Goal: Task Accomplishment & Management: Use online tool/utility

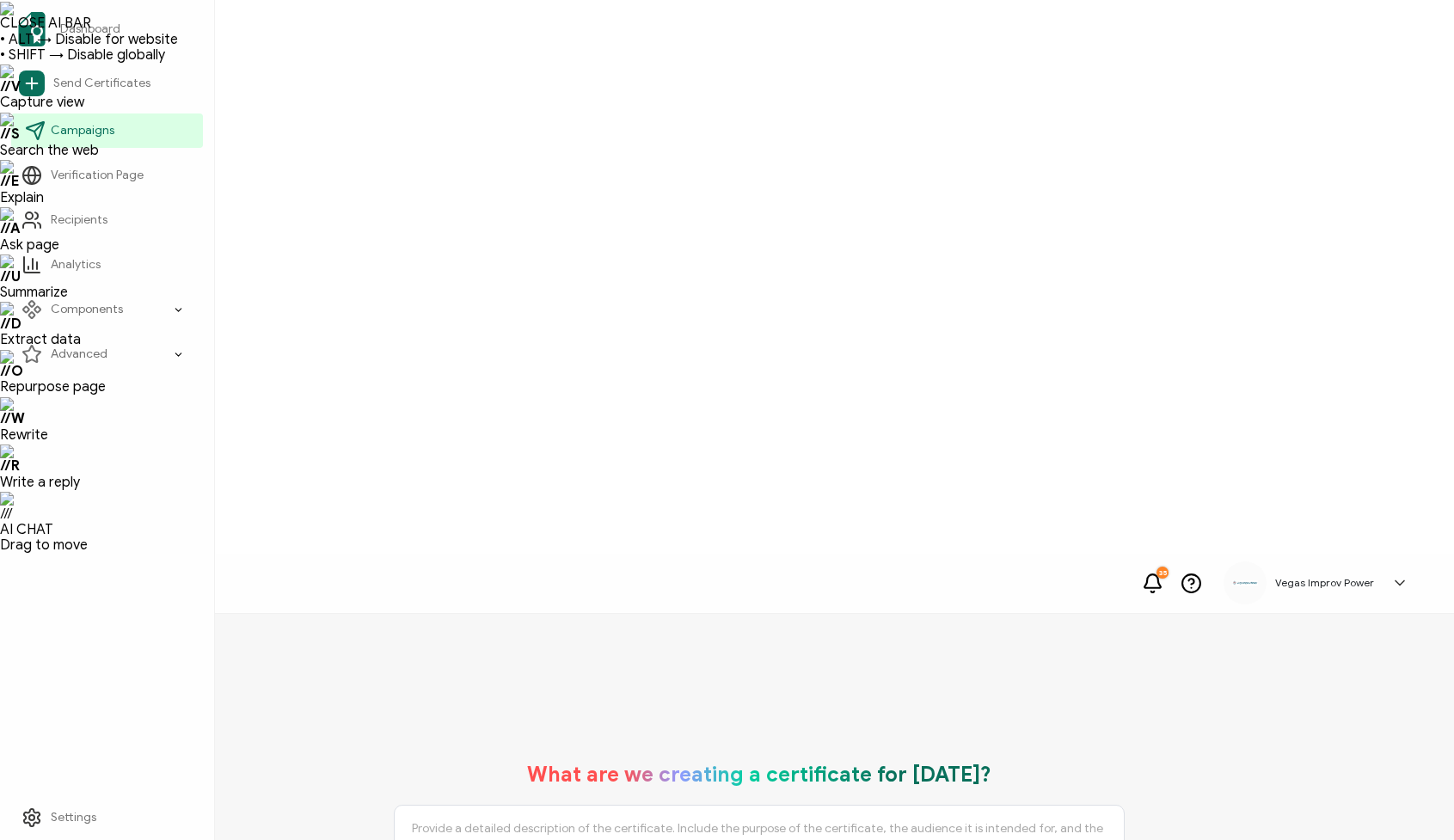
click at [32, 134] on icon at bounding box center [35, 130] width 21 height 21
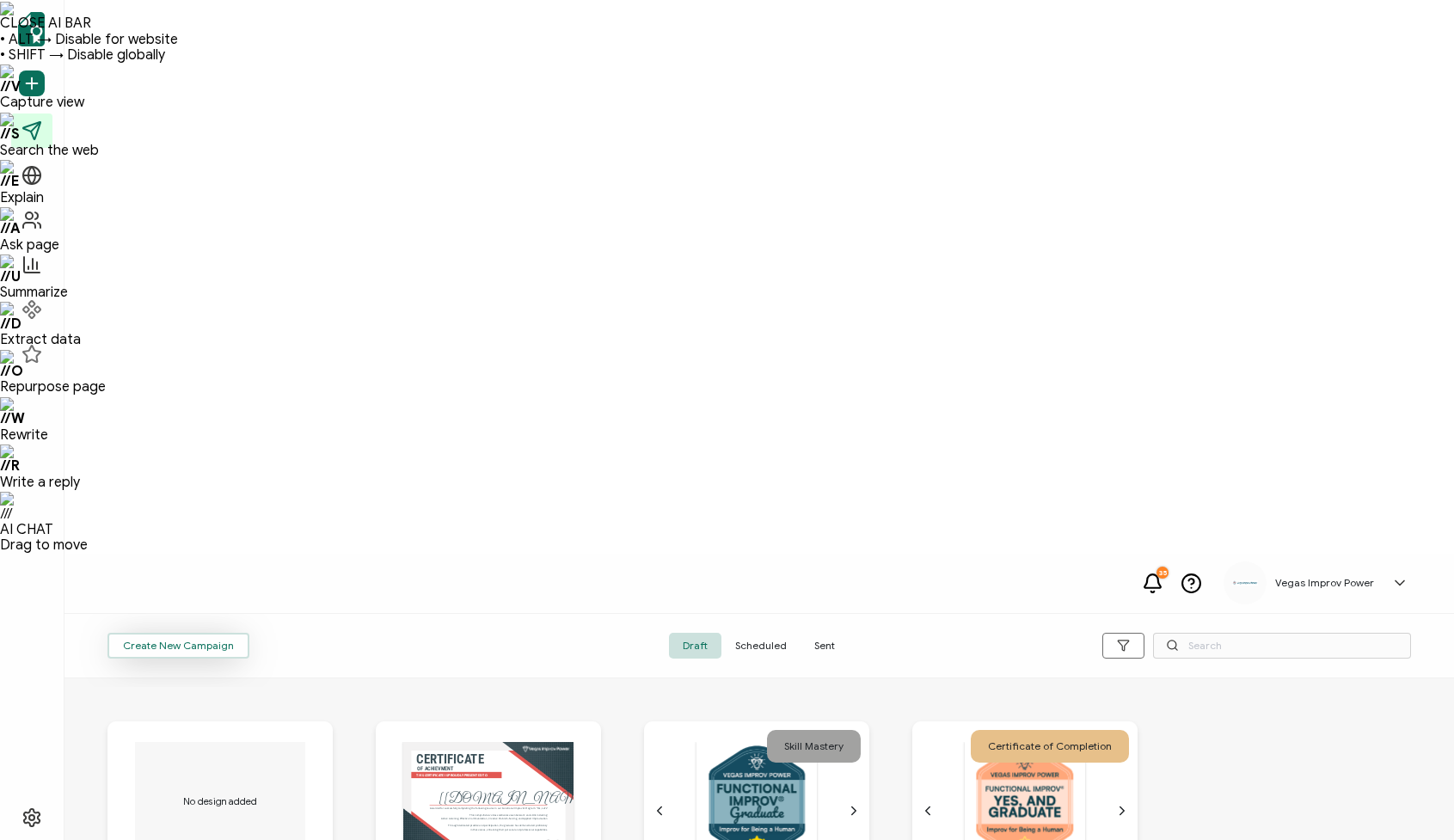
click at [197, 641] on span "Create New Campaign" at bounding box center [178, 646] width 111 height 11
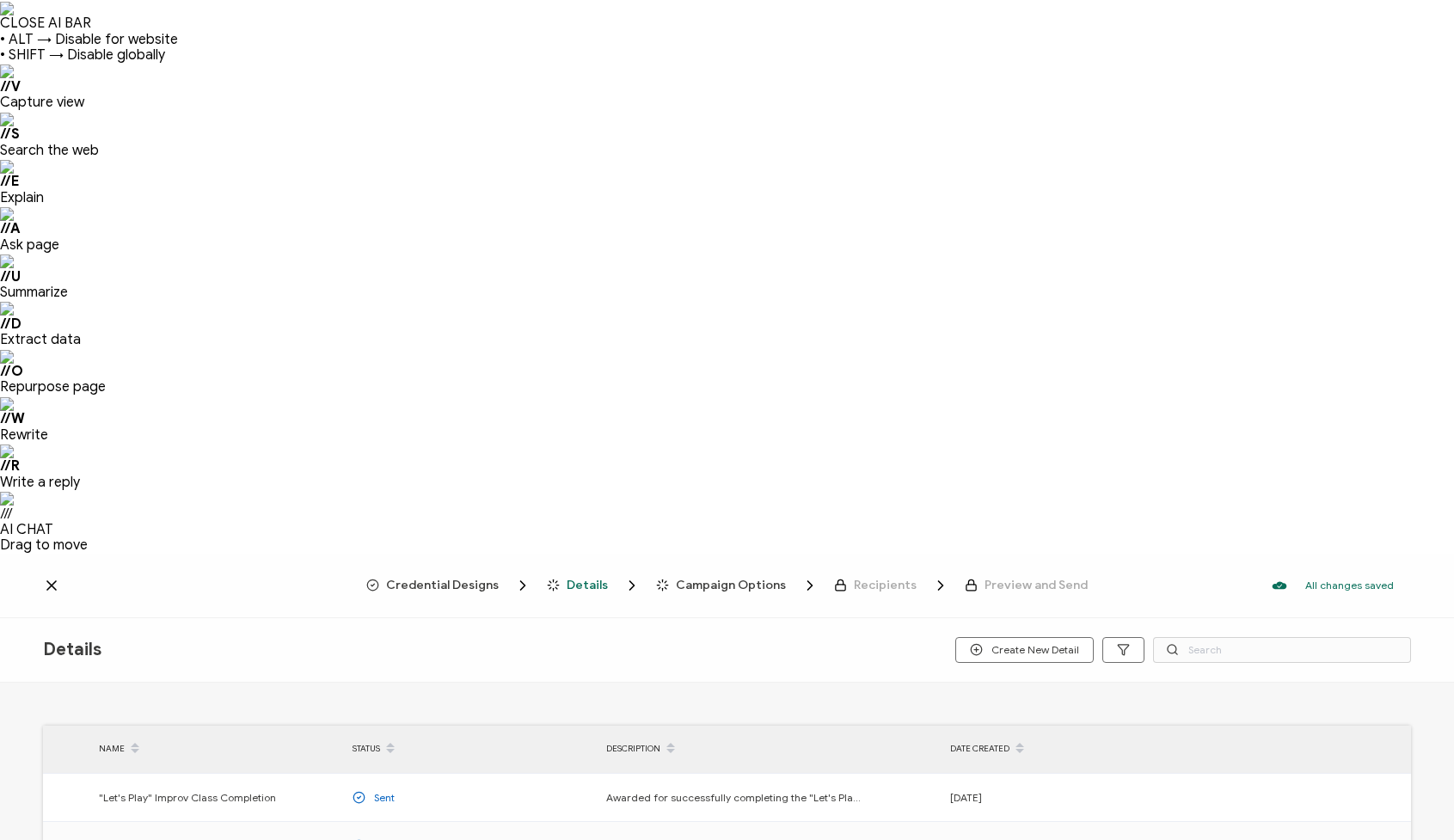
click at [595, 579] on span "Details" at bounding box center [587, 585] width 41 height 13
click at [485, 579] on span "Credential Designs" at bounding box center [443, 585] width 113 height 13
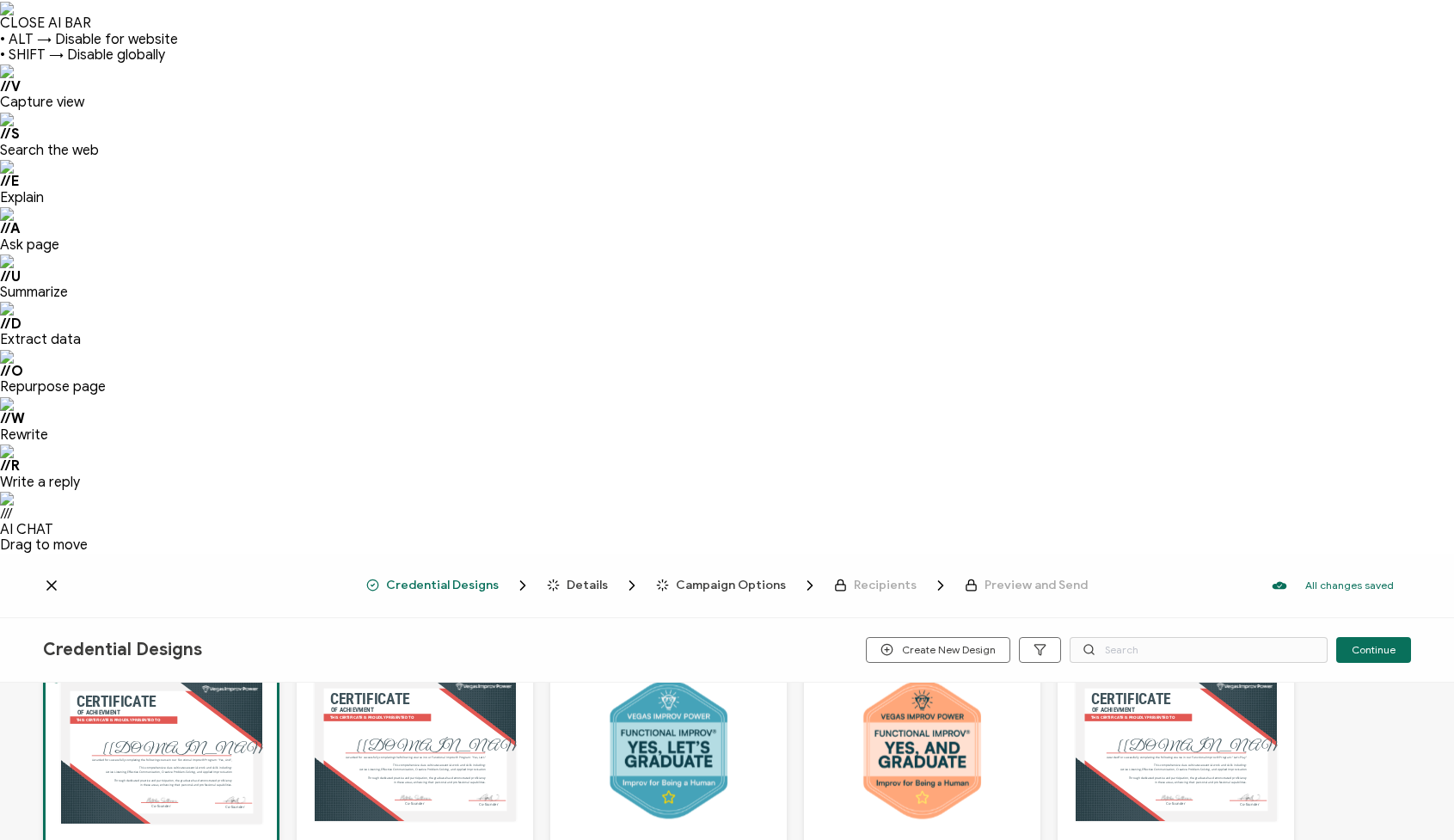
scroll to position [152, 0]
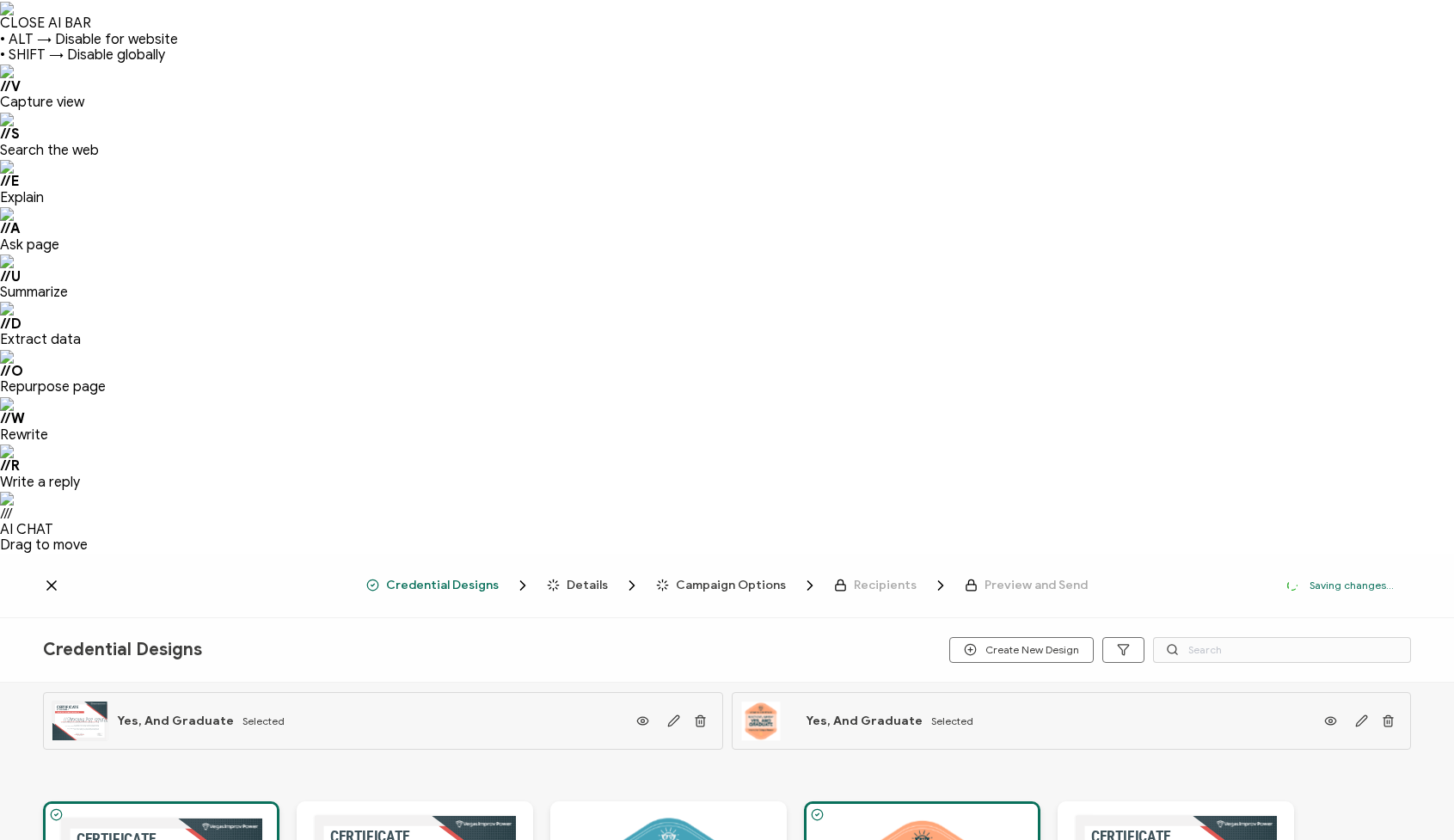
scroll to position [0, 0]
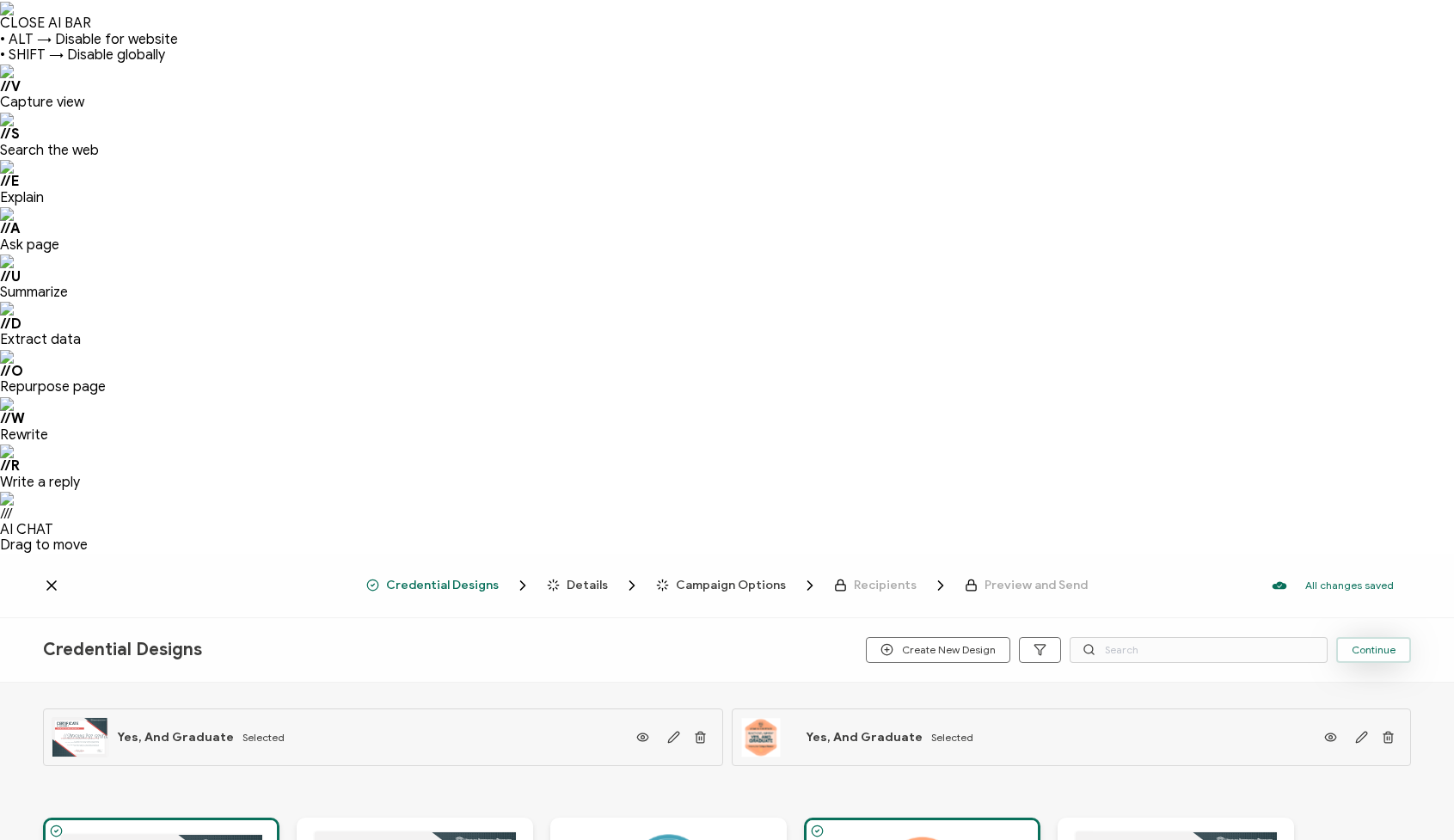
click at [1372, 645] on span "Continue" at bounding box center [1373, 650] width 44 height 11
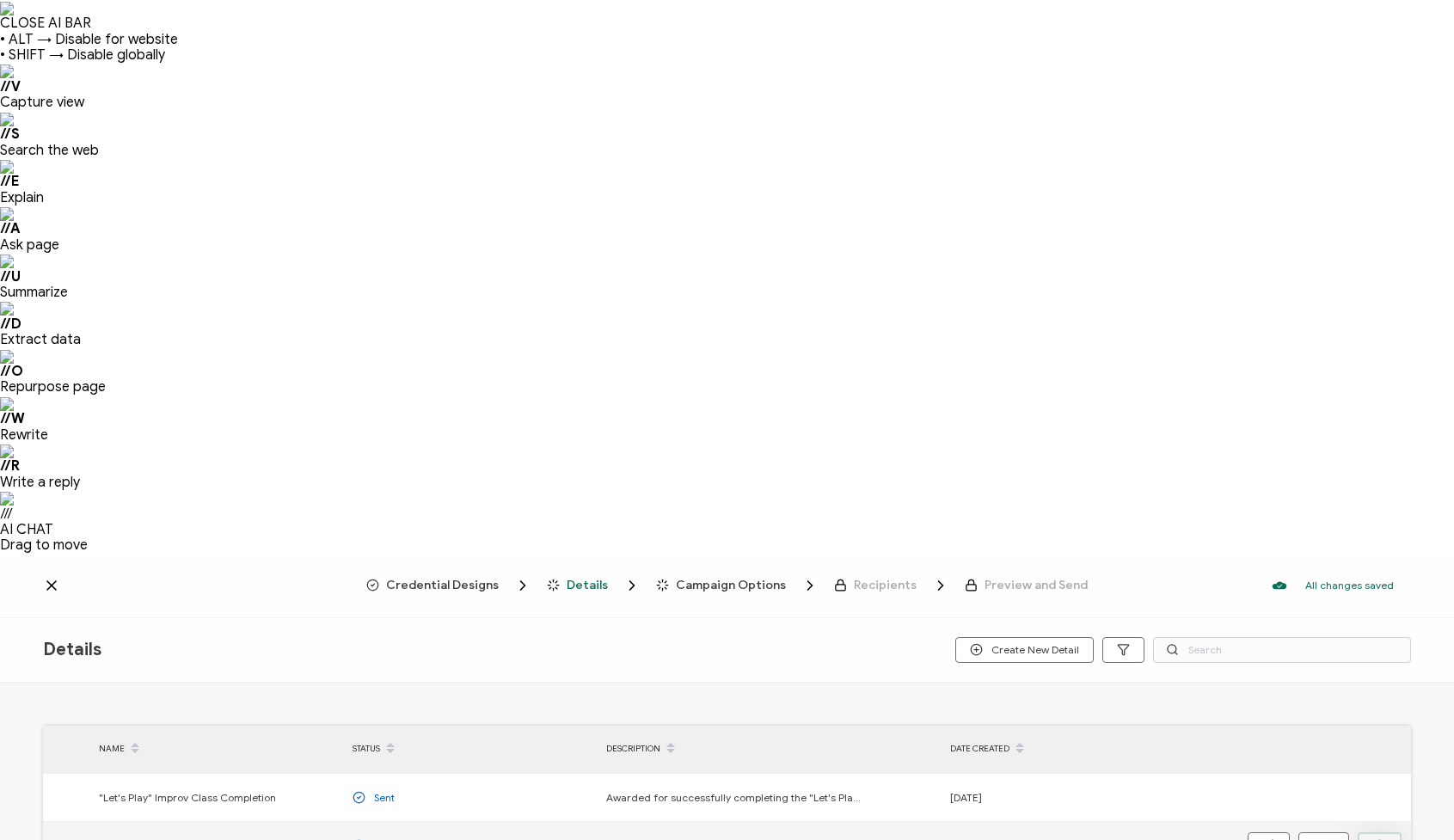
click at [1378, 839] on icon "button" at bounding box center [1380, 845] width 13 height 13
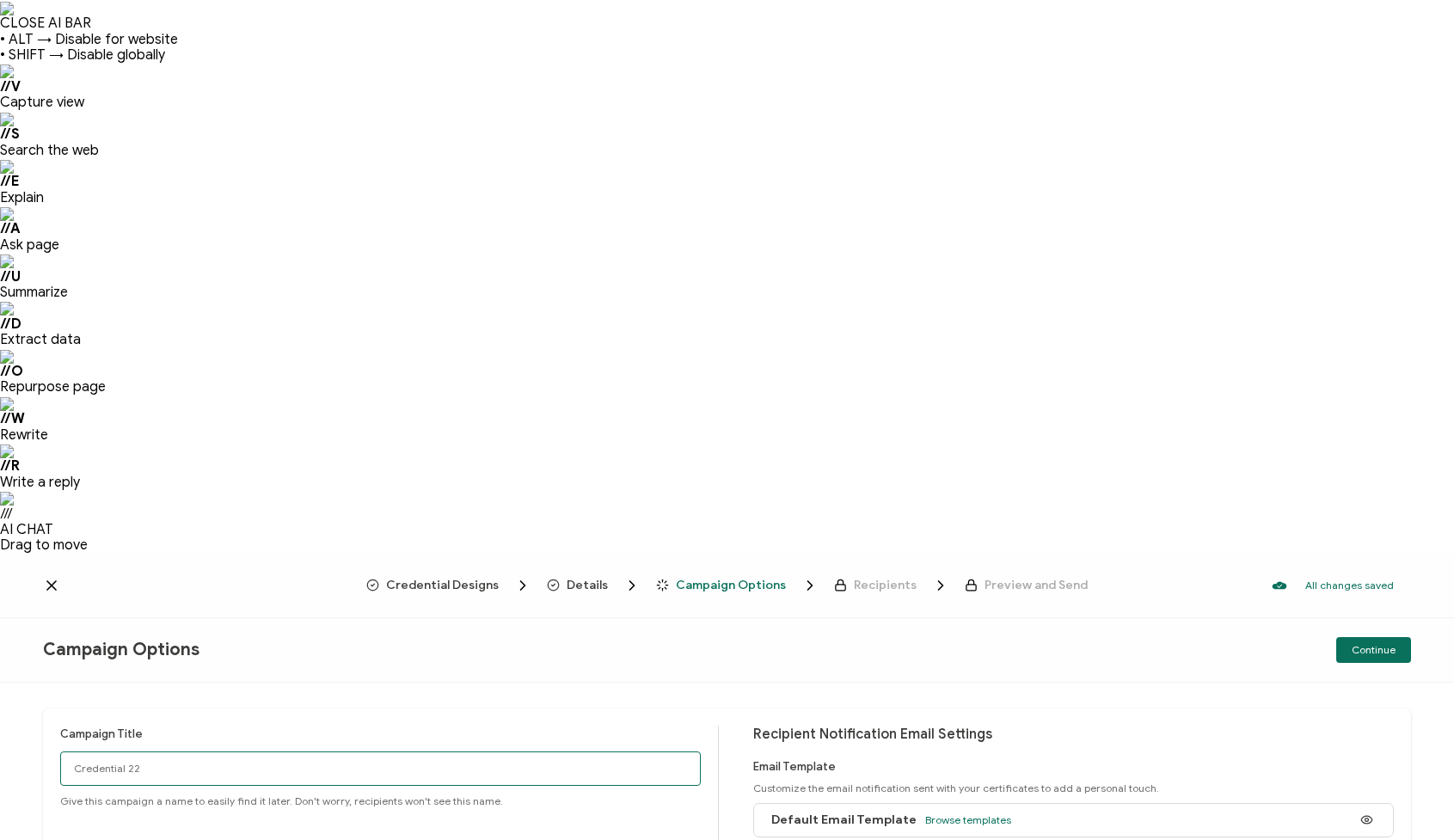
click at [169, 751] on input "Credential 22" at bounding box center [380, 768] width 641 height 34
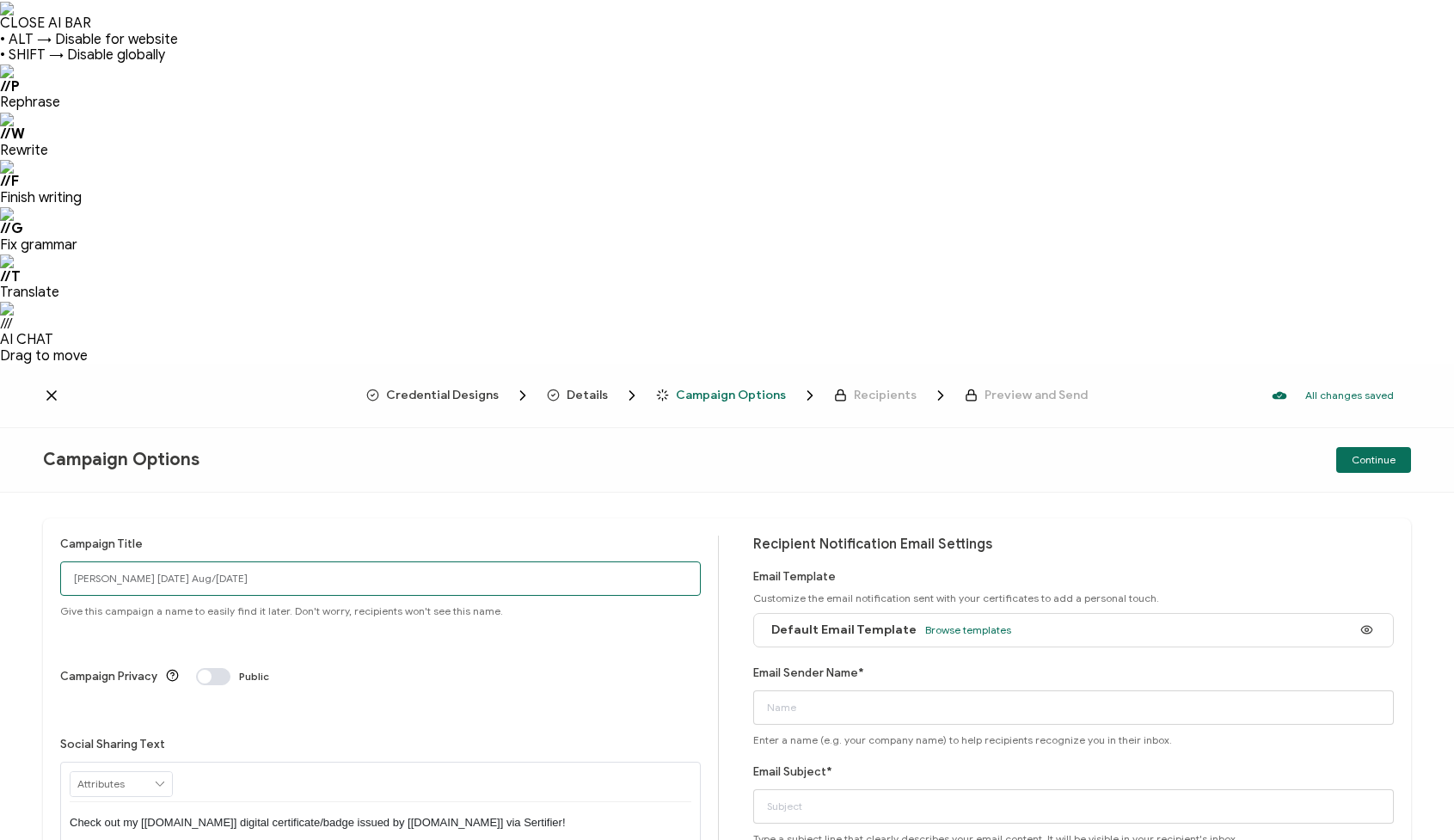
type input "[PERSON_NAME] [DATE] Aug/[DATE]"
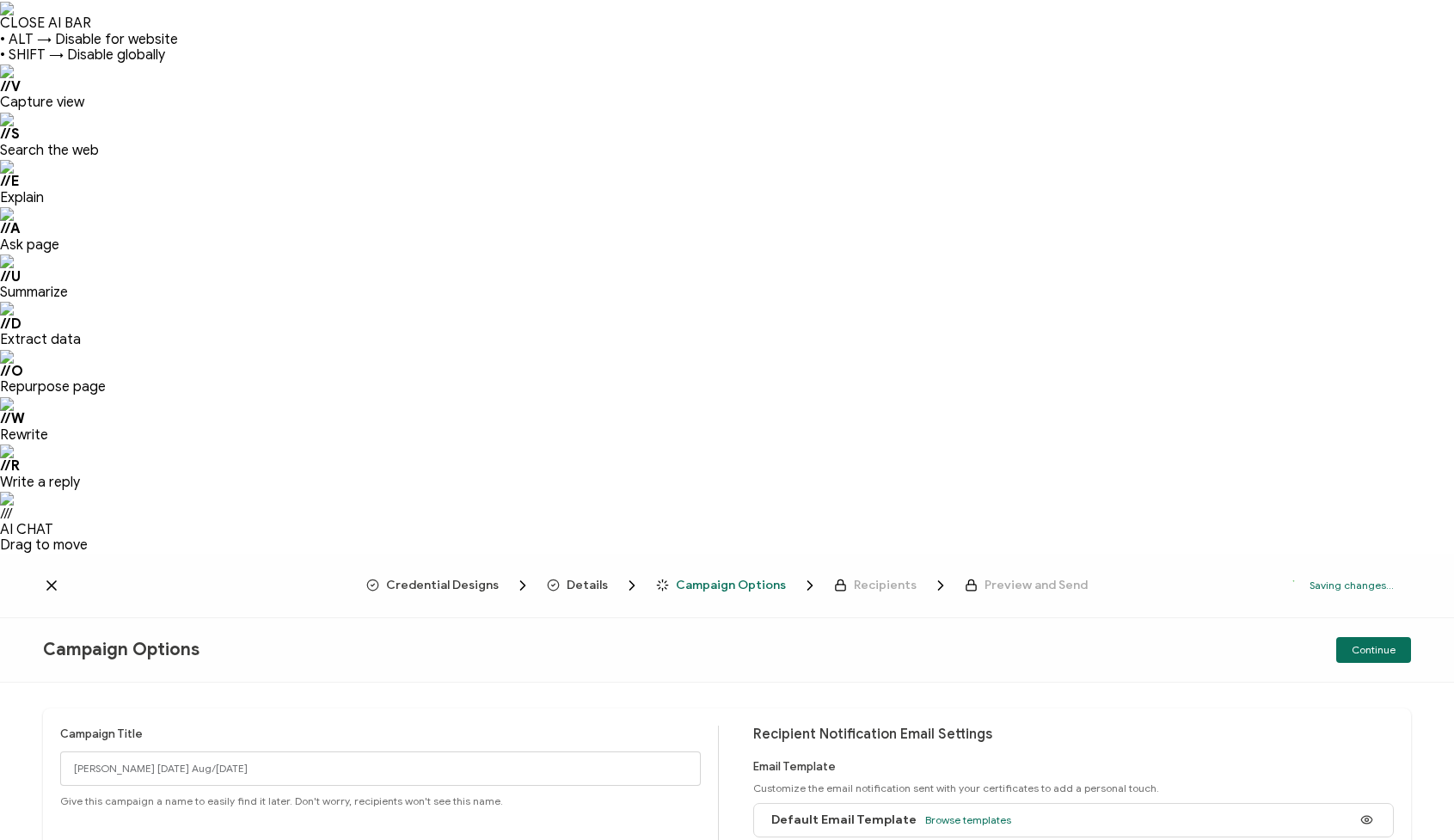
click at [1359, 637] on button "Continue" at bounding box center [1373, 650] width 74 height 26
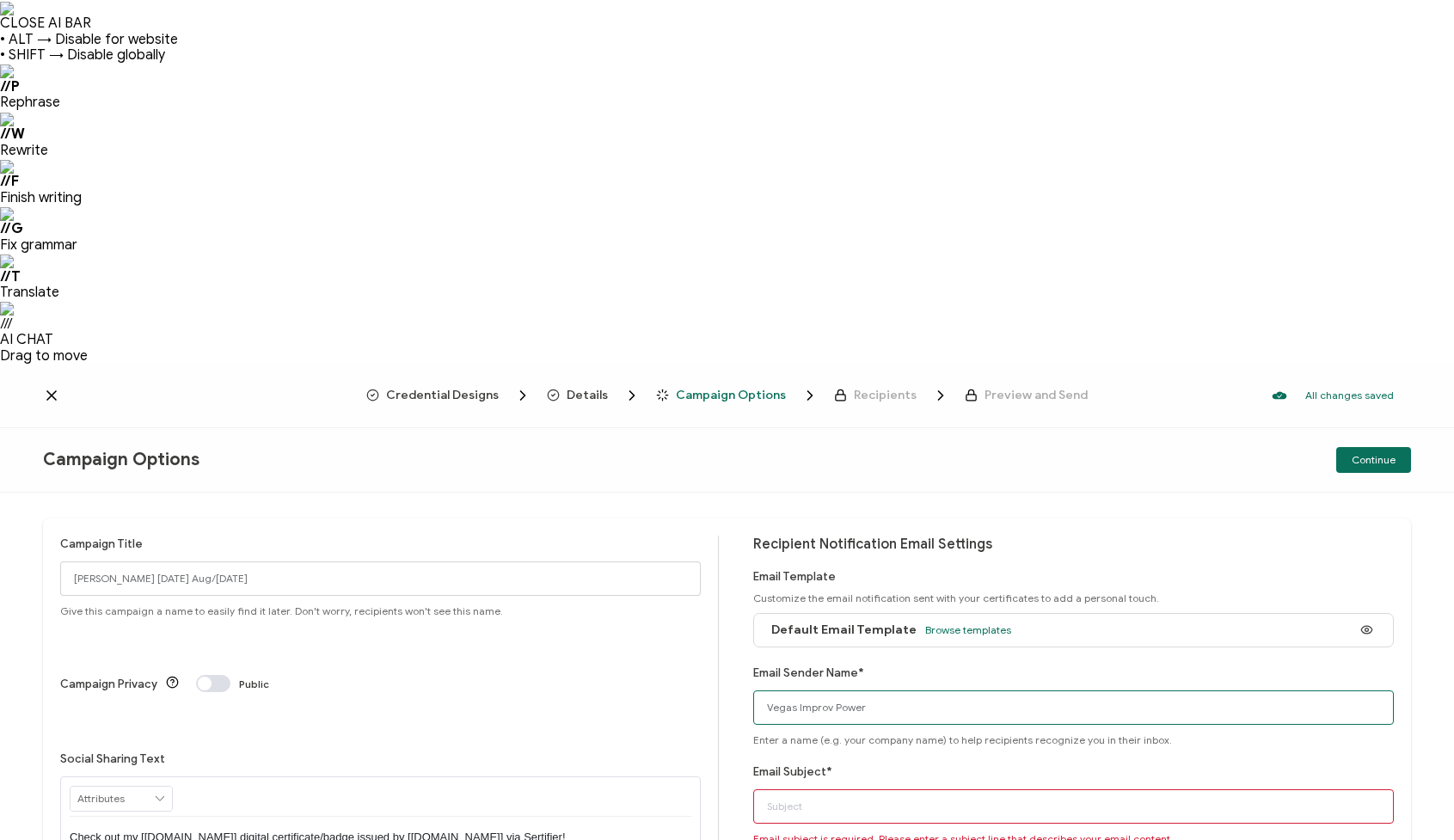
type input "Vegas Improv Power"
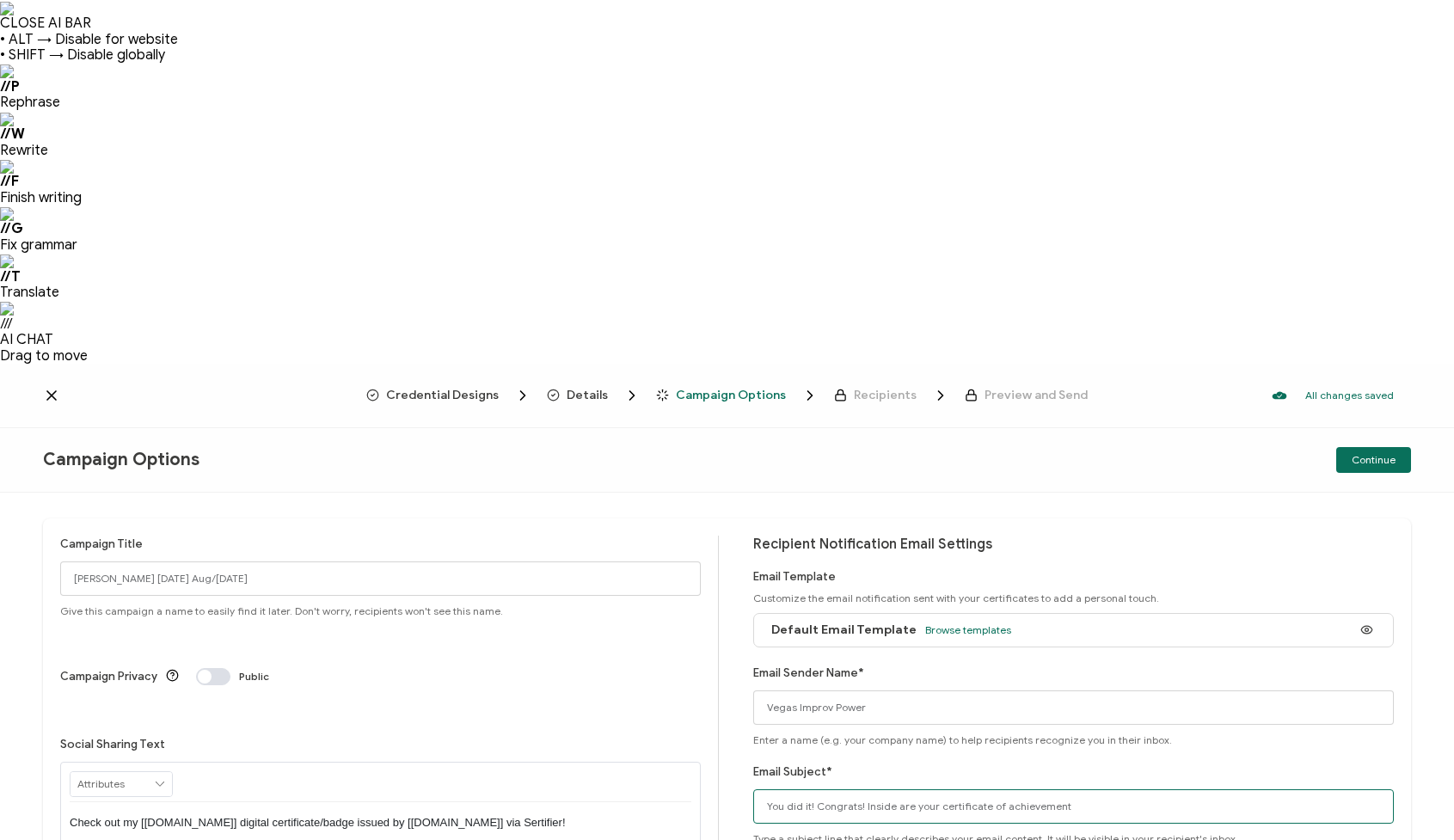
click at [1086, 790] on input "You did it! Congrats! Inside are your certificate of achievement" at bounding box center [1073, 807] width 641 height 34
type input "You did it! Congrats! Inside are your certificate of achievement and a digital …"
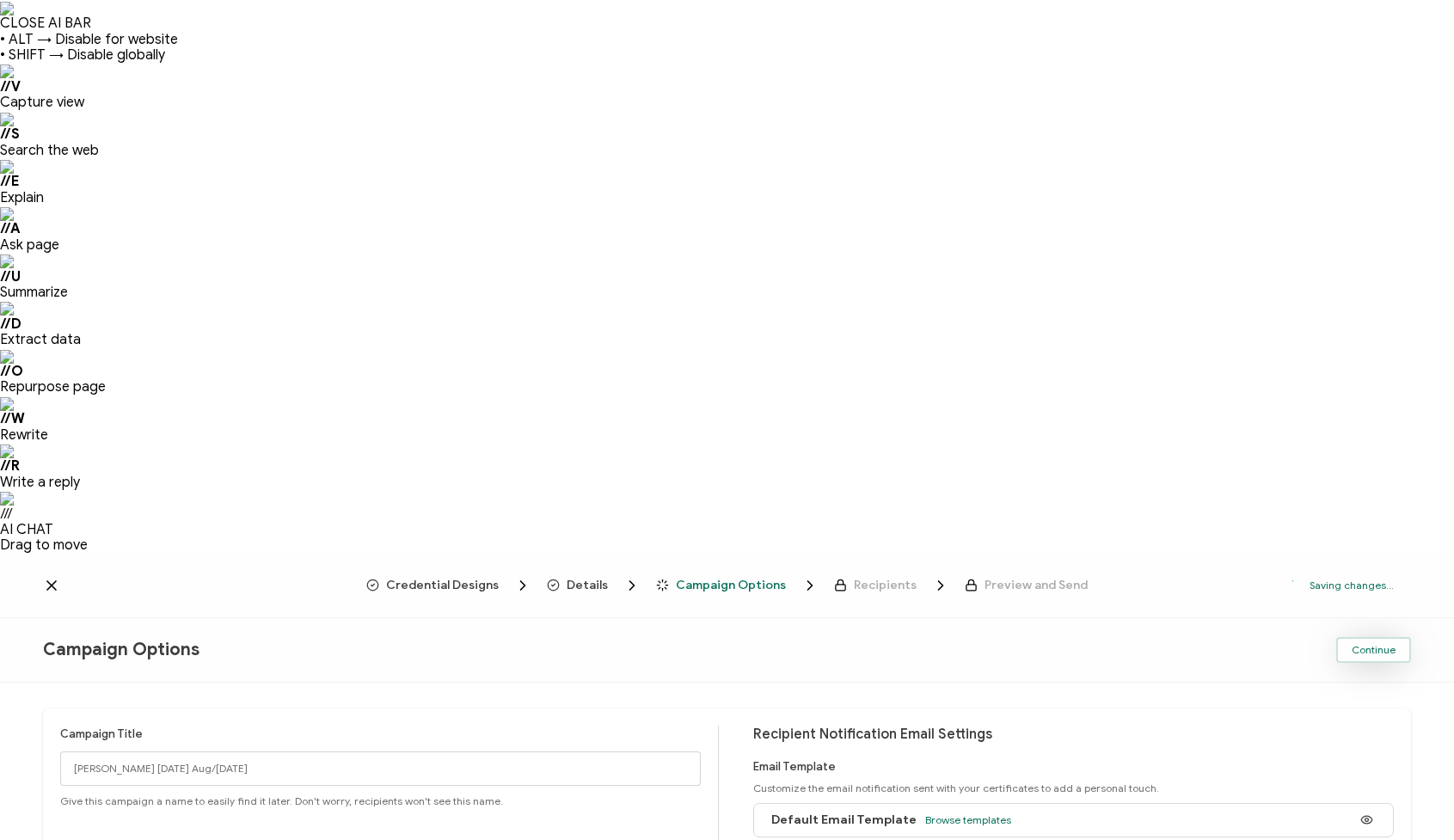
click at [1360, 645] on span "Continue" at bounding box center [1373, 650] width 44 height 11
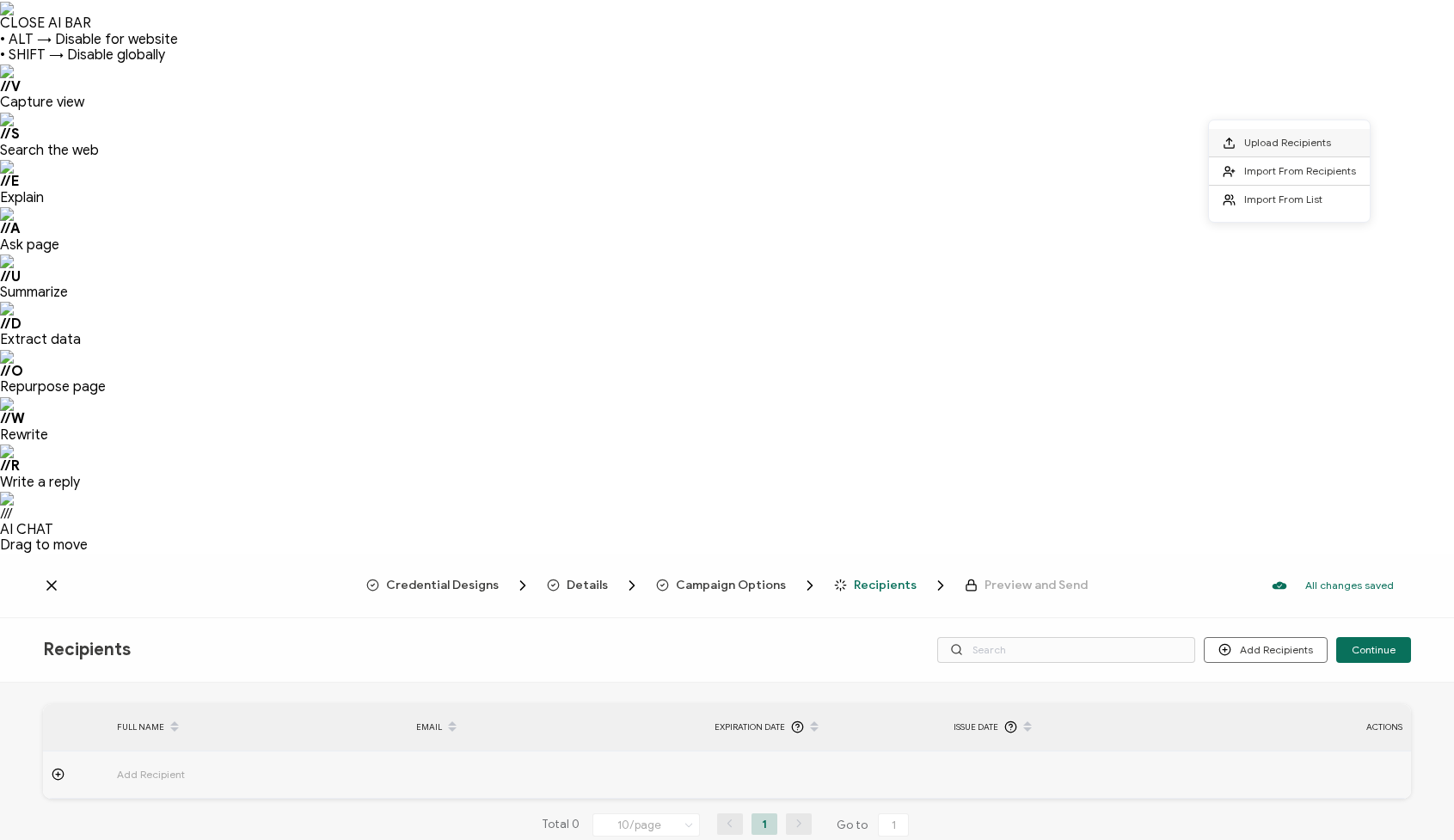
click at [1246, 139] on span "Upload Recipients" at bounding box center [1287, 143] width 87 height 13
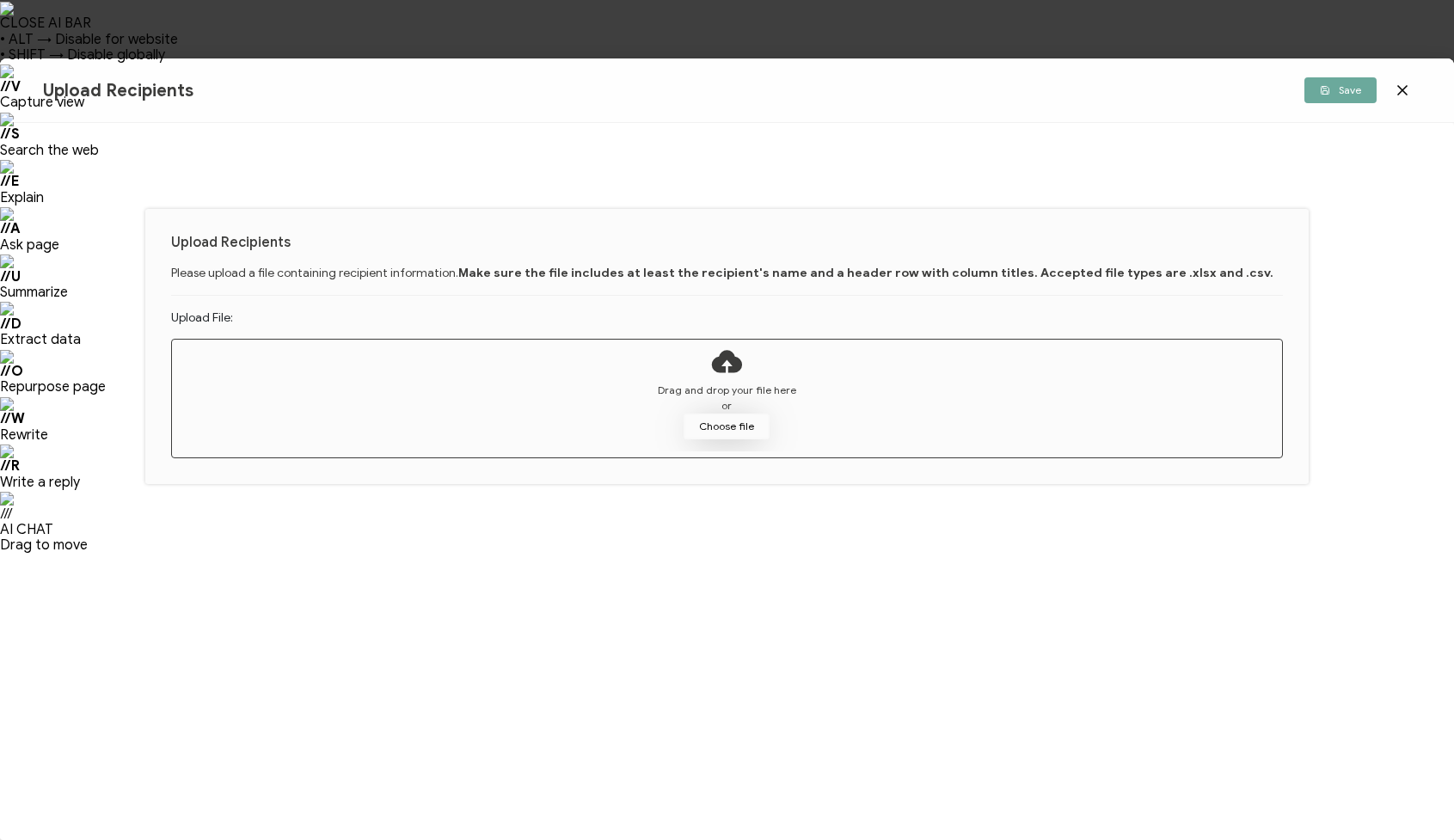
click at [723, 426] on button "Choose file" at bounding box center [727, 426] width 86 height 26
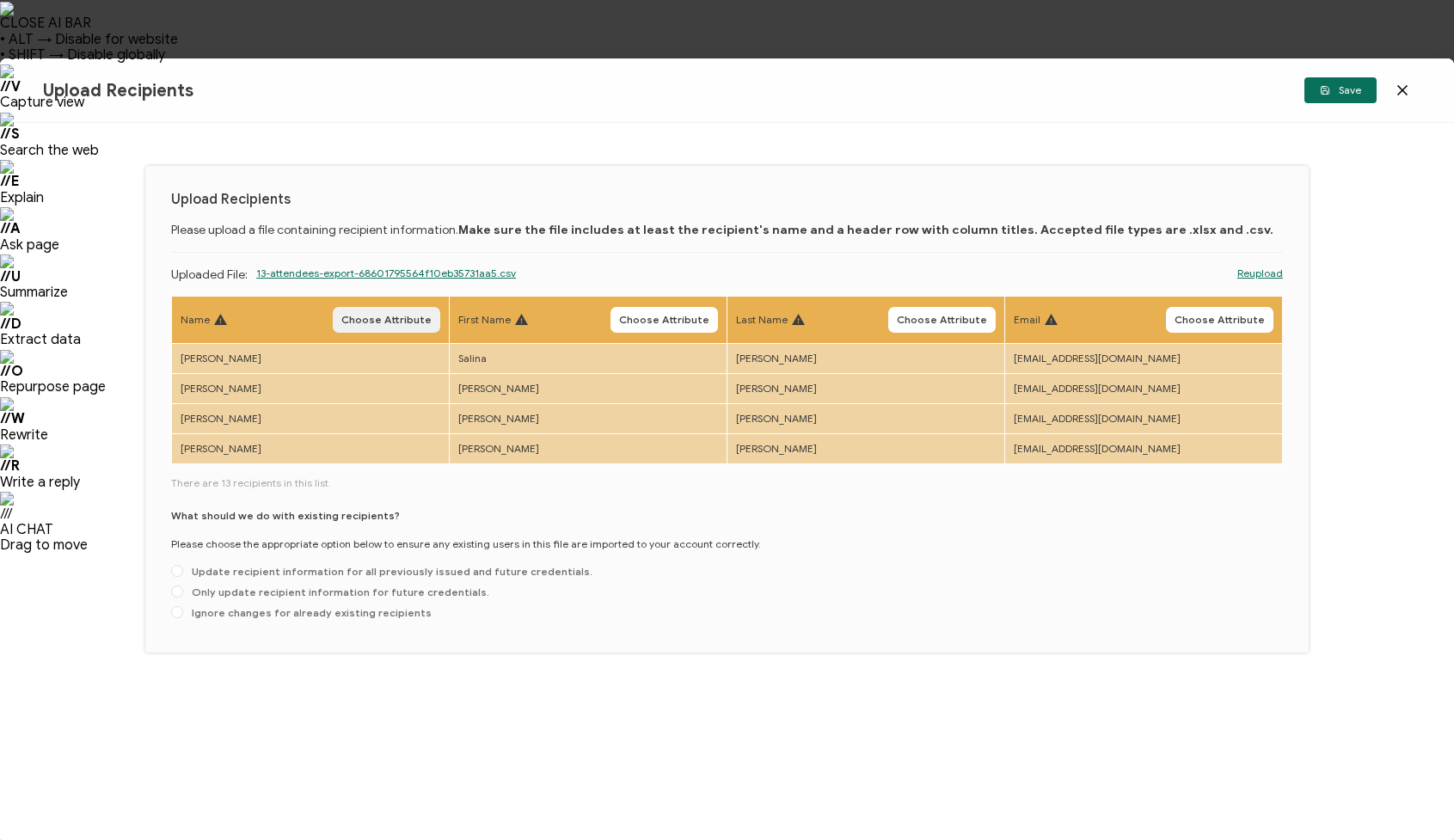
click at [396, 315] on span "Choose Attribute" at bounding box center [386, 320] width 91 height 11
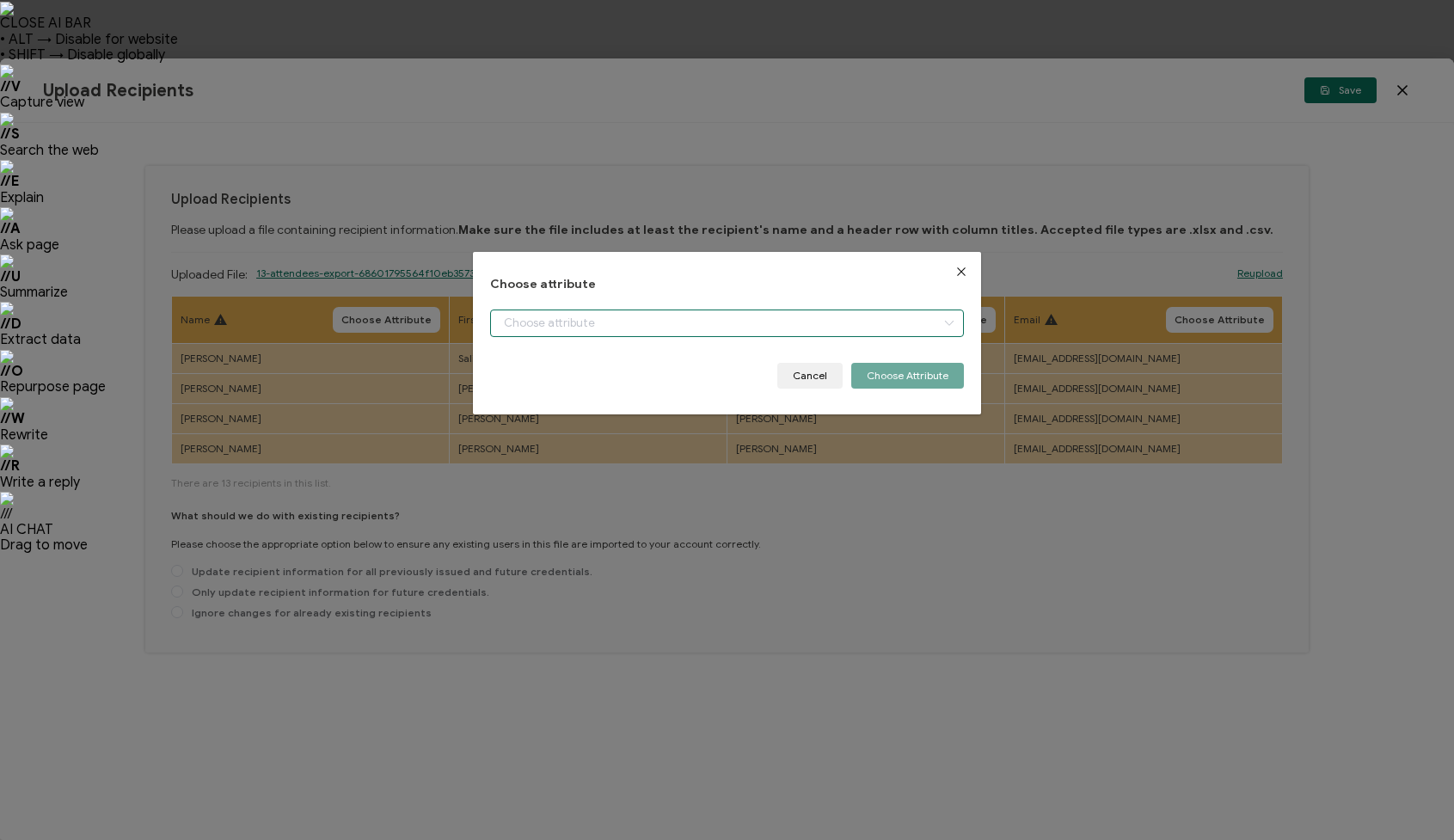
click at [552, 328] on input "dialog" at bounding box center [727, 323] width 474 height 28
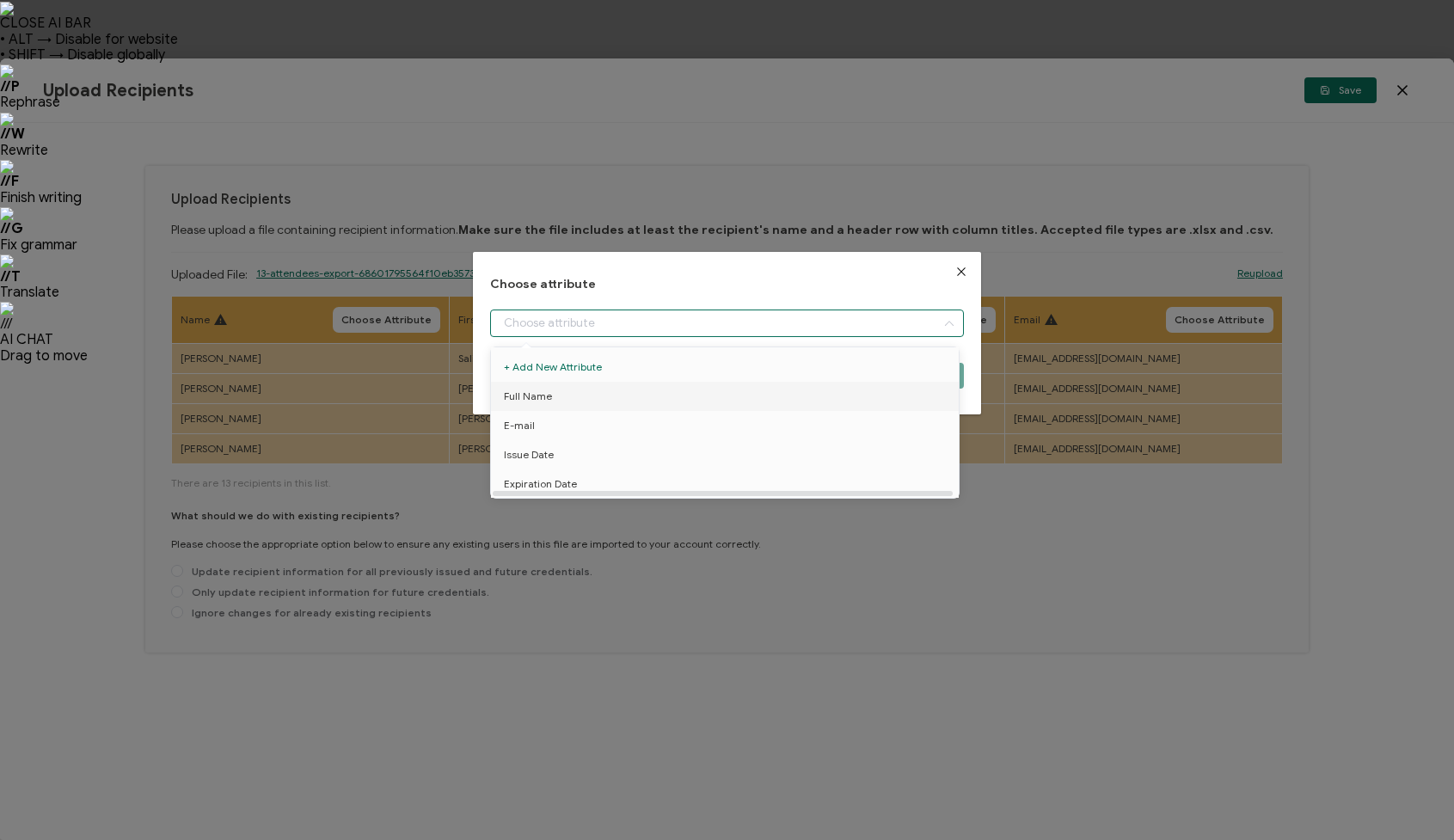
click at [553, 393] on li "Full Name" at bounding box center [728, 396] width 482 height 30
type input "Full Name"
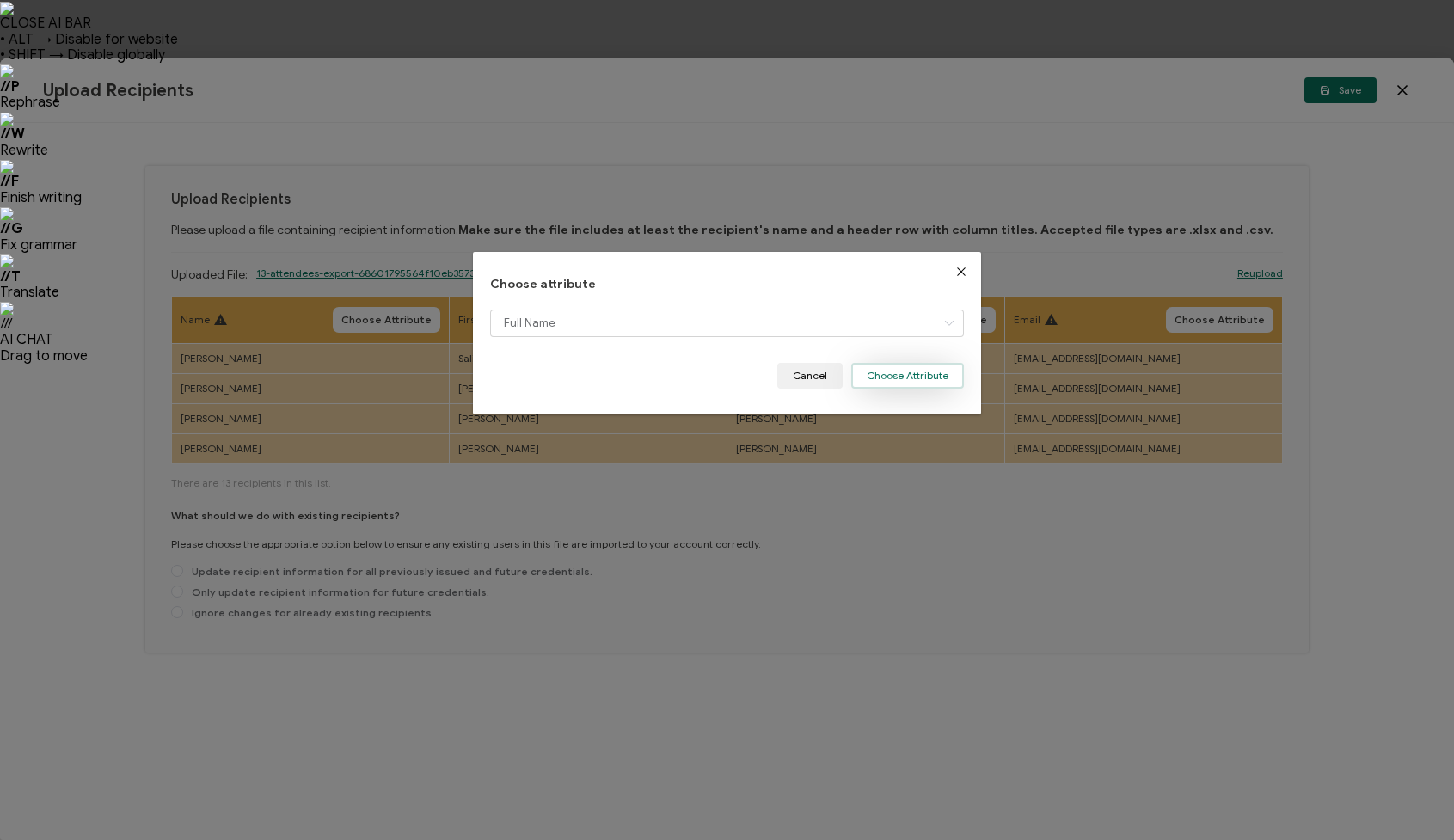
click at [892, 385] on button "Choose Attribute" at bounding box center [908, 376] width 113 height 26
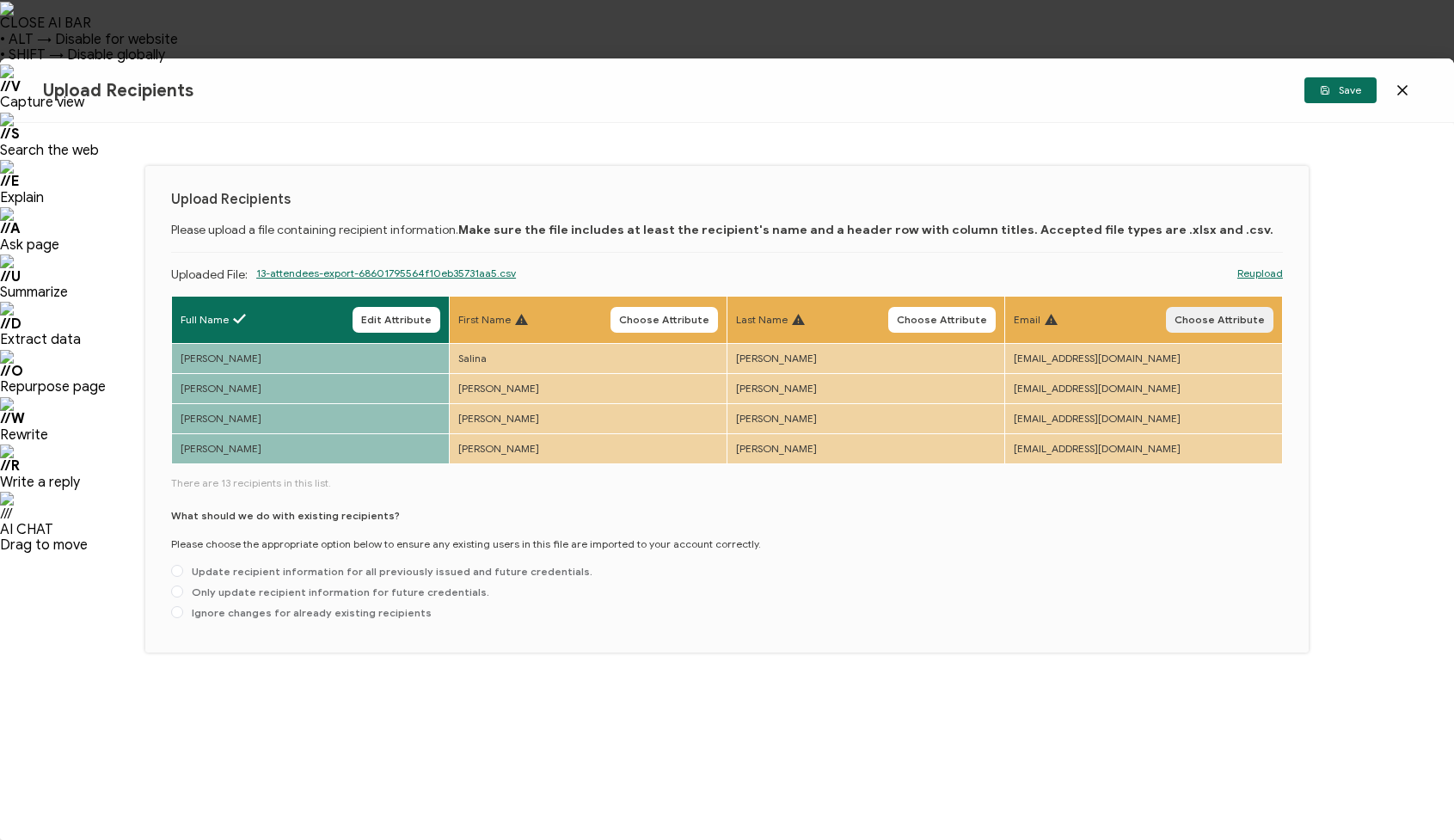
click at [1242, 317] on span "Choose Attribute" at bounding box center [1219, 320] width 91 height 11
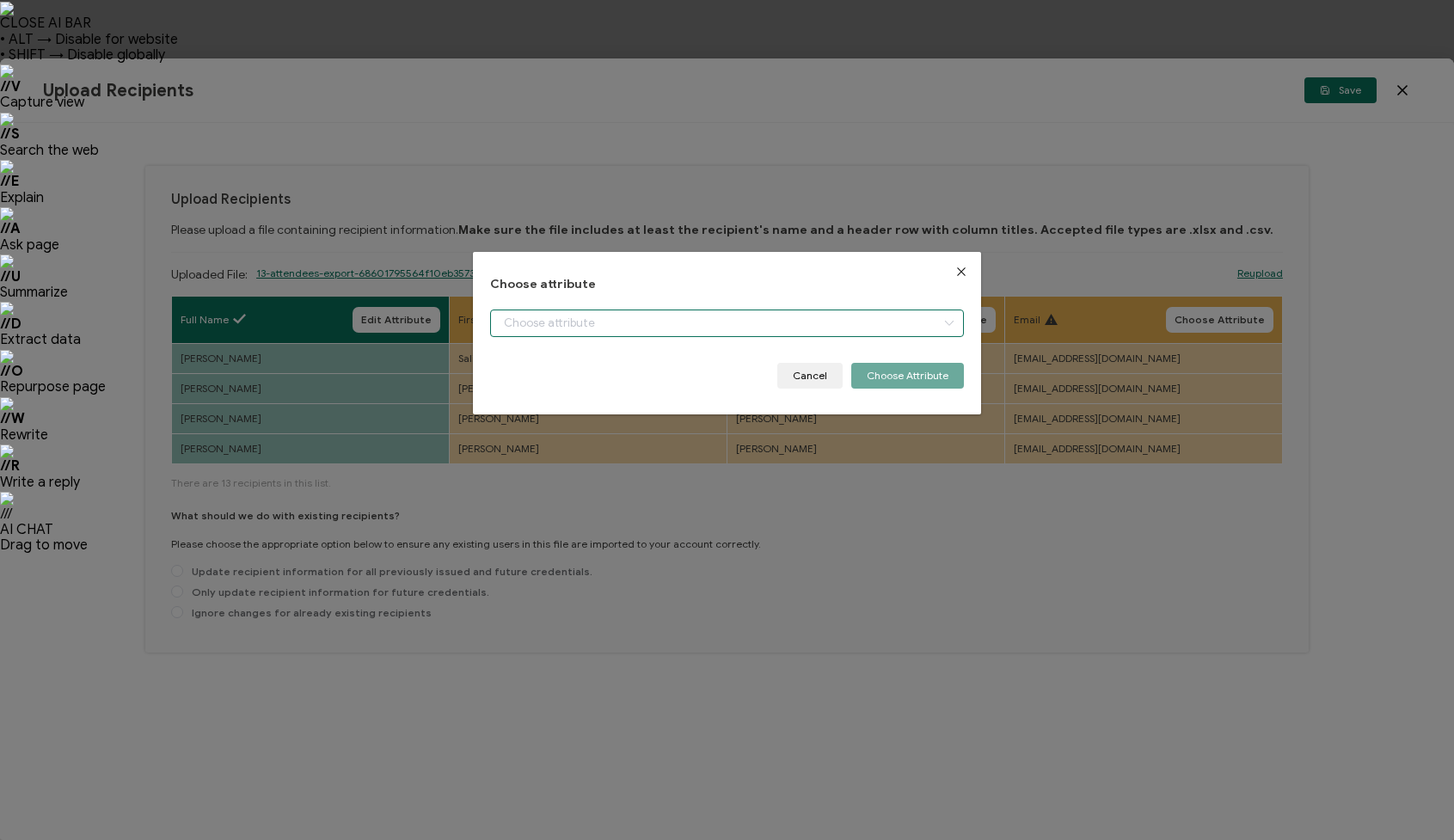
click at [831, 320] on input "dialog" at bounding box center [727, 323] width 474 height 28
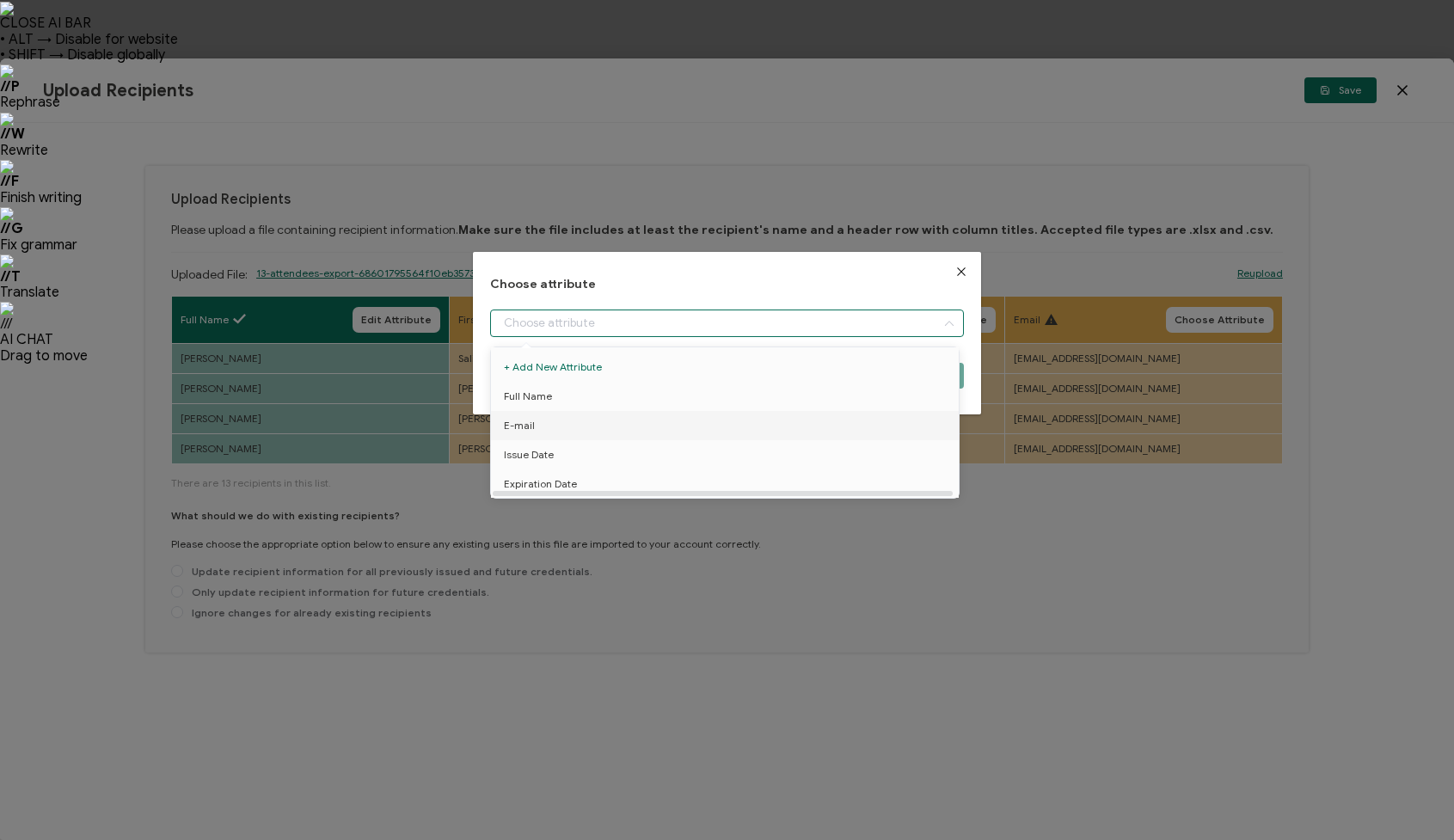
click at [550, 425] on li "E-mail" at bounding box center [728, 426] width 482 height 30
type input "E-mail"
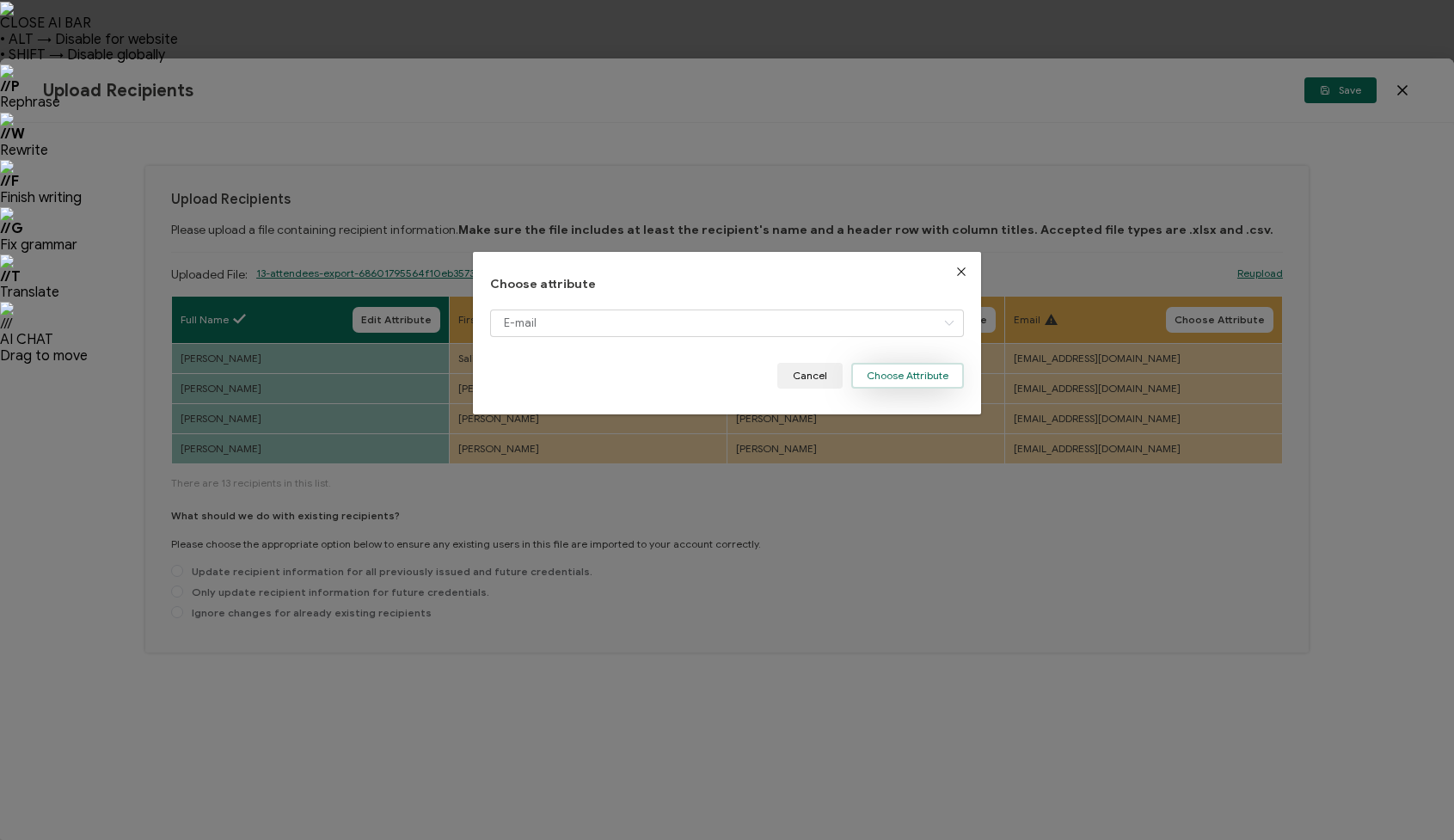
click at [902, 377] on button "Choose Attribute" at bounding box center [908, 376] width 113 height 26
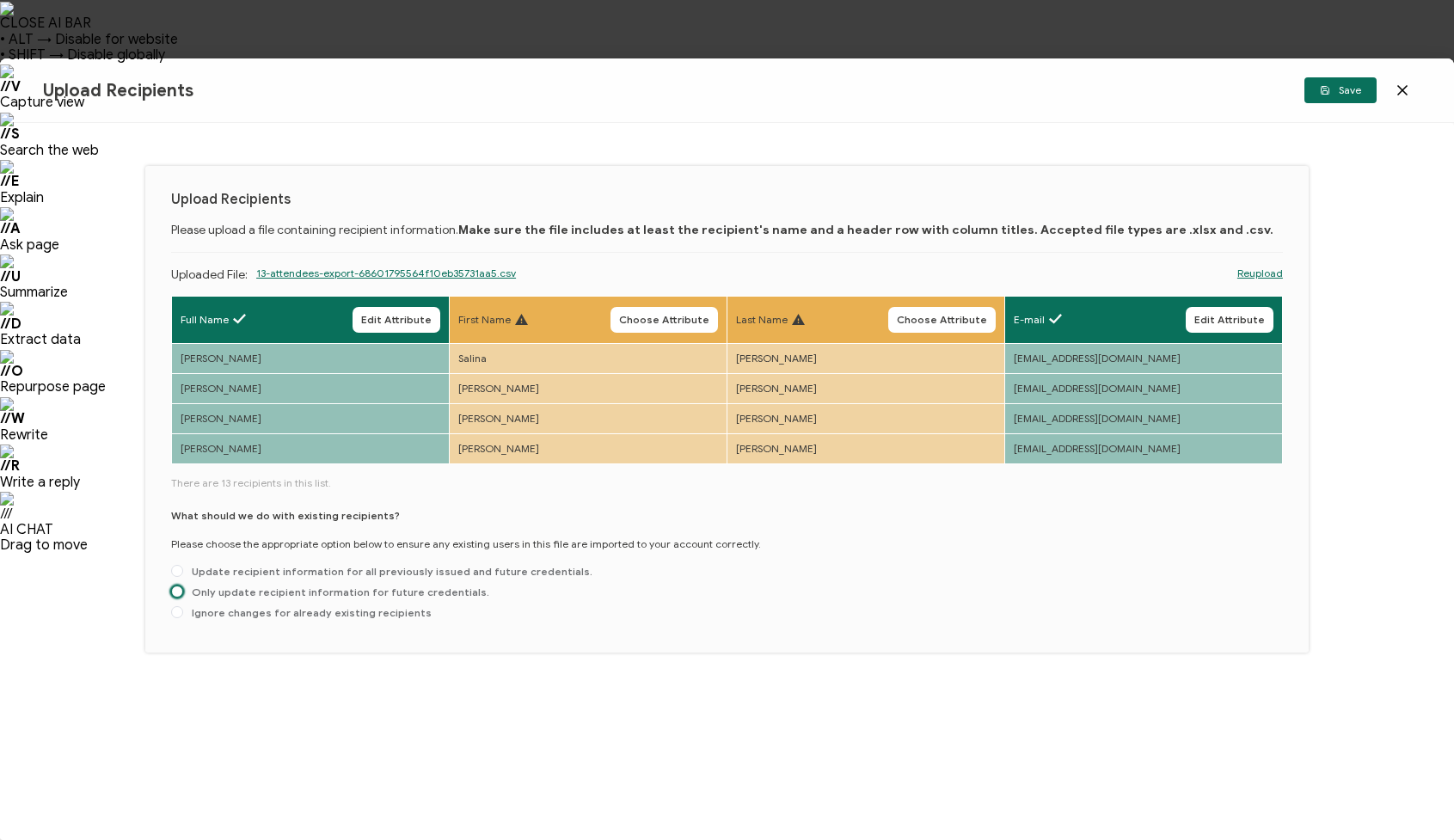
click at [178, 589] on span at bounding box center [177, 591] width 12 height 12
click at [178, 589] on input "Only update recipient information for future credentials." at bounding box center [177, 592] width 12 height 13
radio input "true"
click at [1330, 88] on span "Save" at bounding box center [1340, 91] width 41 height 11
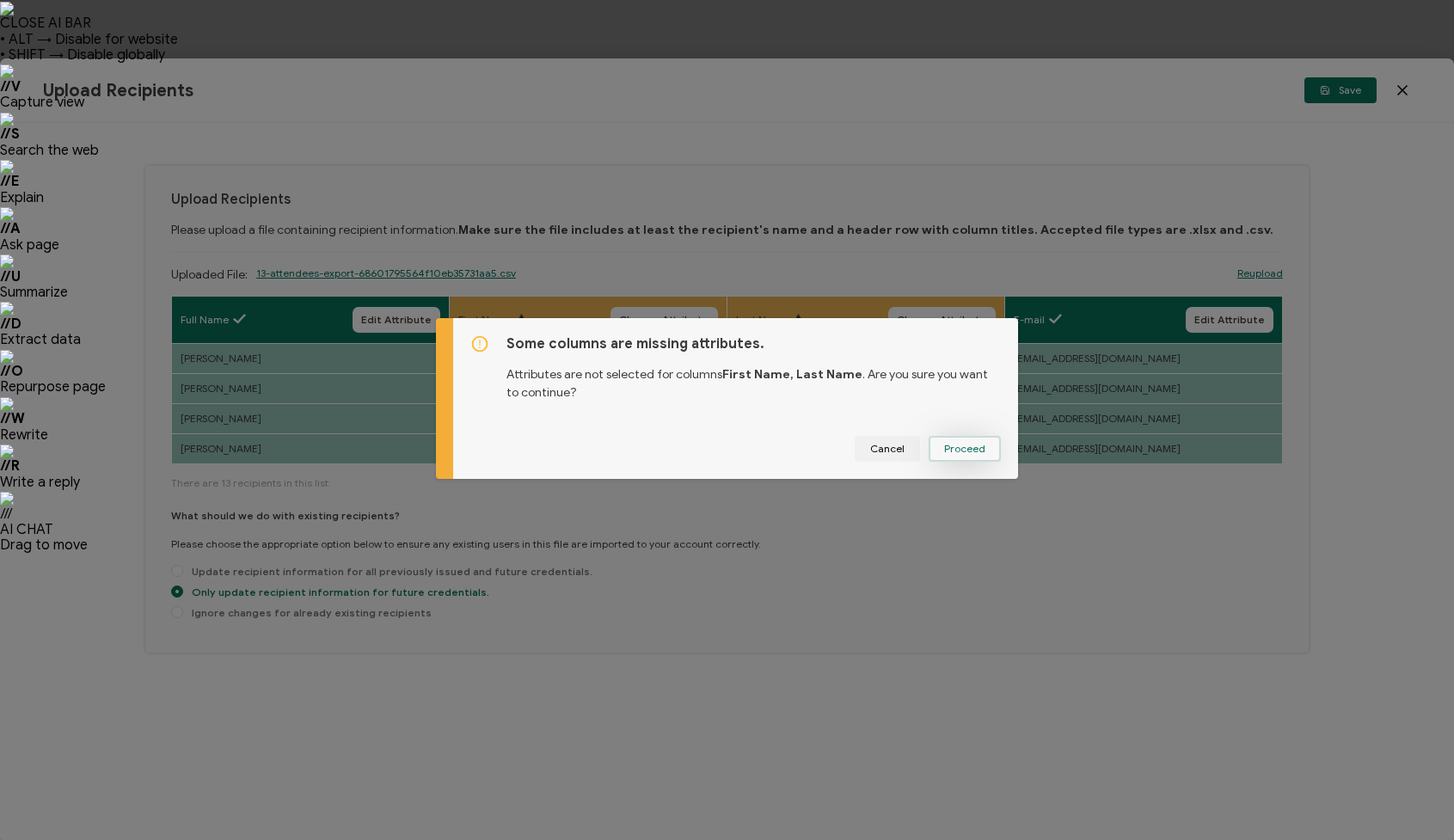
click at [976, 446] on span "Proceed" at bounding box center [965, 449] width 41 height 11
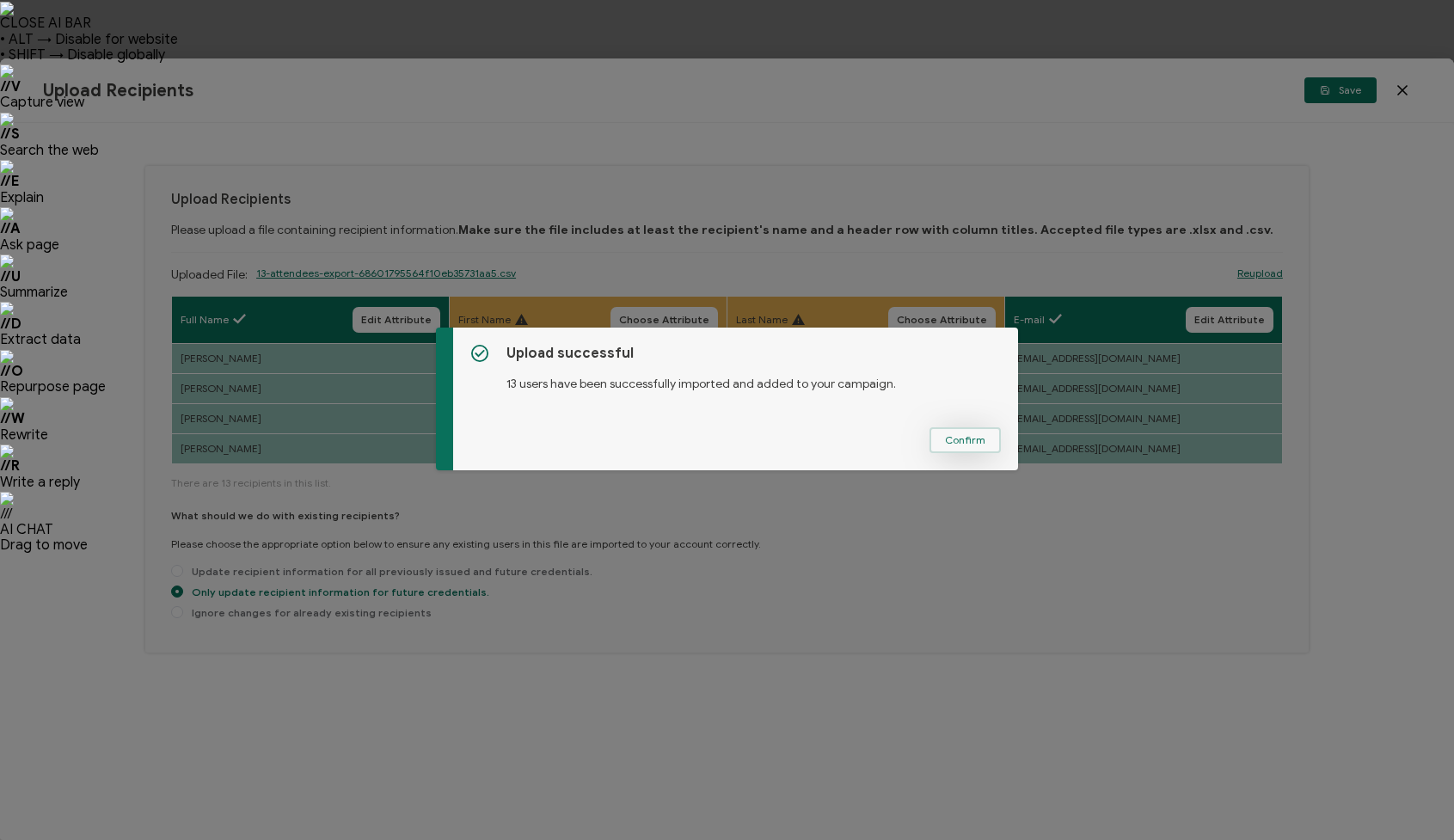
click at [967, 444] on span "Confirm" at bounding box center [965, 440] width 40 height 11
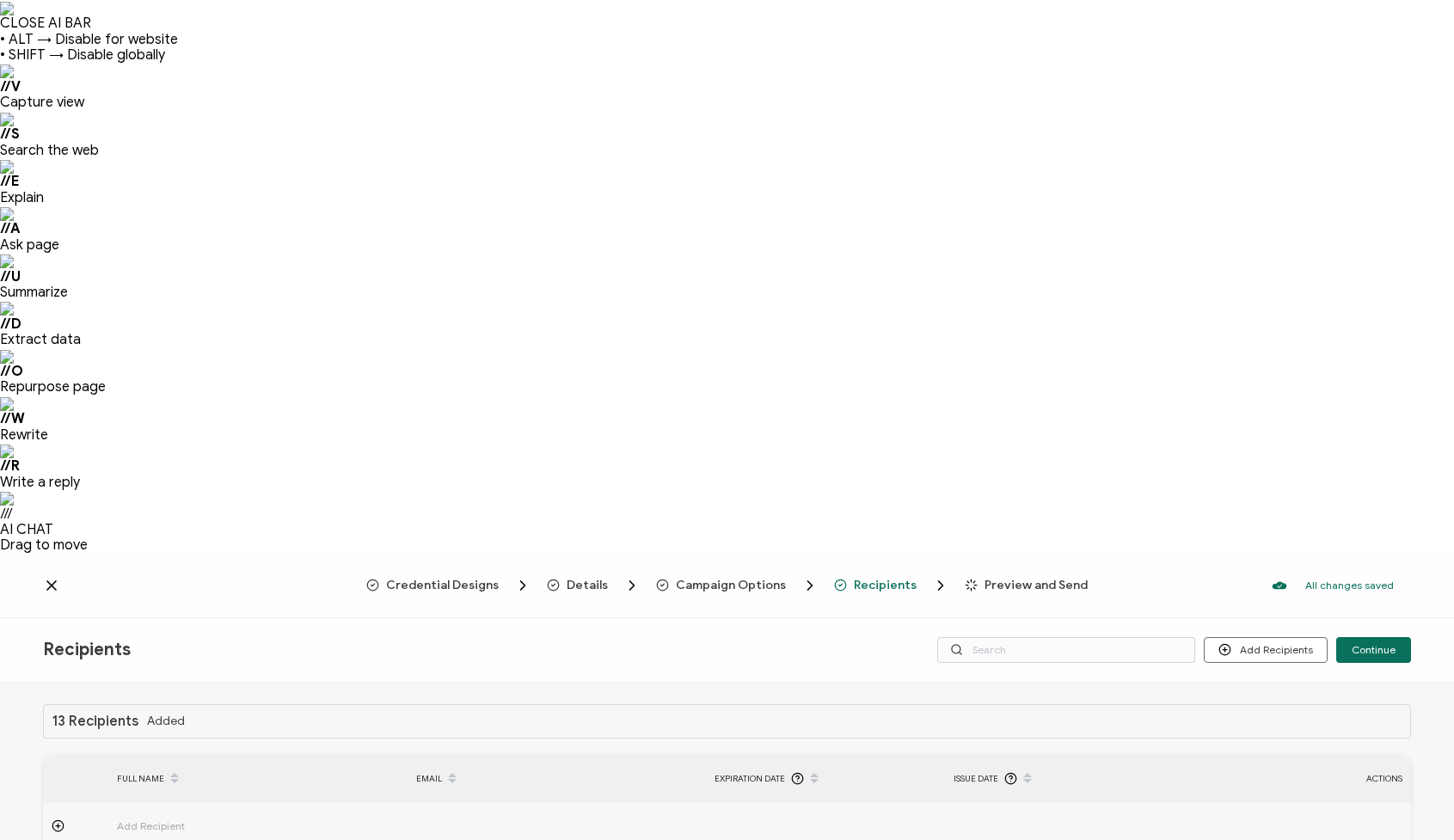
click at [1375, 637] on button "Continue" at bounding box center [1373, 650] width 74 height 26
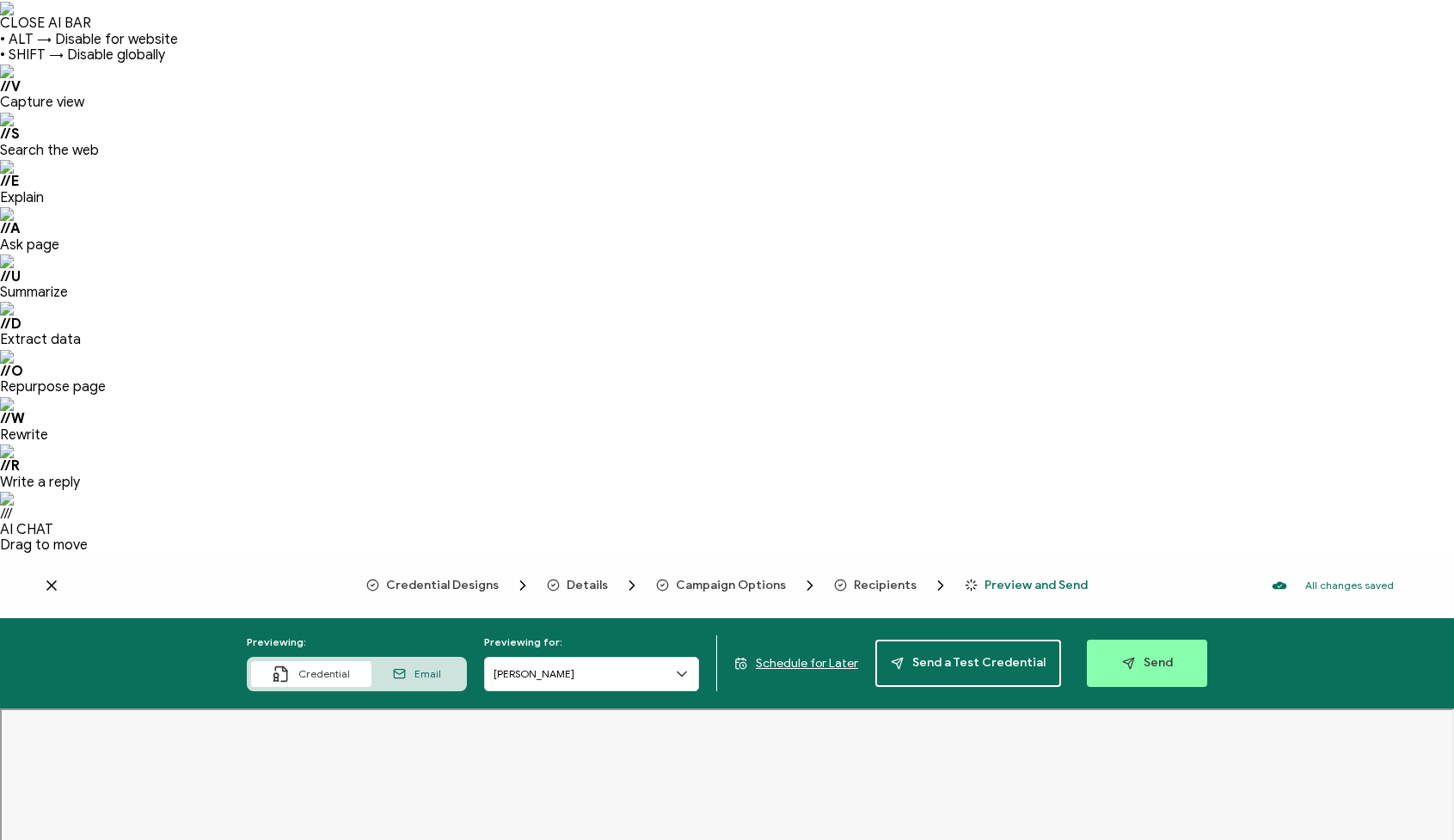
click at [812, 656] on span "Schedule for Later" at bounding box center [807, 663] width 102 height 14
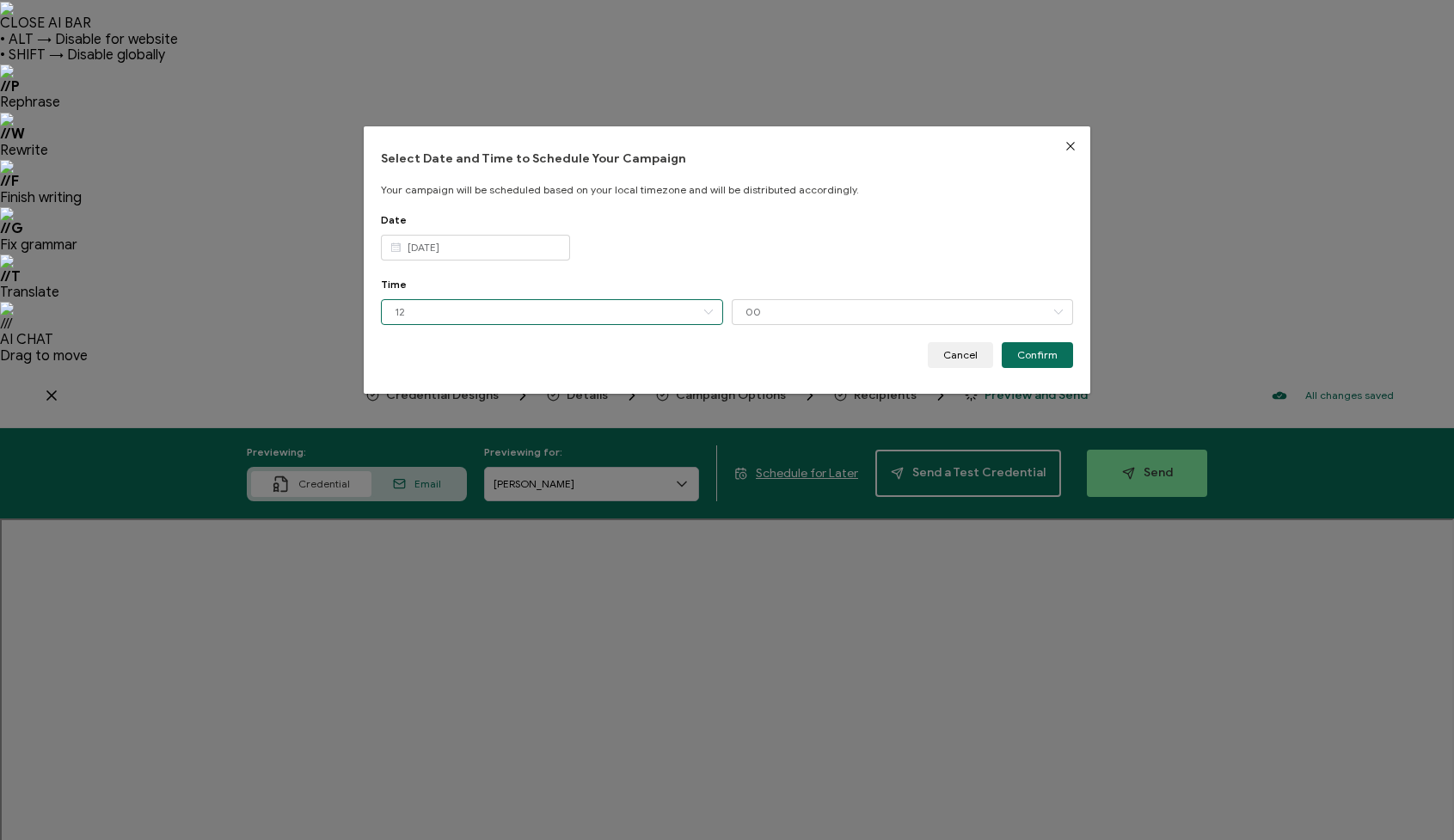
click at [473, 309] on input "12" at bounding box center [552, 312] width 342 height 26
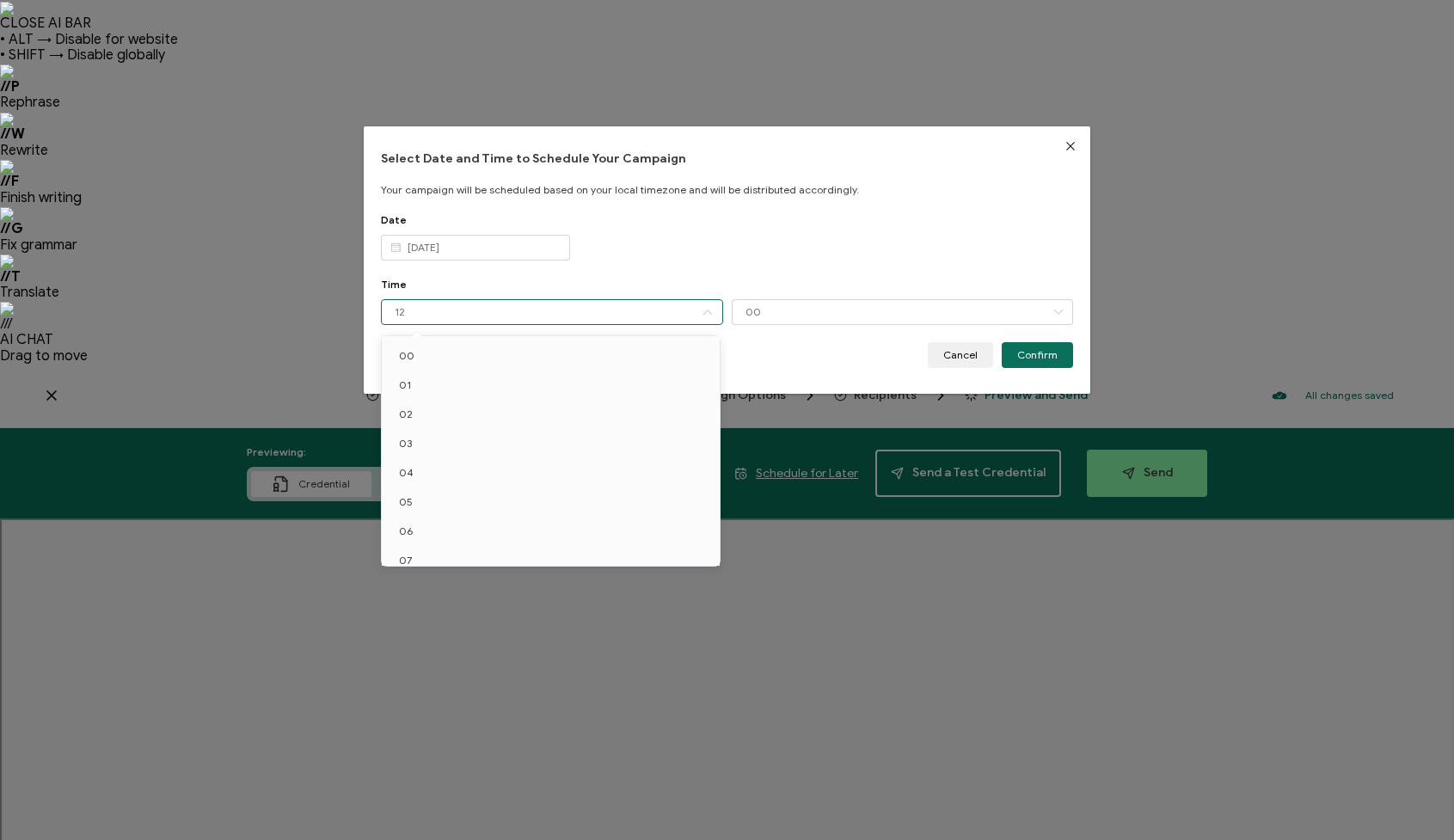
scroll to position [158, 0]
click at [473, 309] on input "12" at bounding box center [552, 312] width 342 height 26
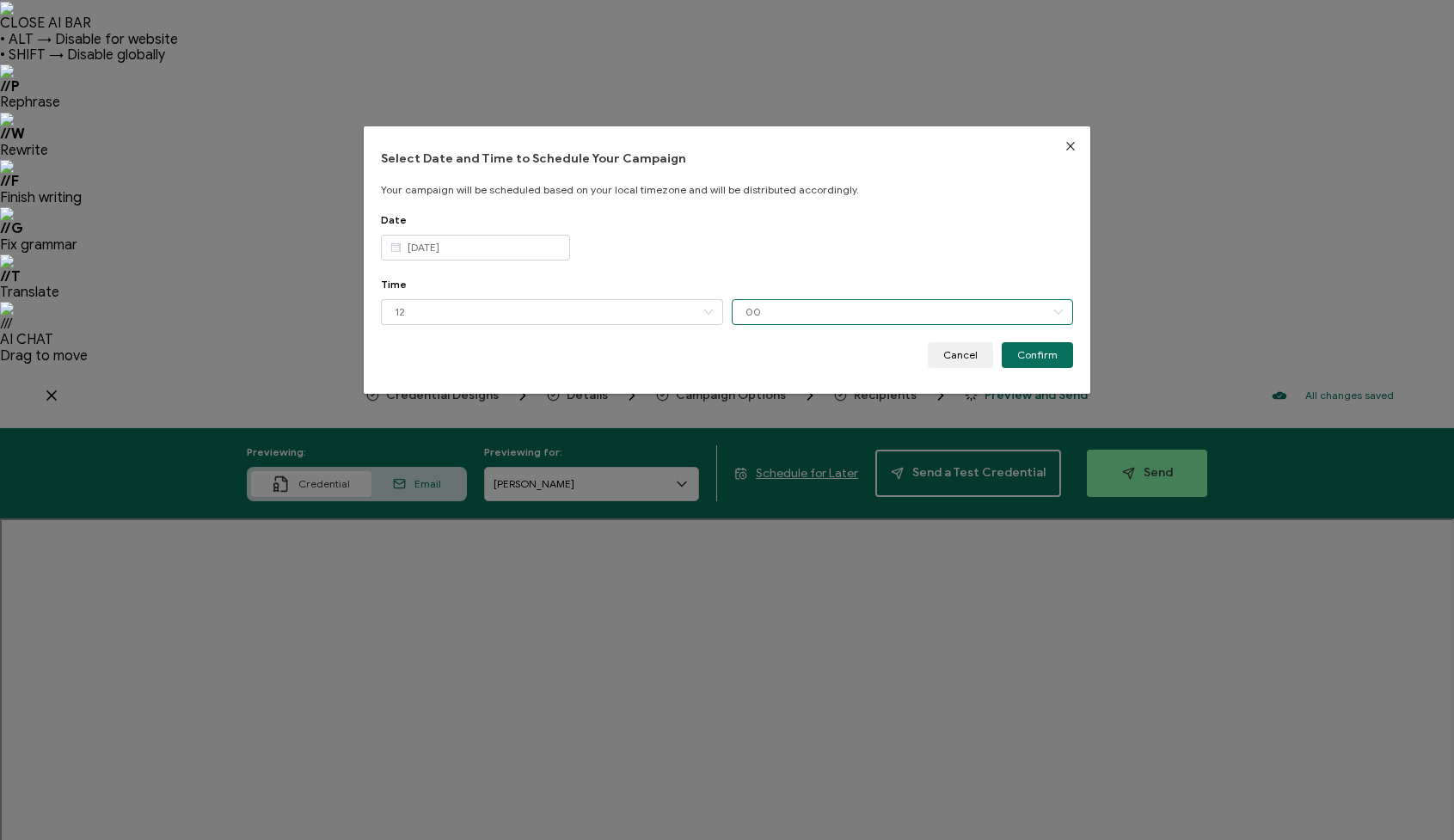
click at [780, 310] on input "00" at bounding box center [903, 312] width 342 height 26
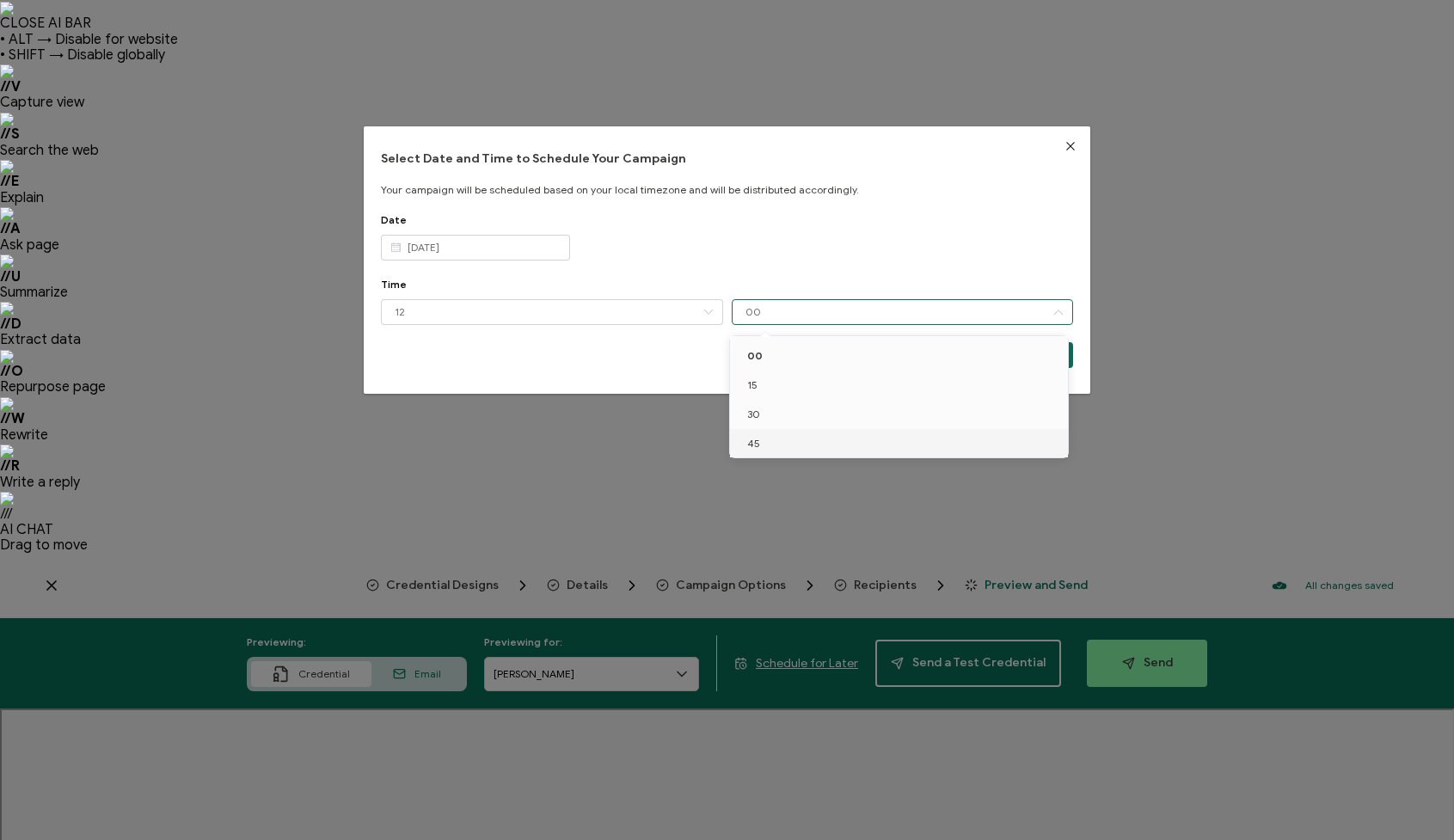
click at [759, 440] on li "45" at bounding box center [902, 444] width 344 height 30
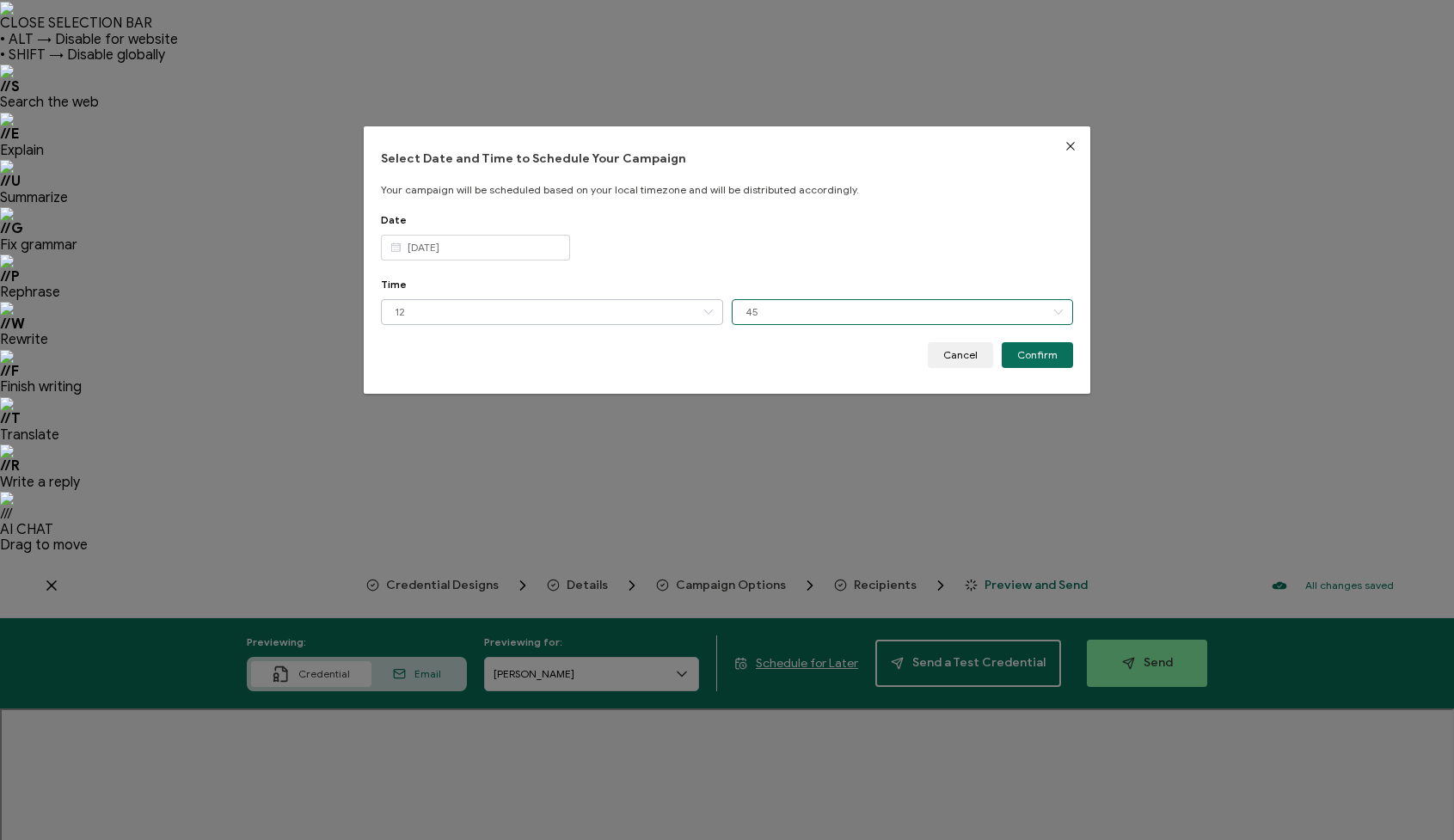
drag, startPoint x: 792, startPoint y: 310, endPoint x: 716, endPoint y: 322, distance: 76.9
click at [716, 322] on div "12 45" at bounding box center [727, 312] width 693 height 26
click at [849, 300] on input "45" at bounding box center [903, 312] width 342 height 26
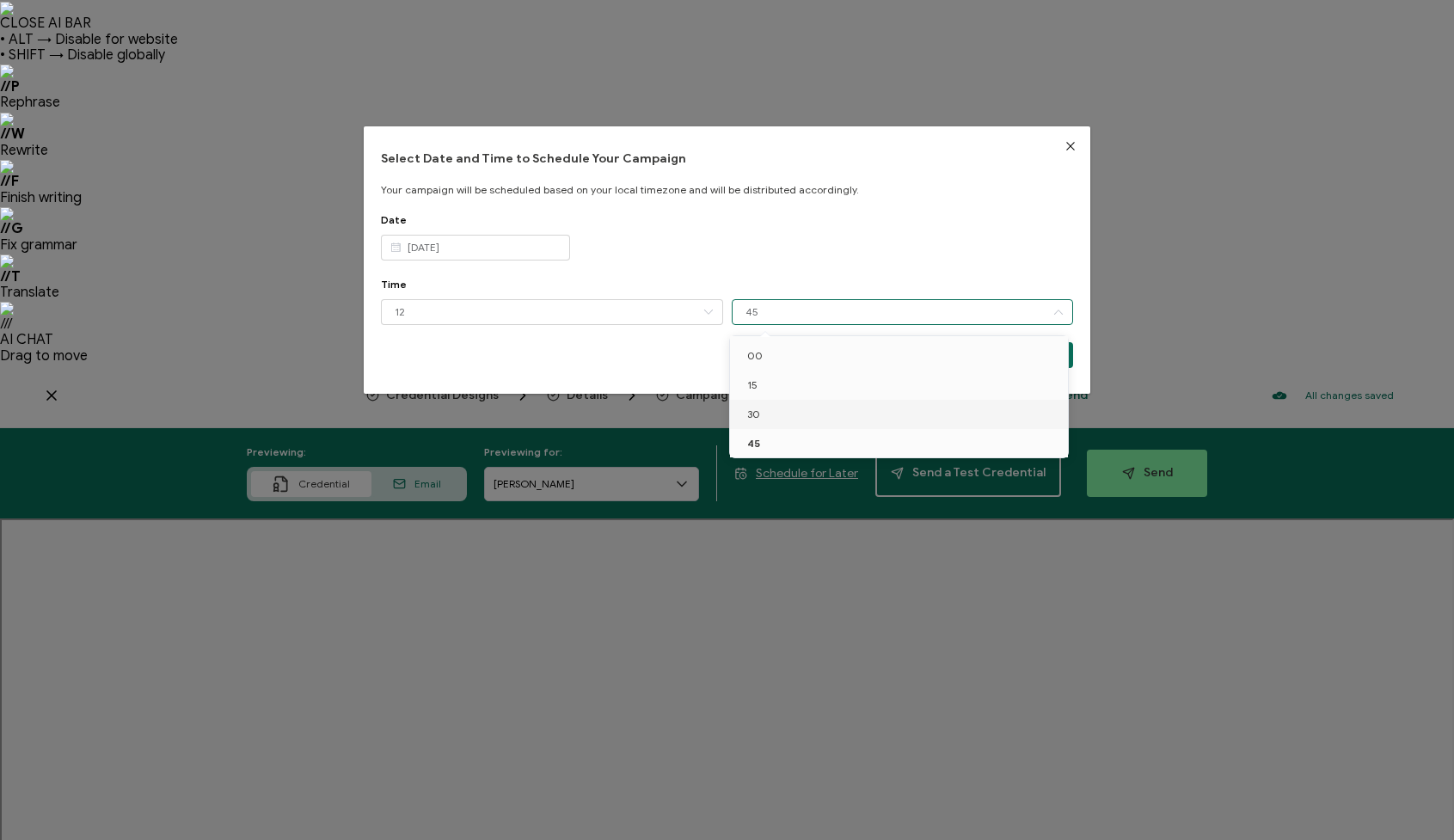
click at [780, 411] on li "30" at bounding box center [902, 414] width 344 height 30
type input "30"
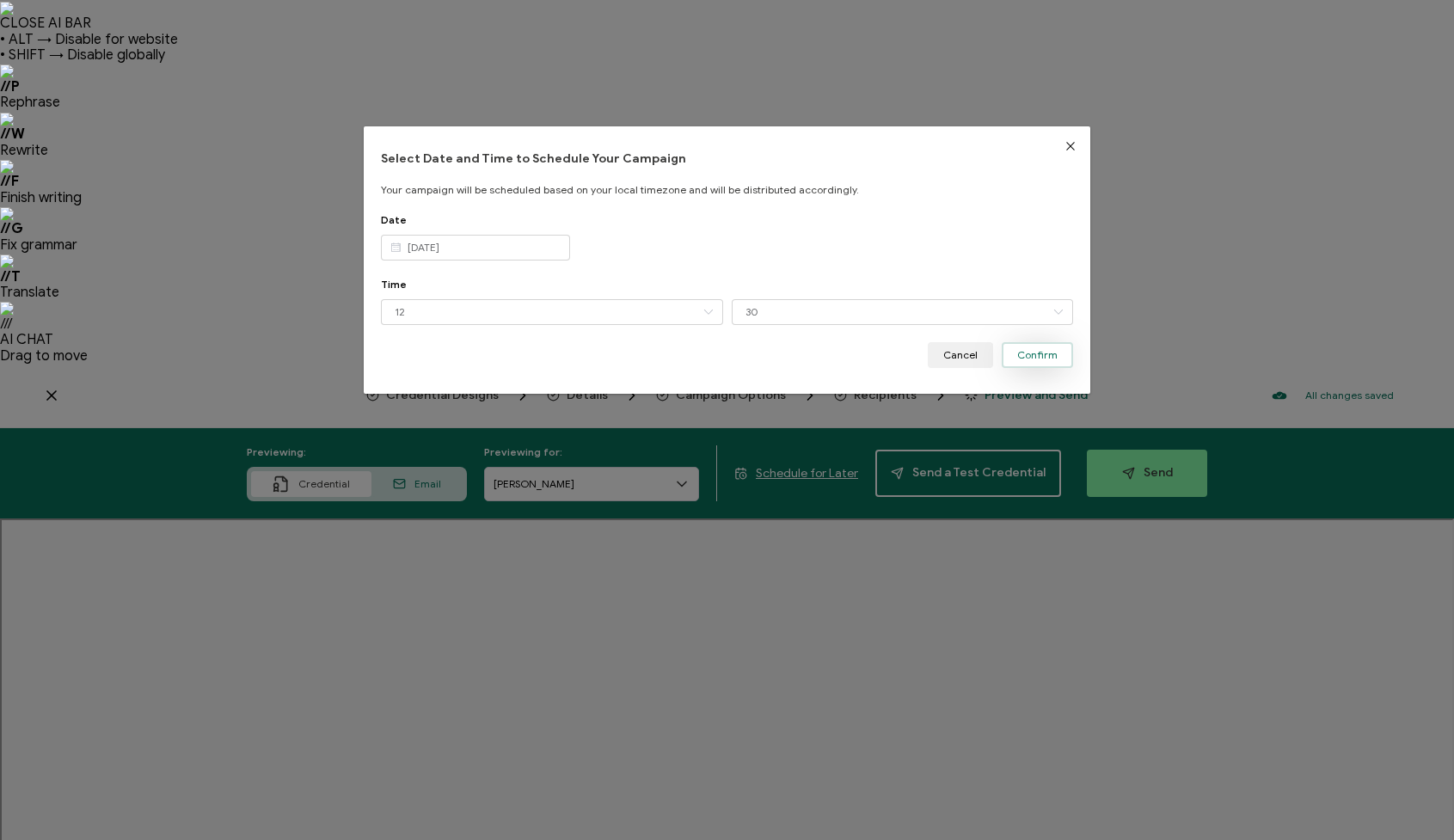
click at [1031, 358] on span "Confirm" at bounding box center [1037, 355] width 40 height 11
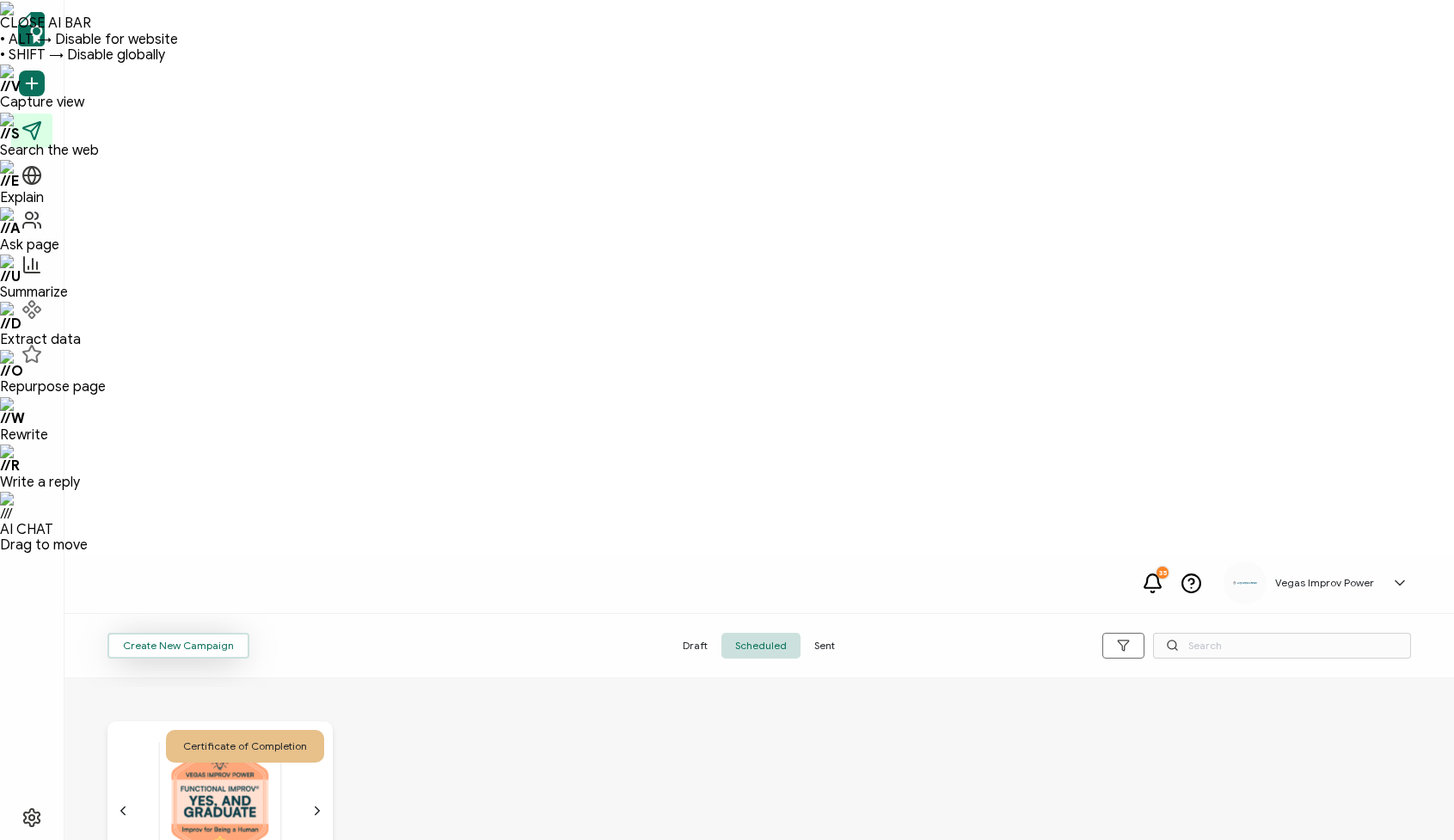
click at [195, 633] on button "Create New Campaign" at bounding box center [178, 645] width 142 height 26
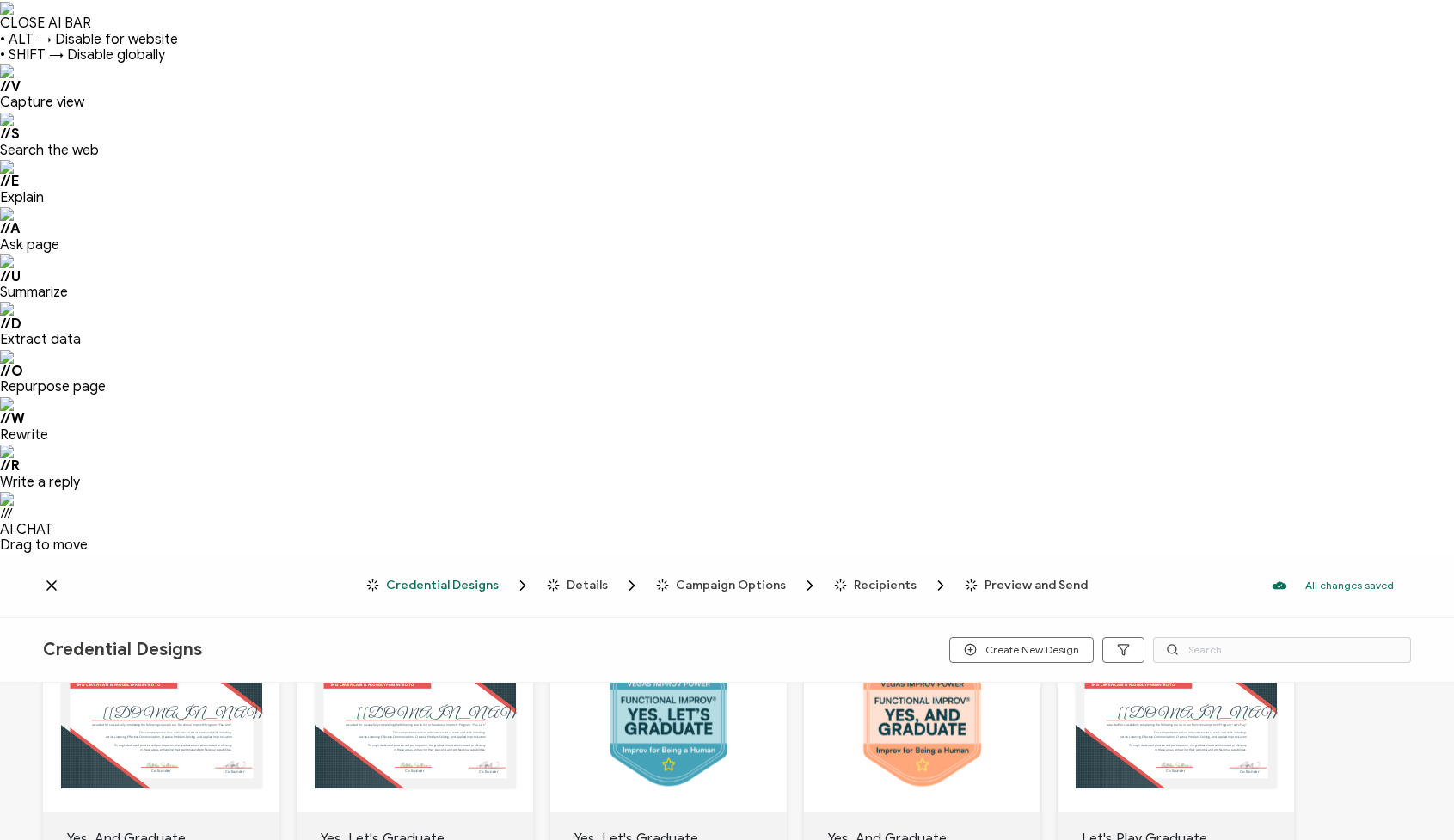
scroll to position [93, 0]
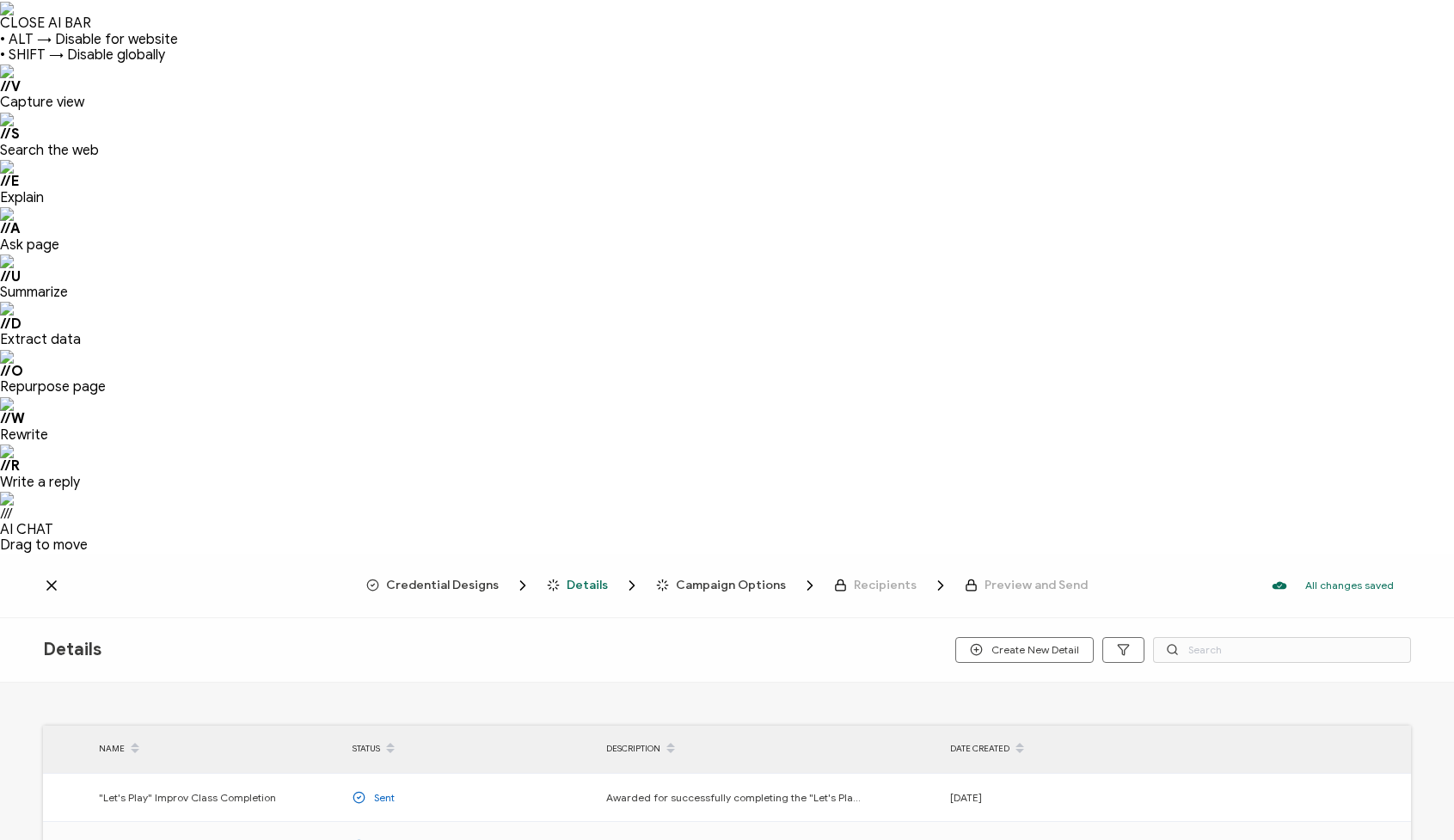
click at [584, 579] on span "Details" at bounding box center [587, 585] width 41 height 13
click at [488, 579] on span "Credential Designs" at bounding box center [443, 585] width 113 height 13
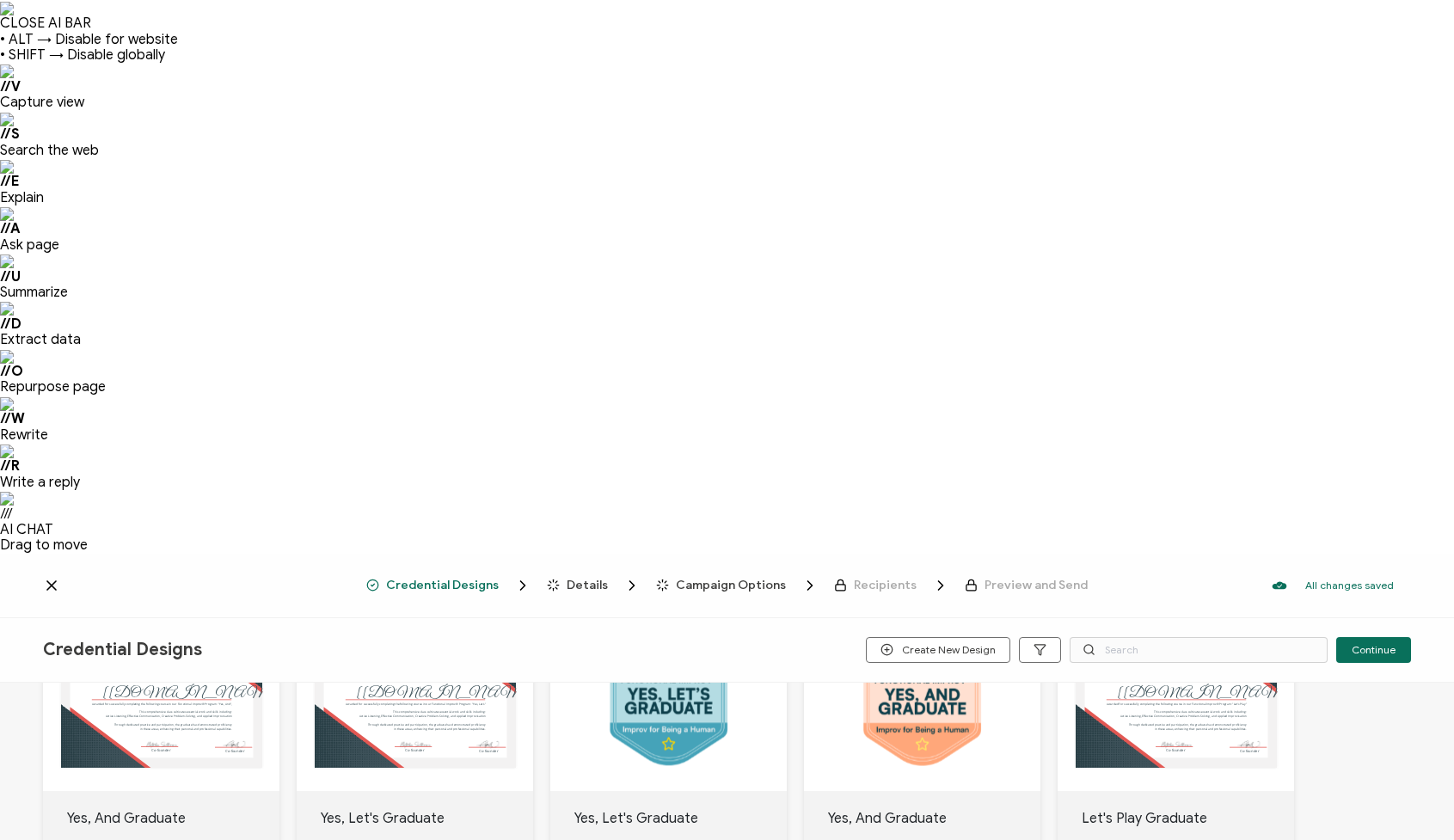
scroll to position [208, 0]
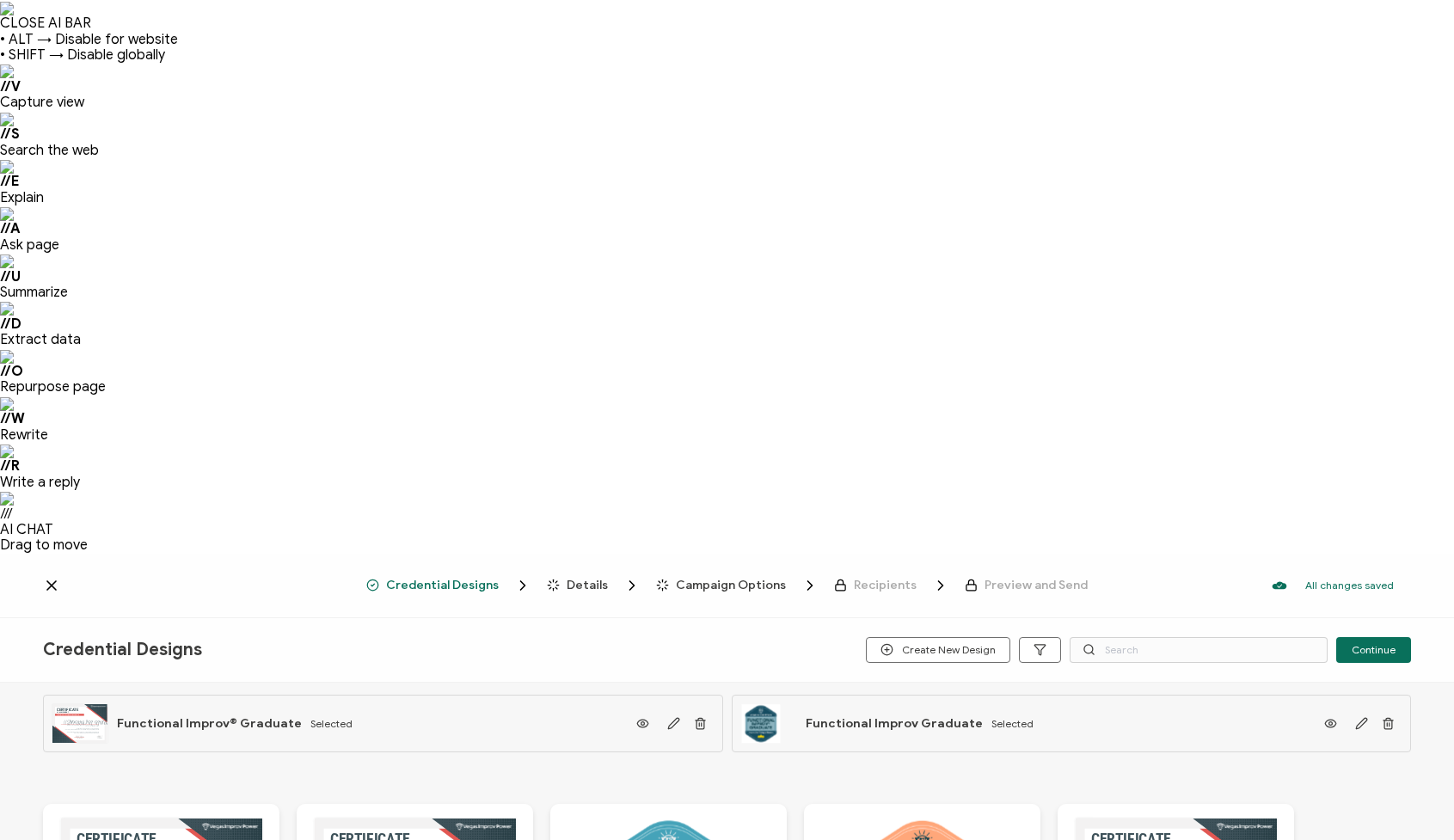
scroll to position [17, 0]
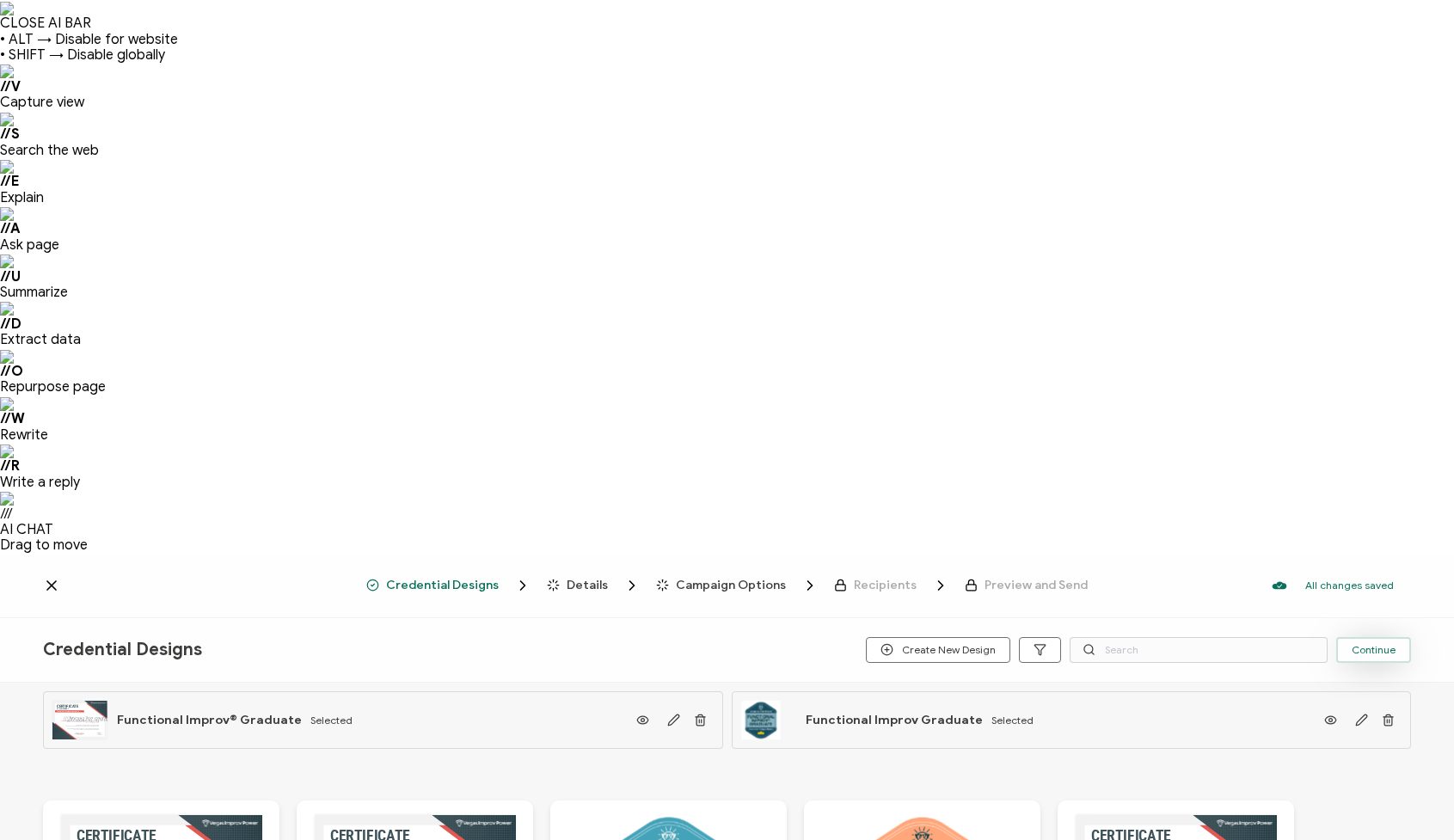
click at [1372, 645] on span "Continue" at bounding box center [1373, 650] width 44 height 11
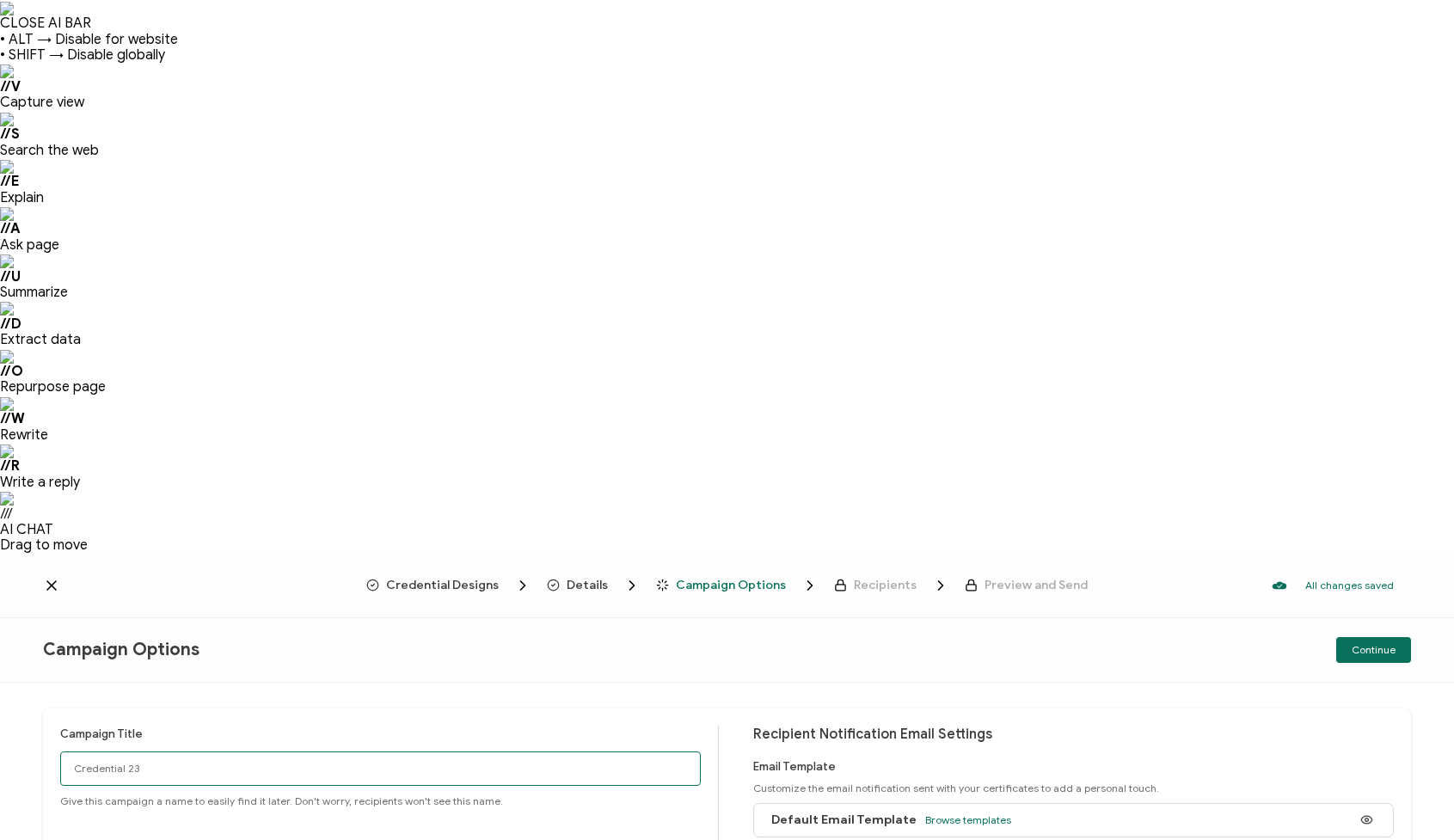
click at [189, 751] on input "Credential 23" at bounding box center [380, 768] width 641 height 34
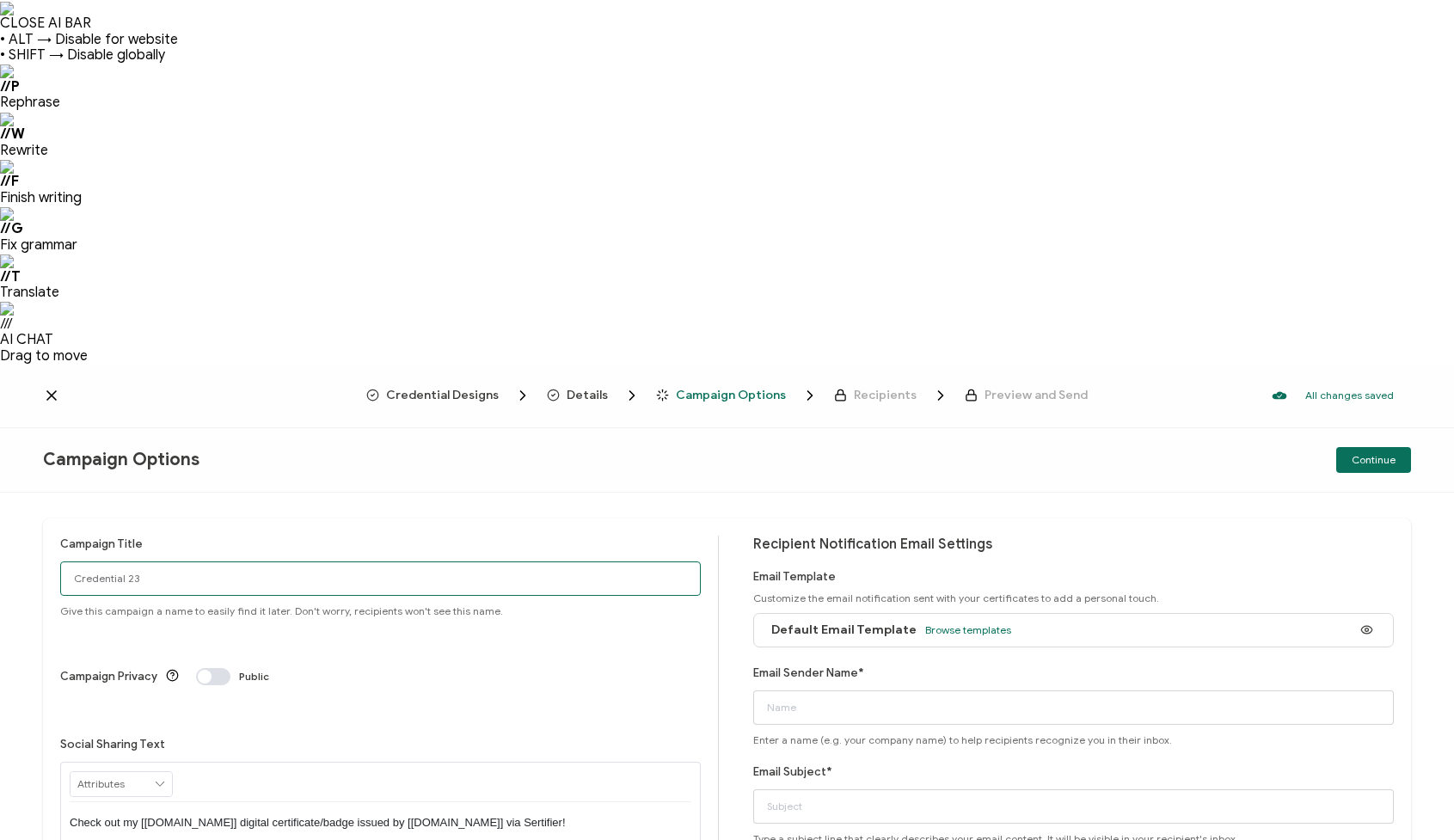
click at [189, 561] on input "Credential 23" at bounding box center [380, 578] width 641 height 34
type input "[PERSON_NAME] Functional Improv Grads Fall 2025"
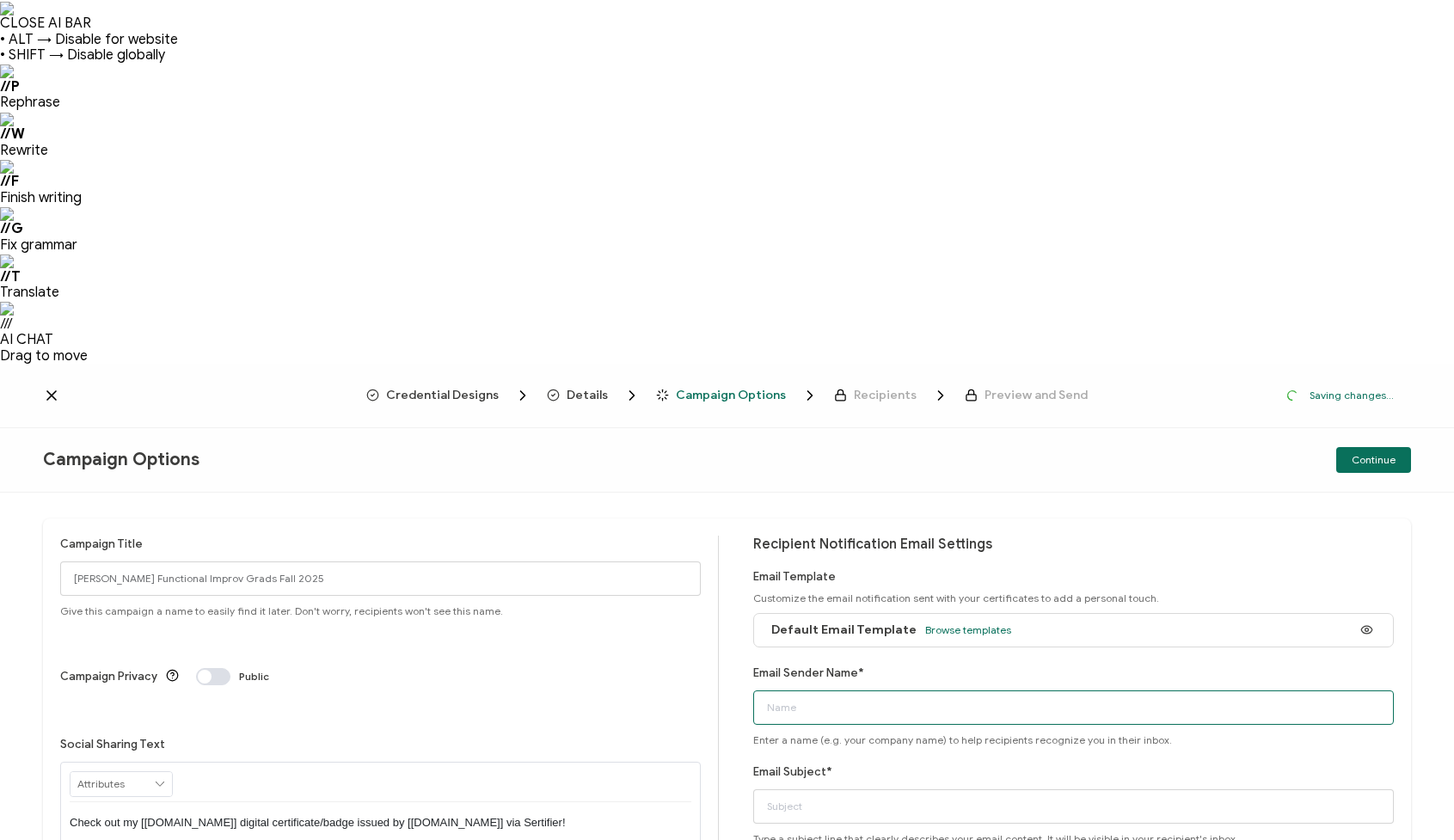
click at [827, 690] on input "Email Sender Name*" at bounding box center [1073, 707] width 641 height 34
type input "Vegas Improv Power"
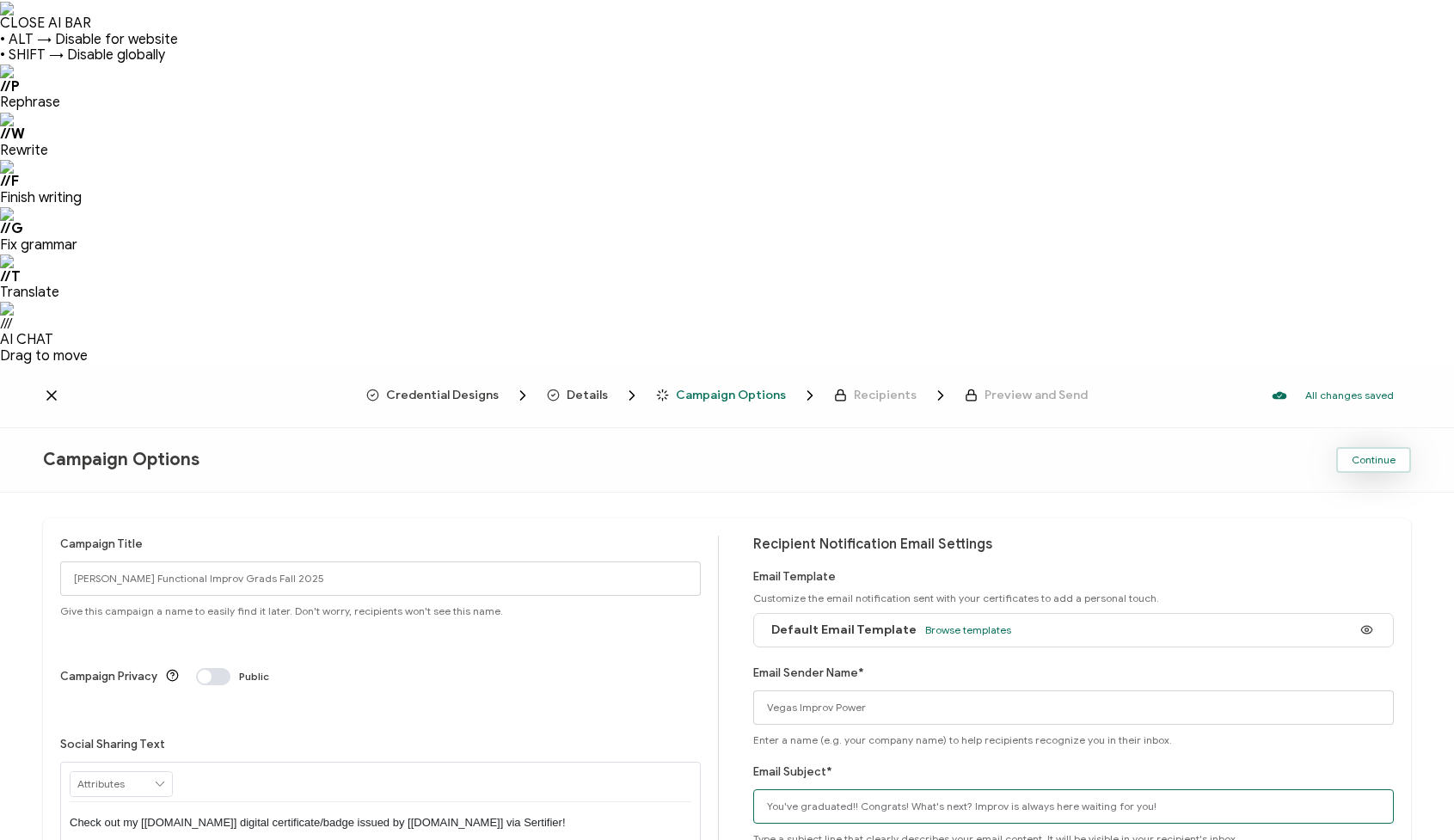
type input "You've graduated!! Congrats! What's next? Improv is always here waiting for you!"
click at [1374, 455] on span "Continue" at bounding box center [1373, 460] width 44 height 11
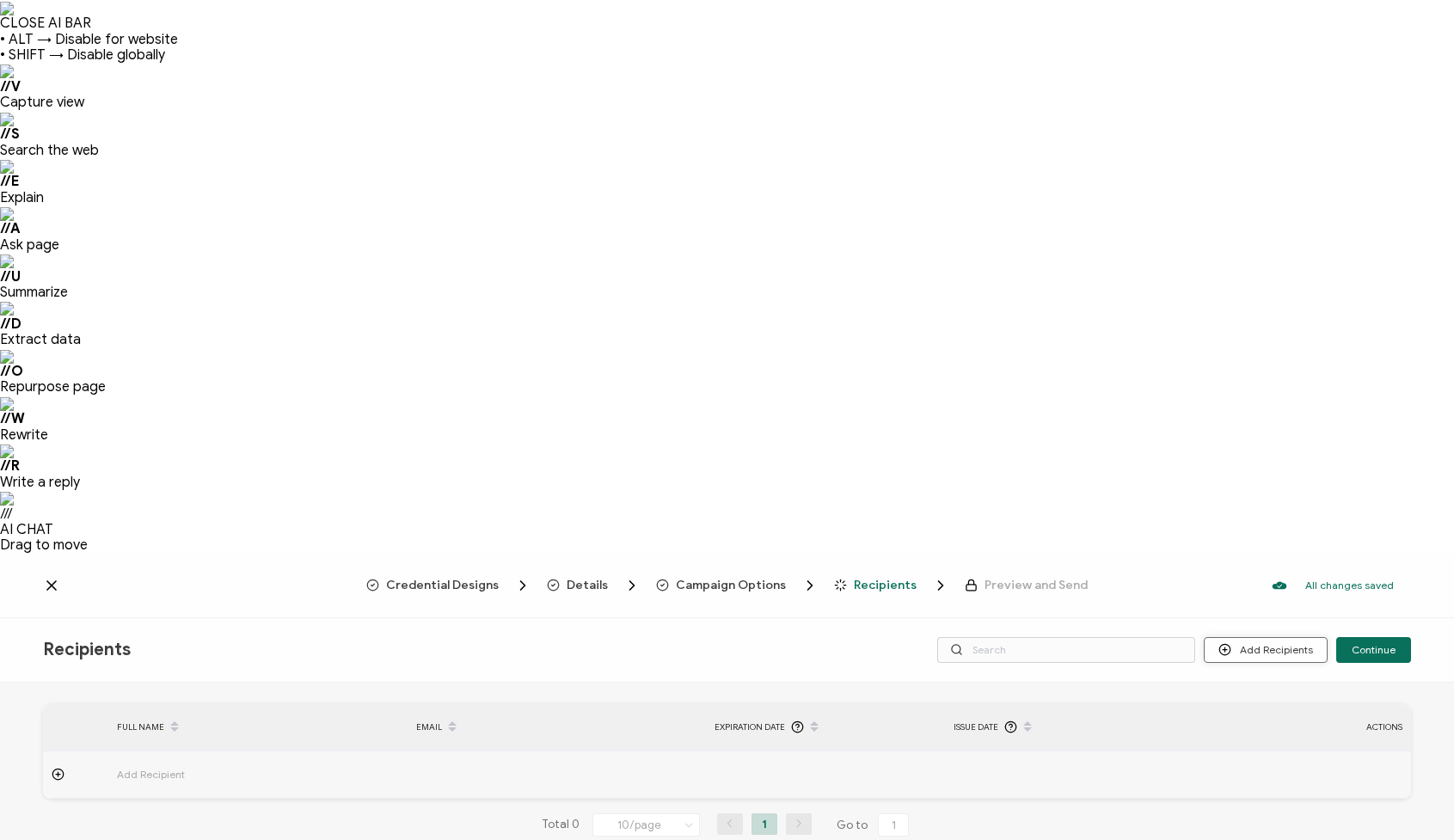
click at [1268, 637] on button "Add Recipients" at bounding box center [1266, 650] width 124 height 26
click at [1278, 142] on span "Upload Recipients" at bounding box center [1287, 143] width 87 height 13
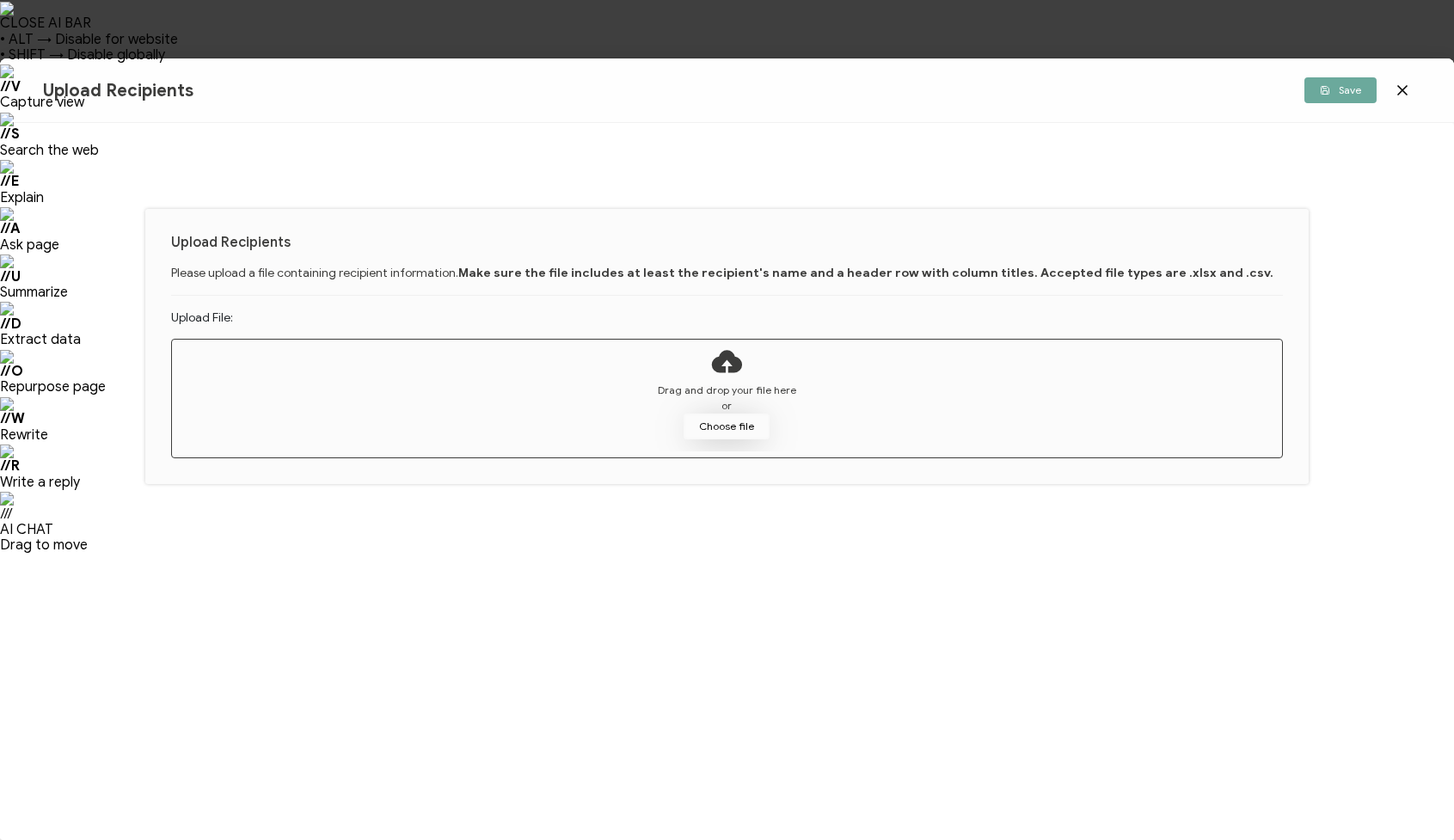
click at [723, 429] on button "Choose file" at bounding box center [727, 426] width 86 height 26
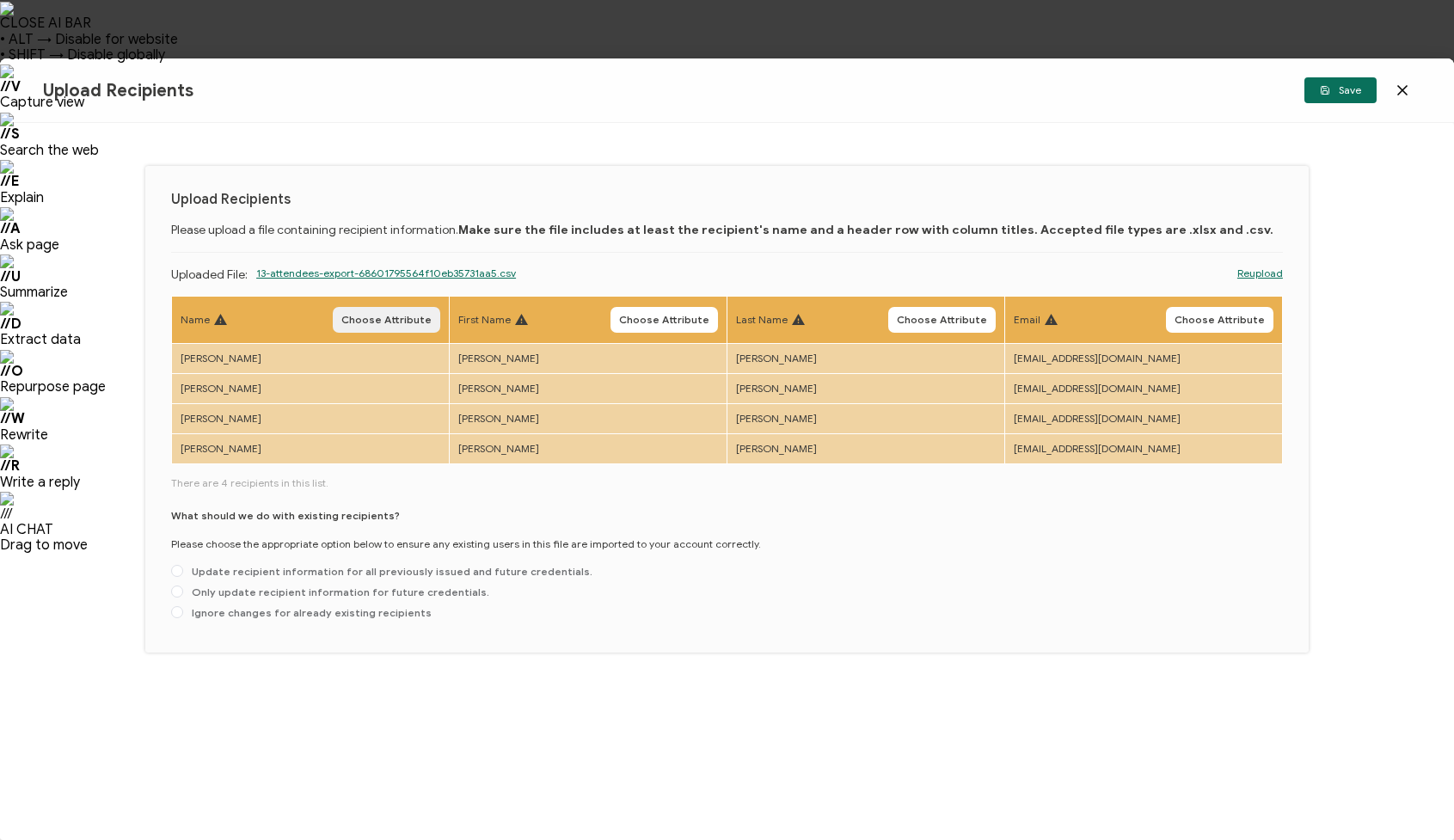
click at [402, 325] on span "Choose Attribute" at bounding box center [386, 320] width 91 height 11
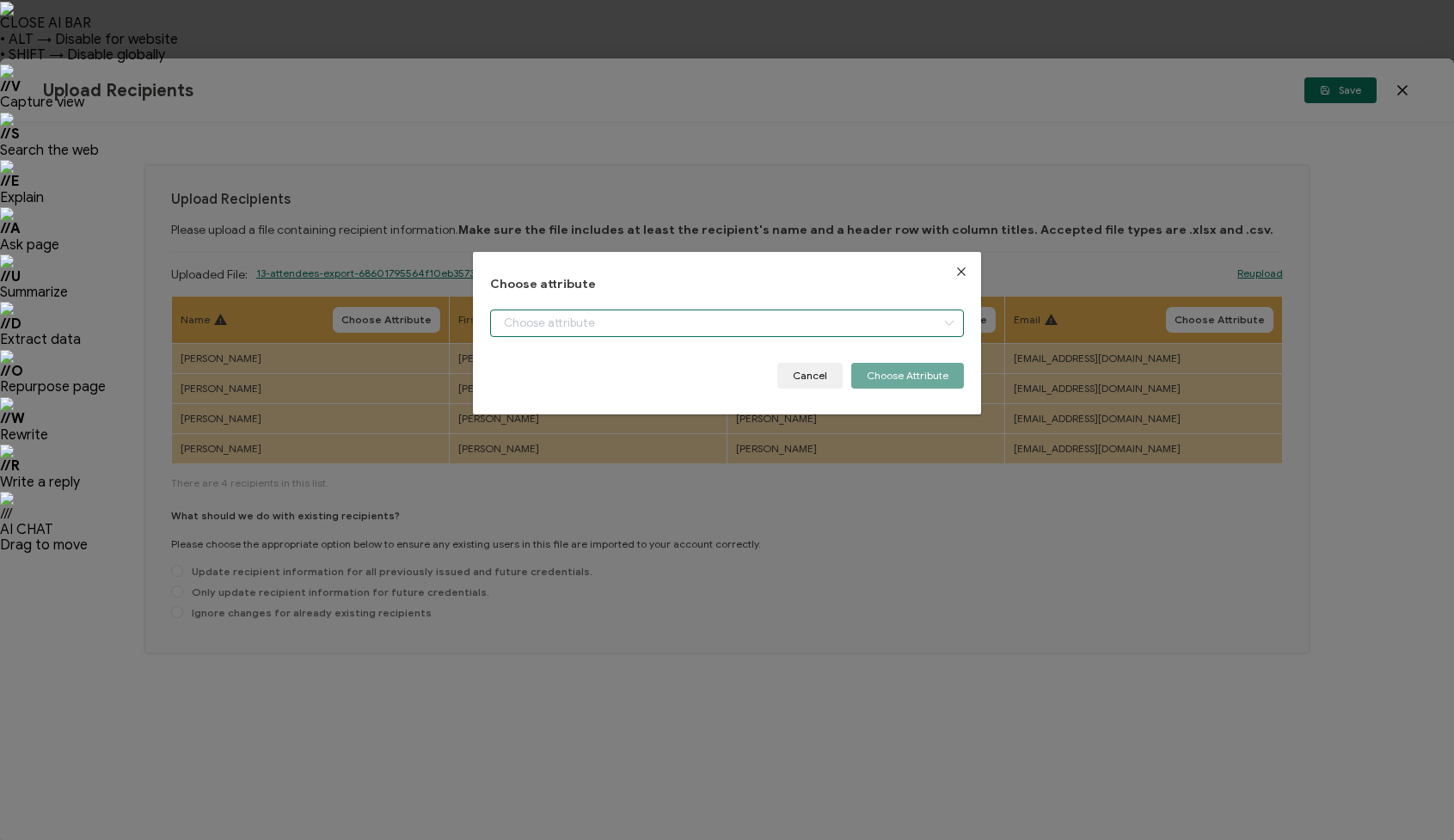
click at [592, 327] on input "dialog" at bounding box center [727, 323] width 474 height 28
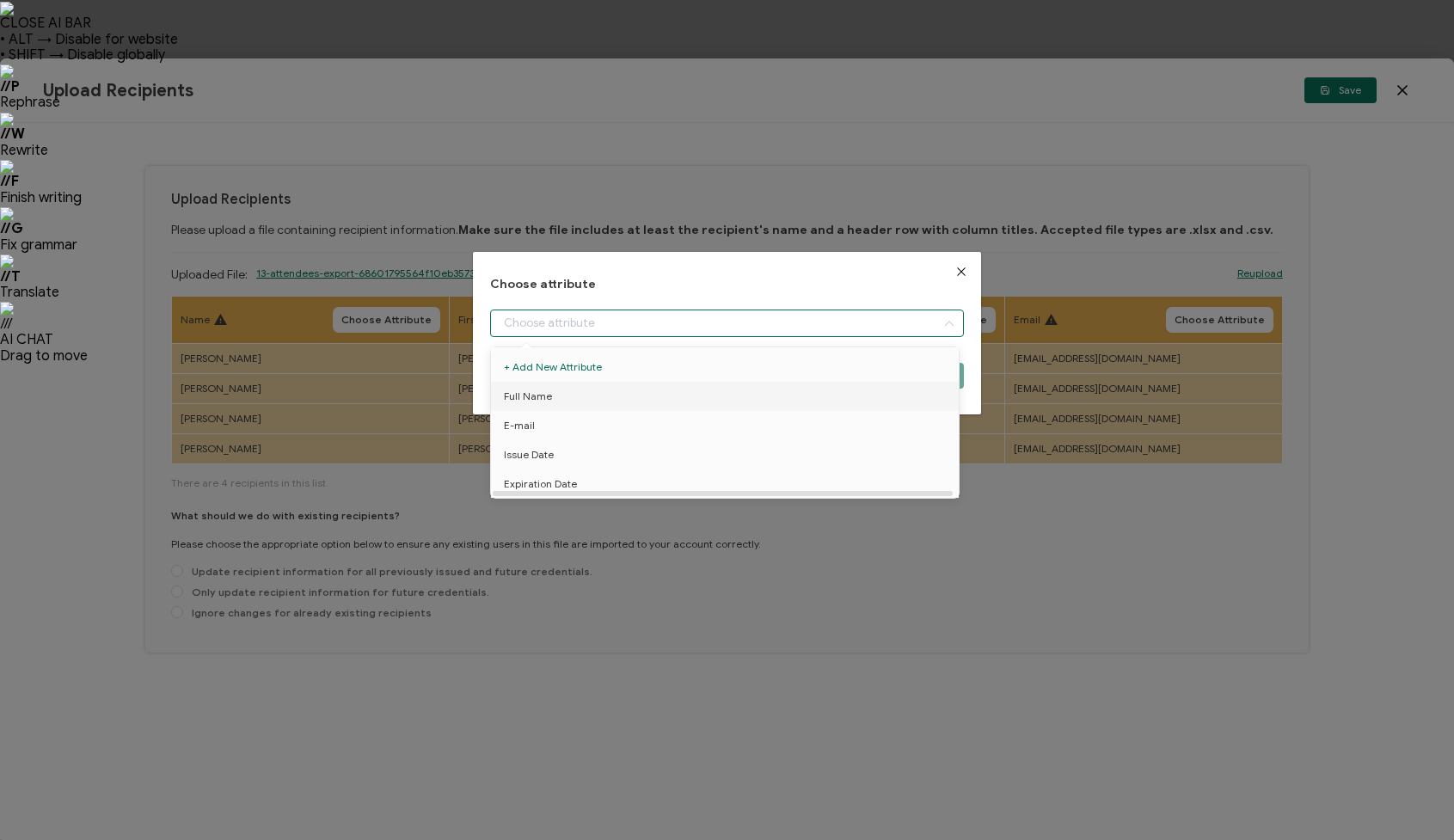
click at [570, 390] on li "Full Name" at bounding box center [728, 396] width 482 height 30
type input "Full Name"
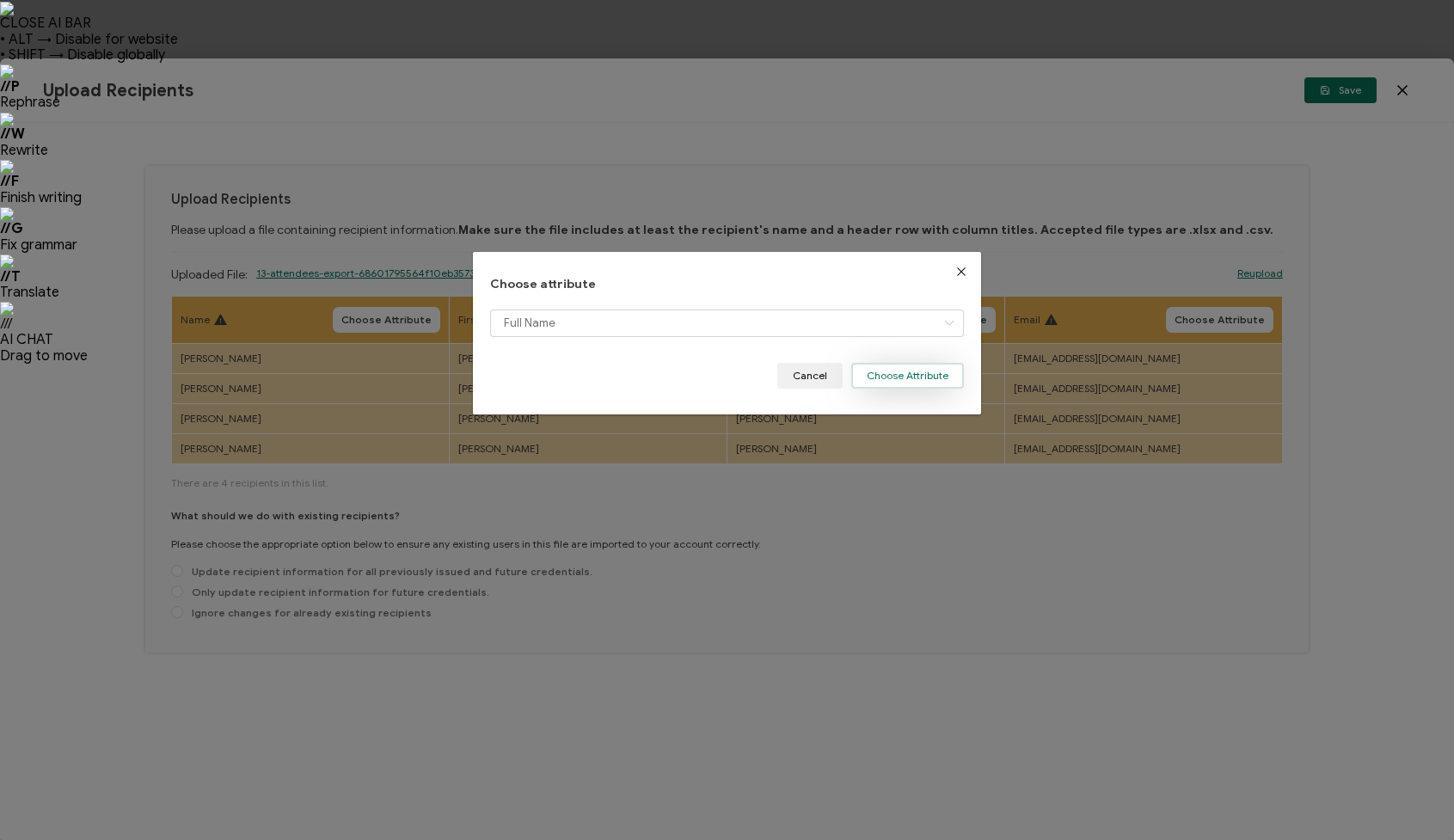
click at [918, 381] on button "Choose Attribute" at bounding box center [908, 376] width 113 height 26
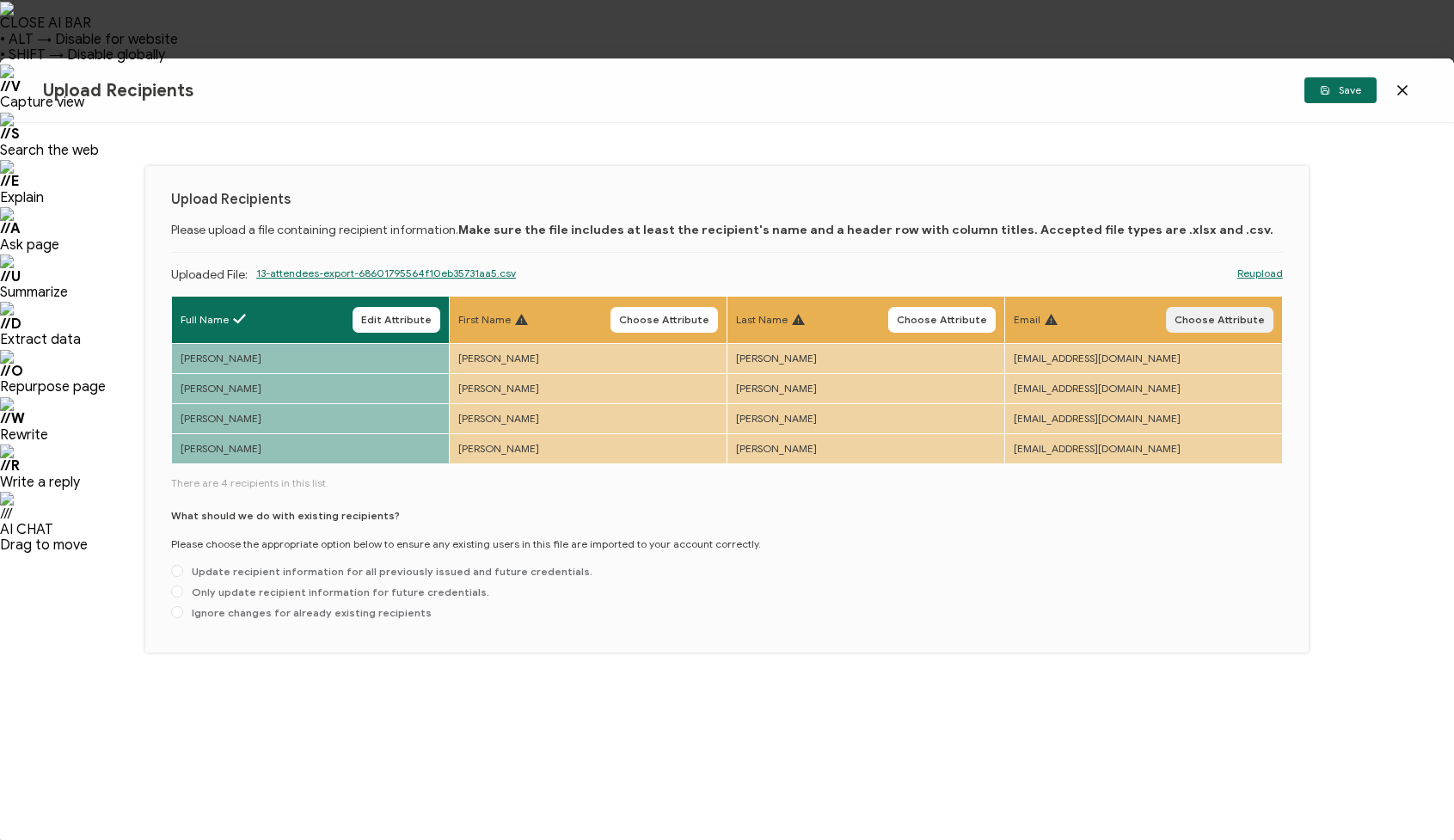
click at [1245, 327] on button "Choose Attribute" at bounding box center [1220, 319] width 108 height 26
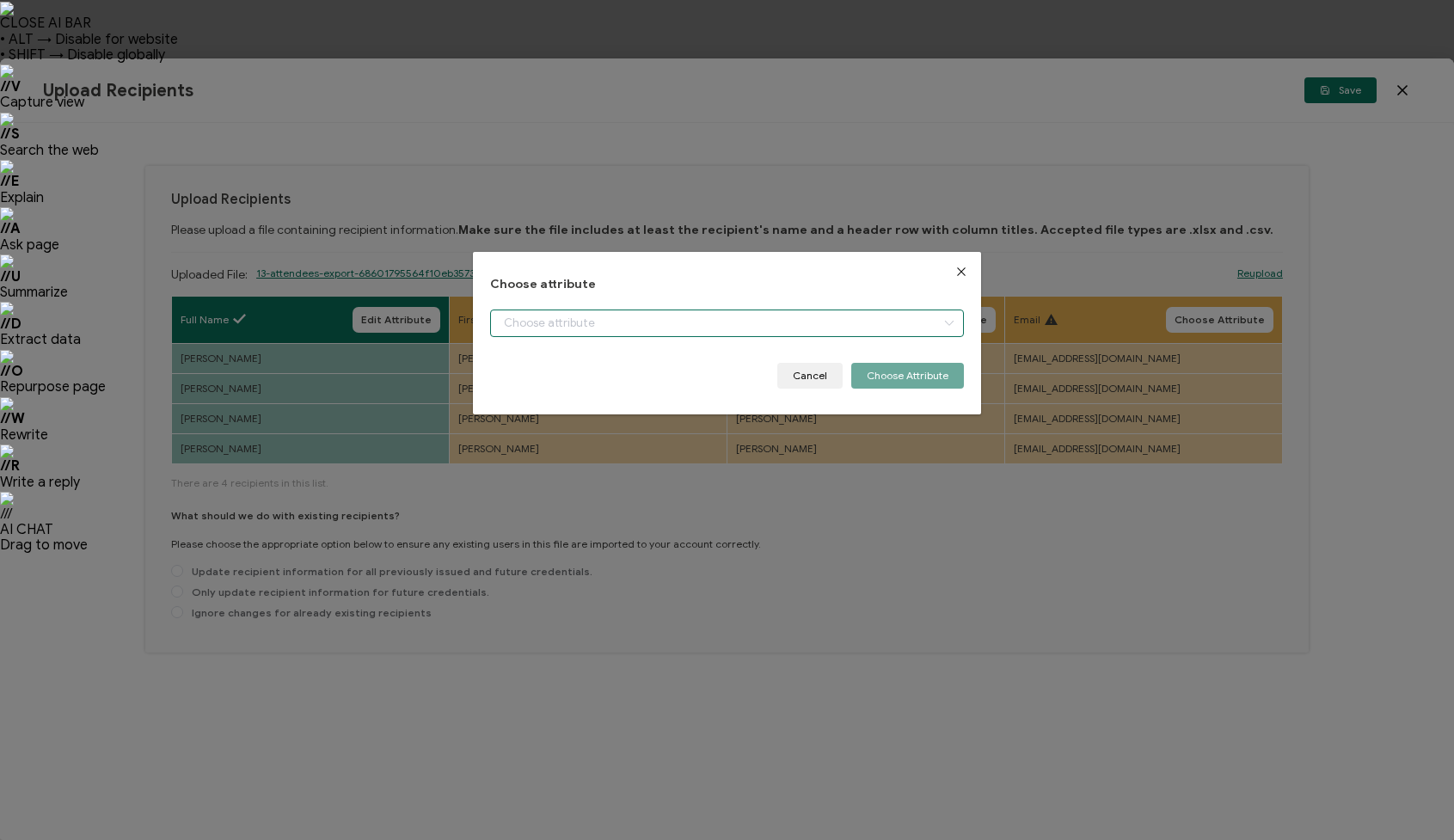
click at [874, 311] on input "dialog" at bounding box center [727, 323] width 474 height 28
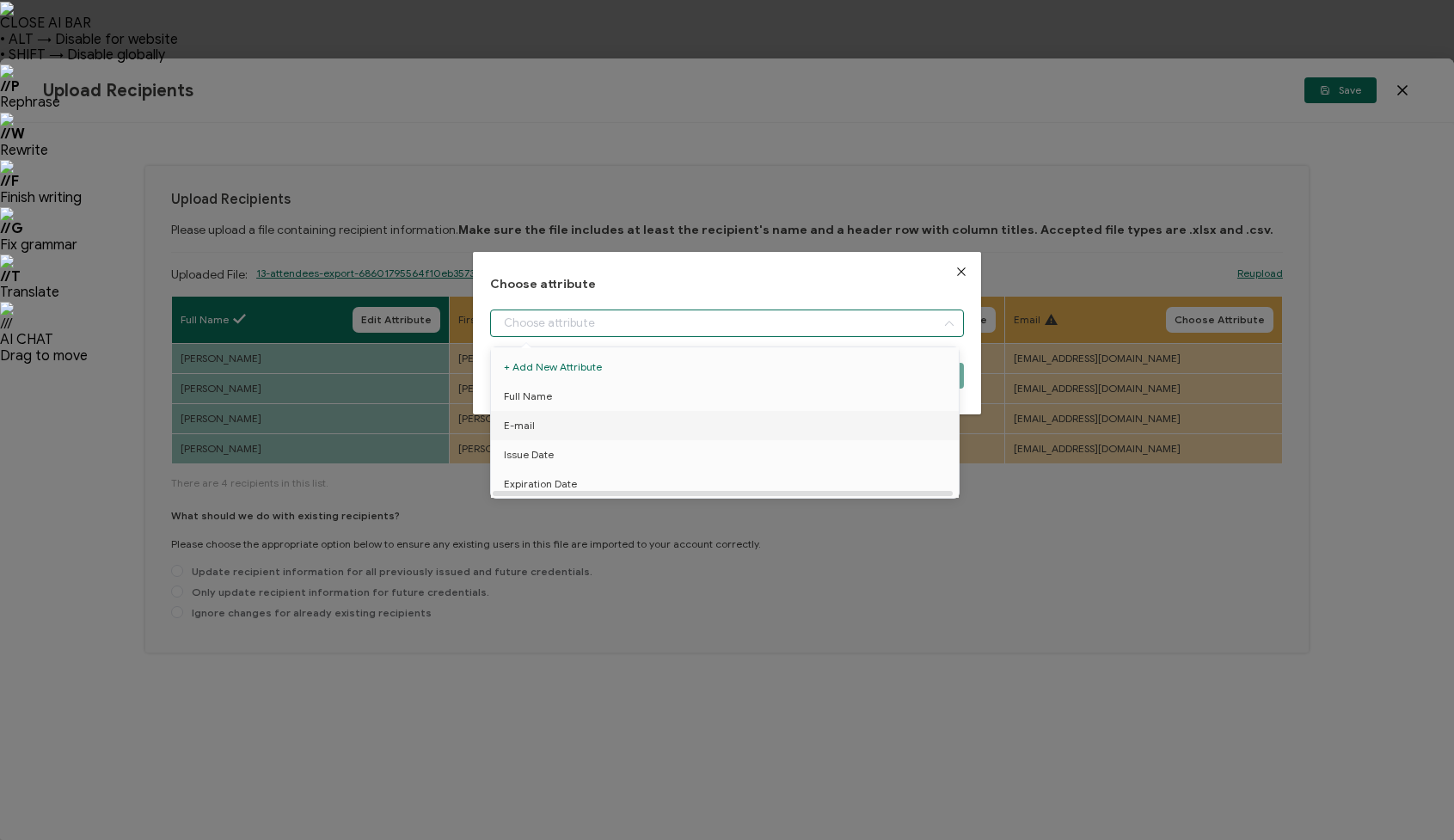
click at [610, 420] on li "E-mail" at bounding box center [728, 426] width 482 height 30
type input "E-mail"
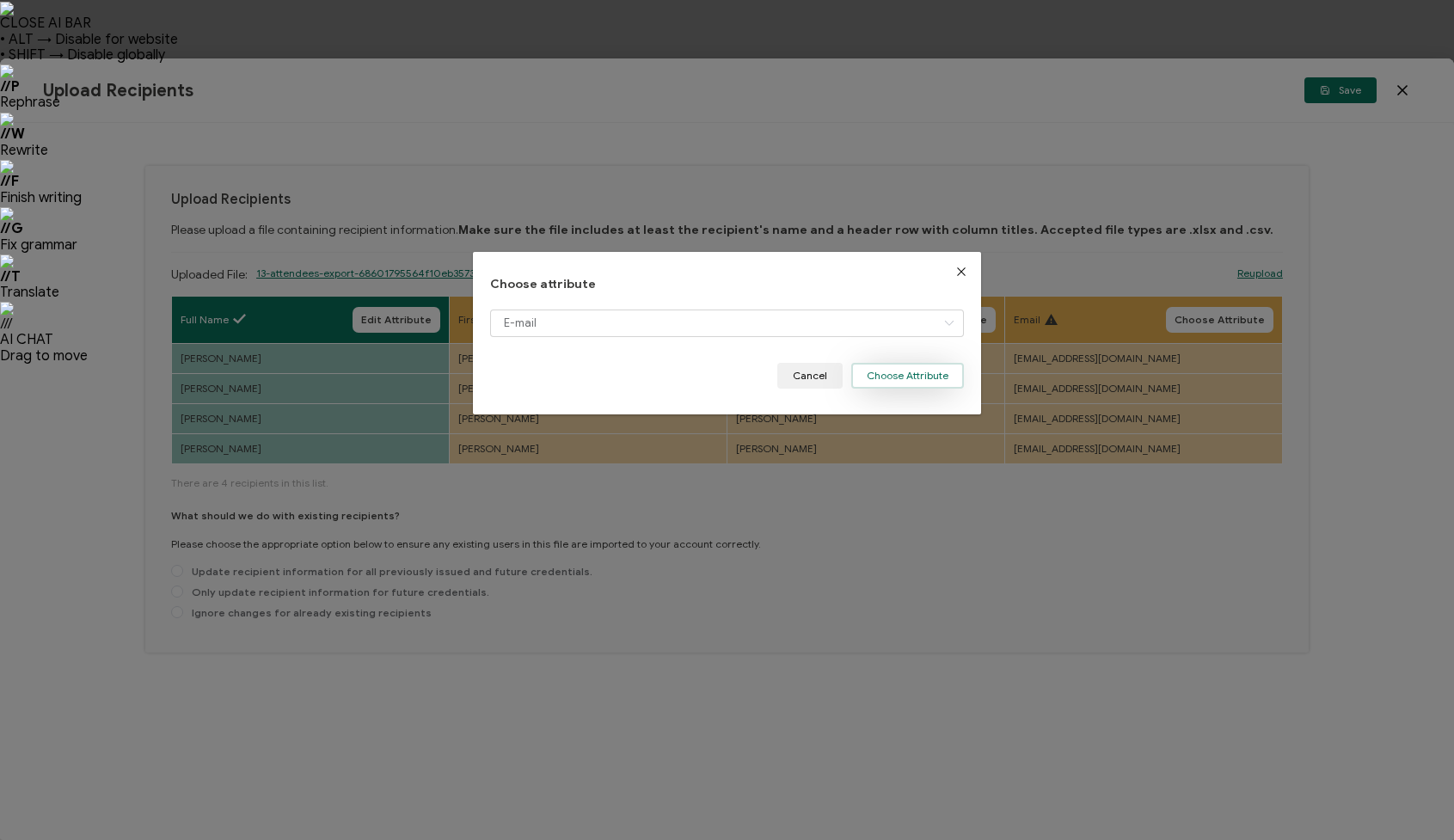
click at [895, 378] on button "Choose Attribute" at bounding box center [908, 376] width 113 height 26
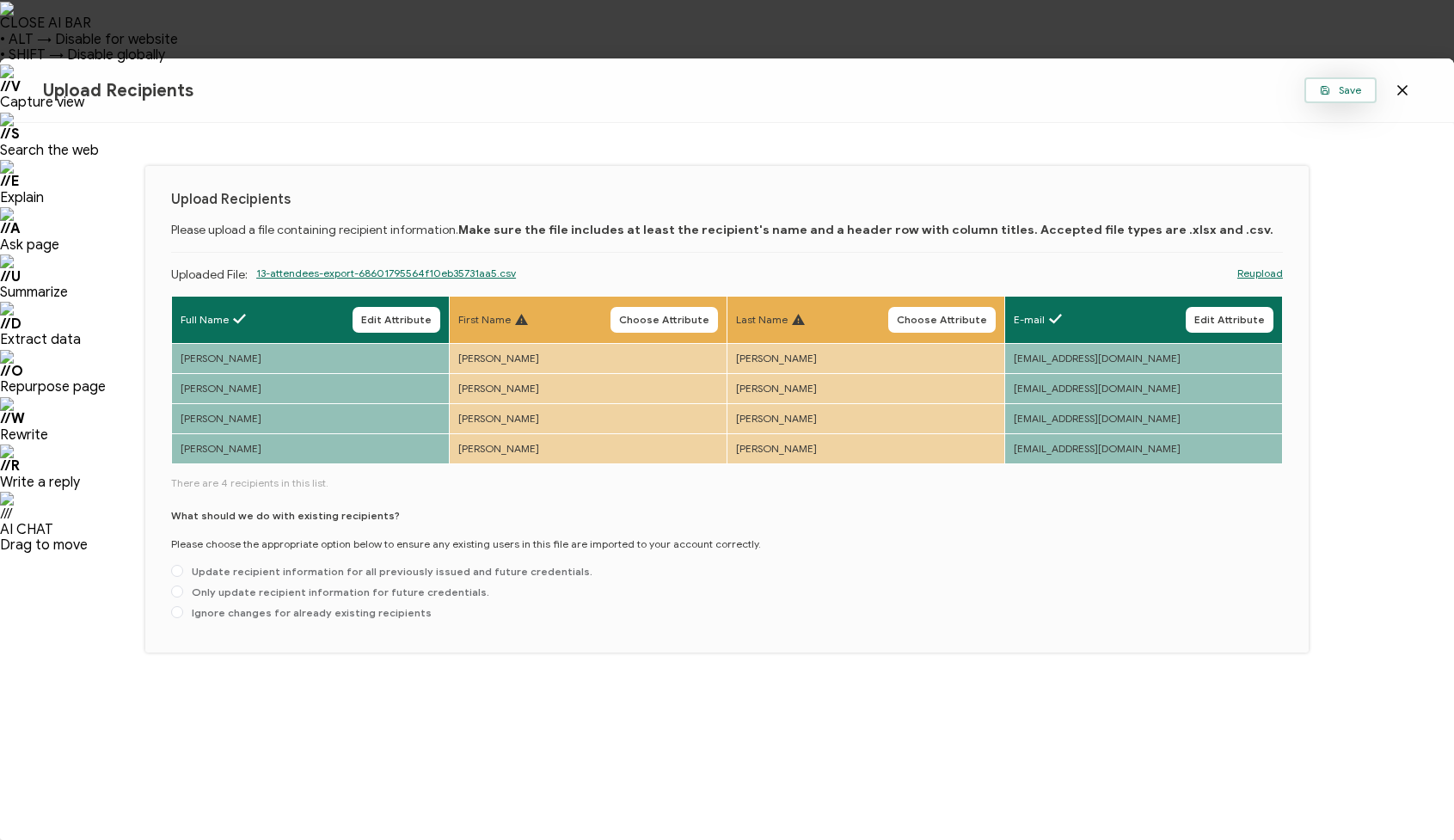
click at [1337, 95] on span "Save" at bounding box center [1340, 91] width 41 height 11
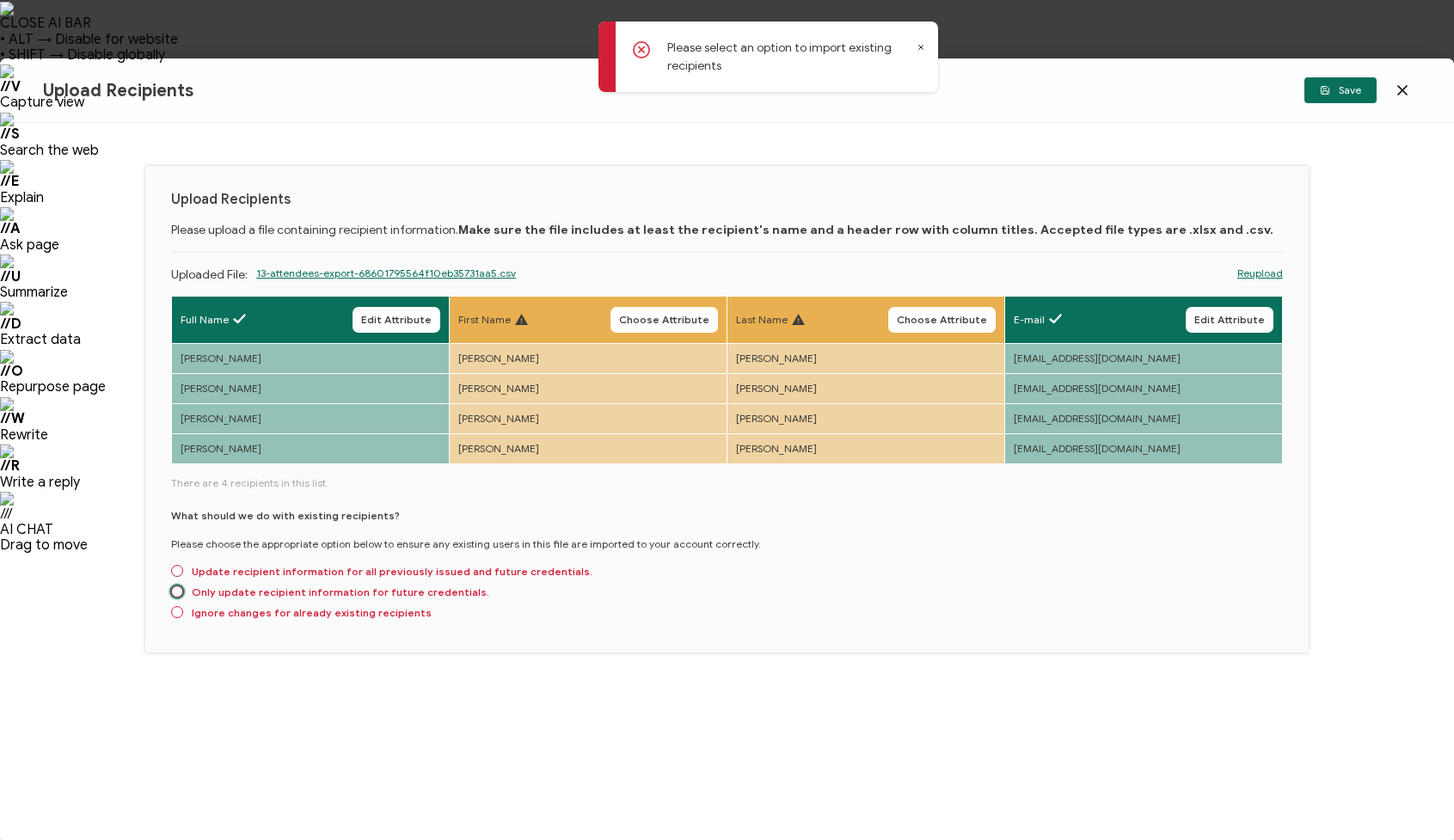
click at [177, 592] on span at bounding box center [177, 591] width 12 height 12
click at [177, 592] on input "Only update recipient information for future credentials." at bounding box center [177, 592] width 12 height 13
radio input "true"
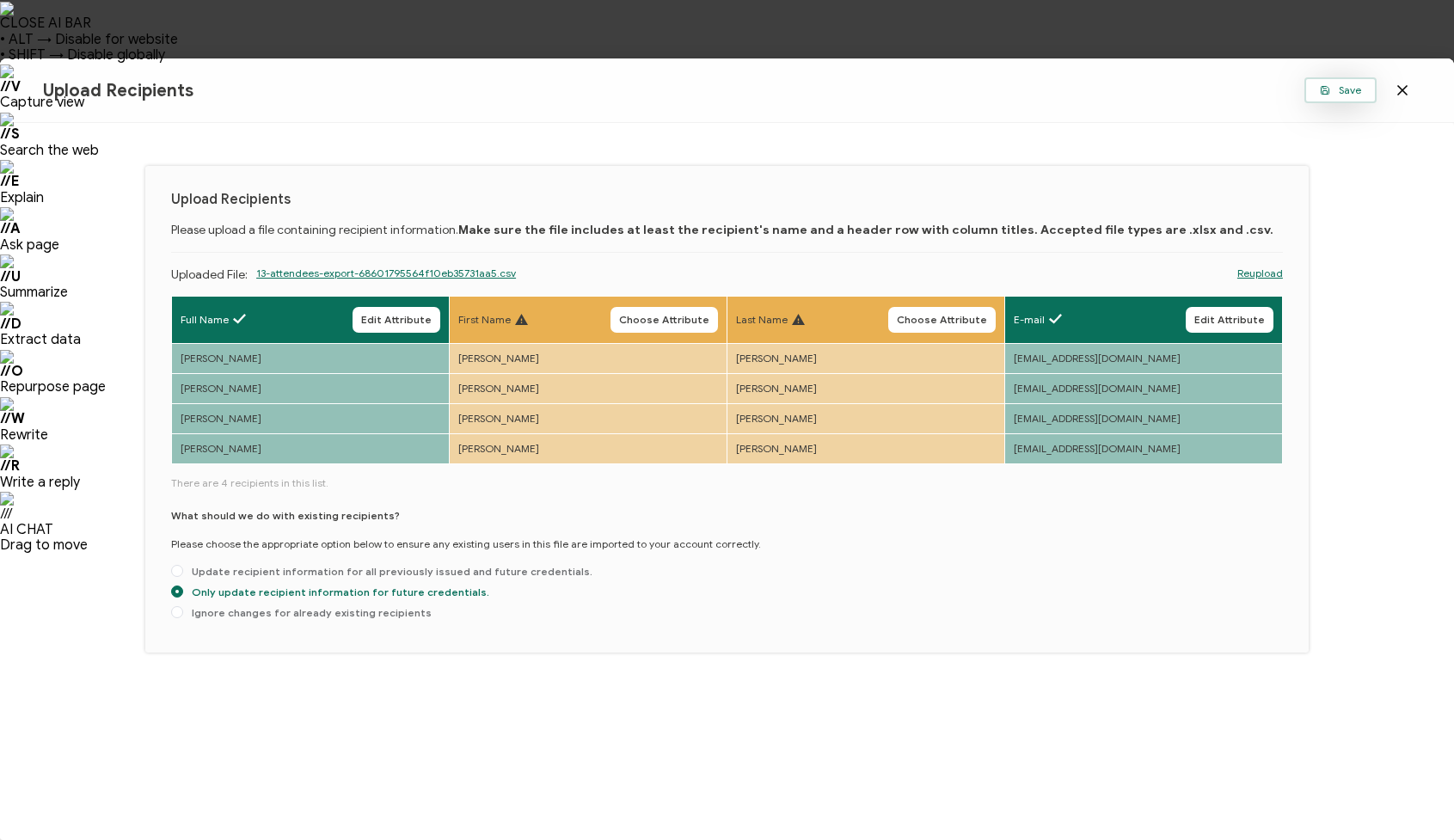
click at [1349, 97] on button "Save" at bounding box center [1340, 90] width 73 height 26
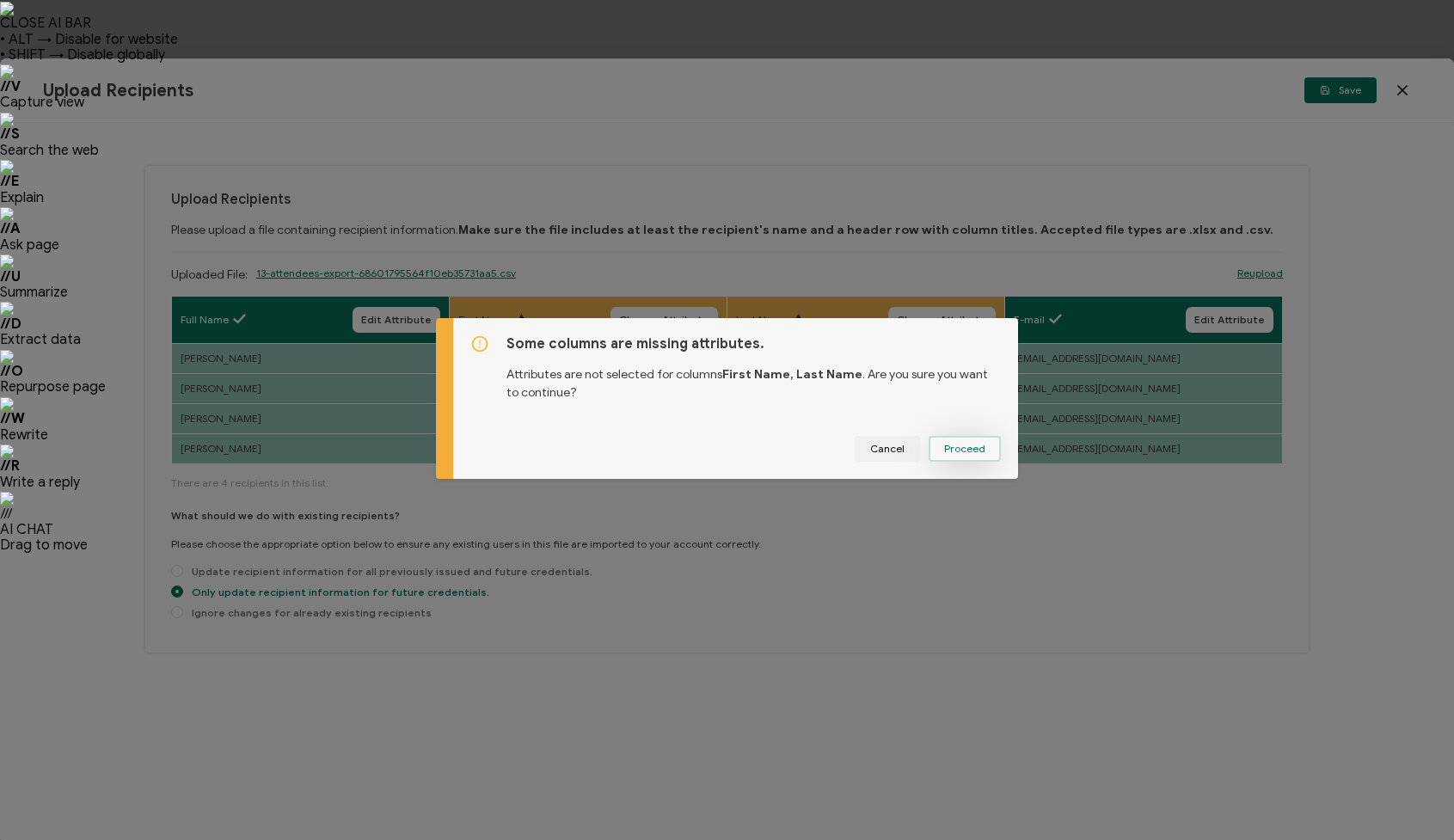
click at [974, 449] on span "Proceed" at bounding box center [965, 449] width 41 height 11
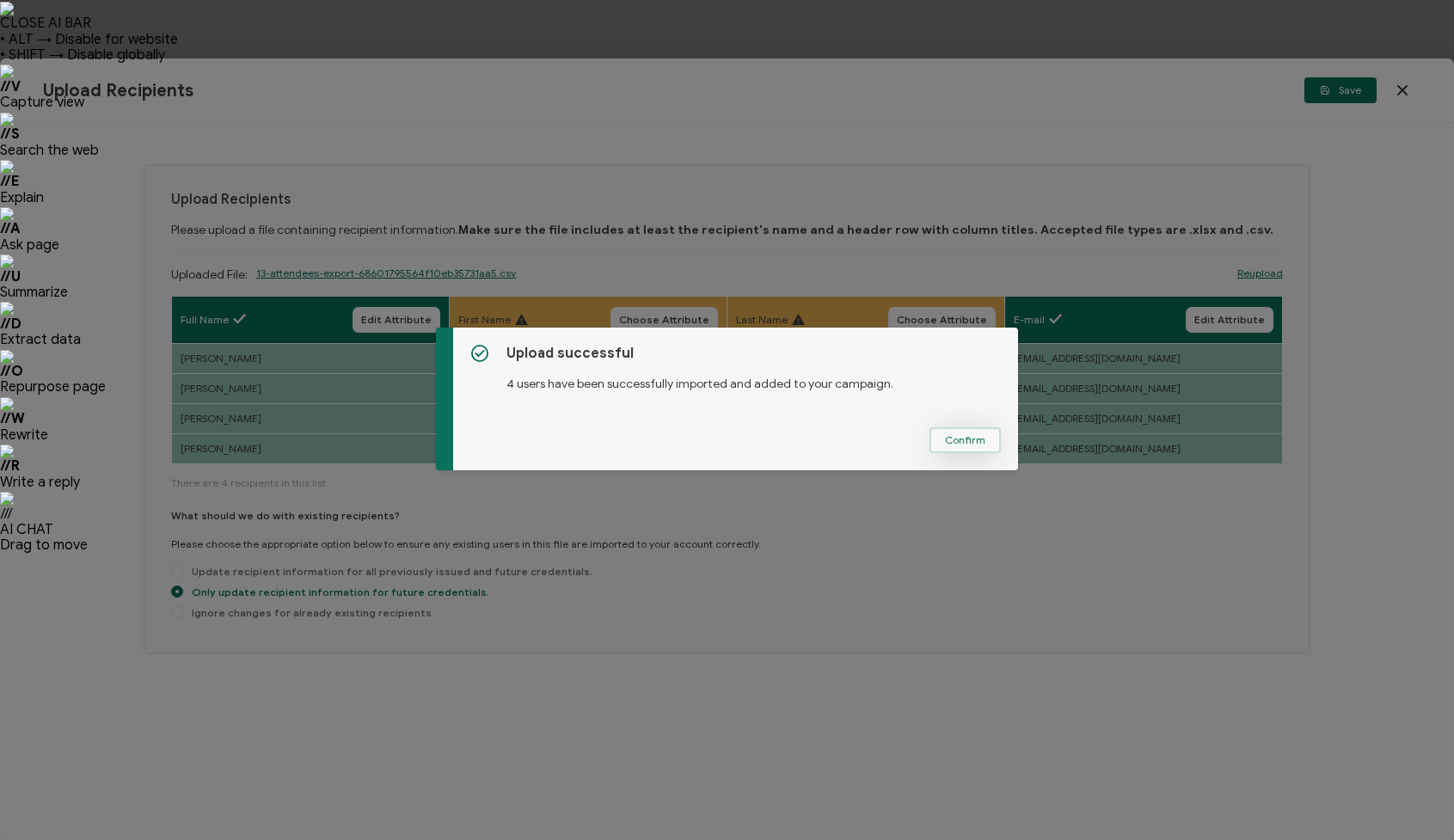
click at [971, 442] on span "Confirm" at bounding box center [965, 440] width 40 height 11
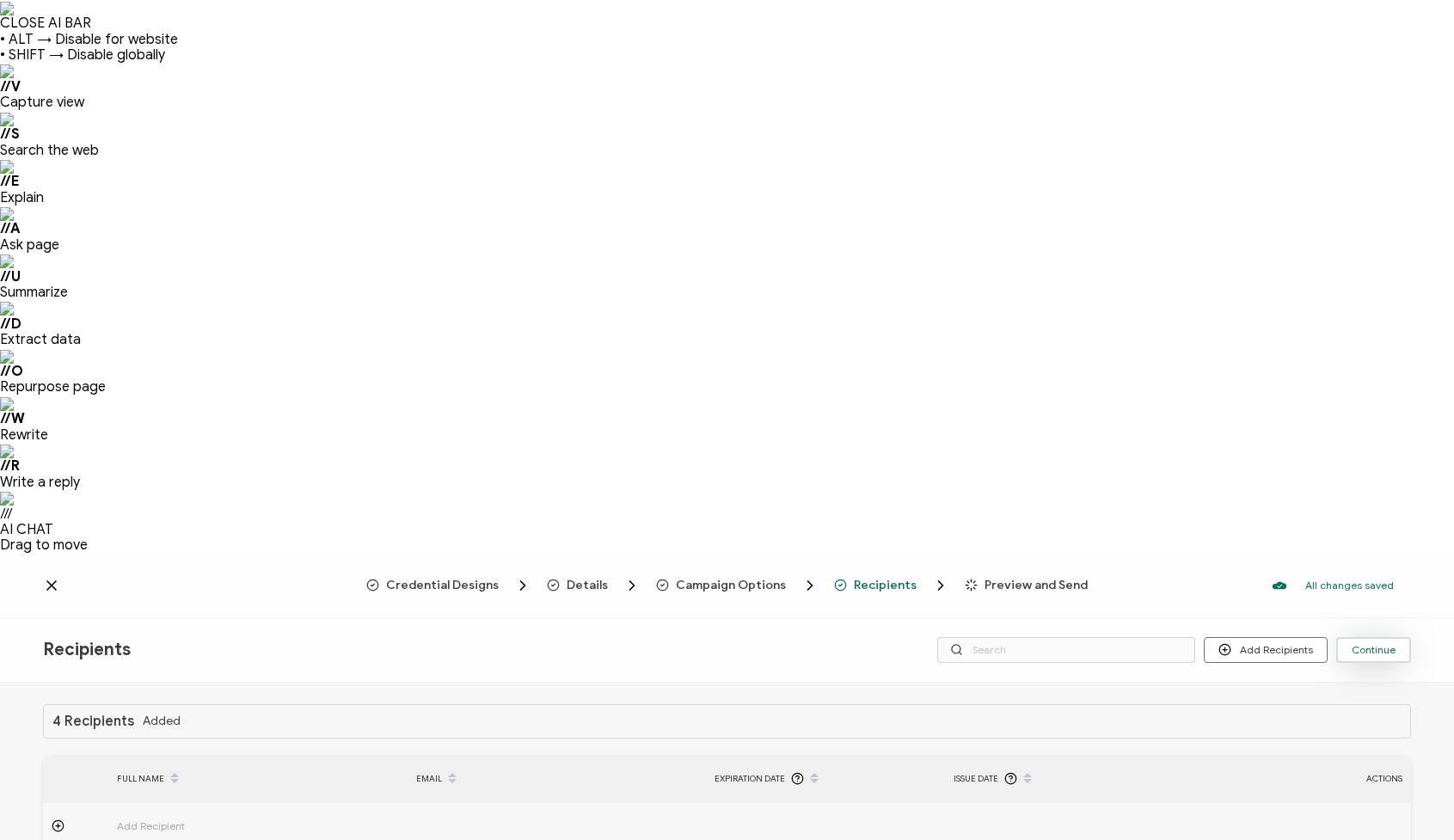
click at [1380, 645] on span "Continue" at bounding box center [1373, 650] width 44 height 11
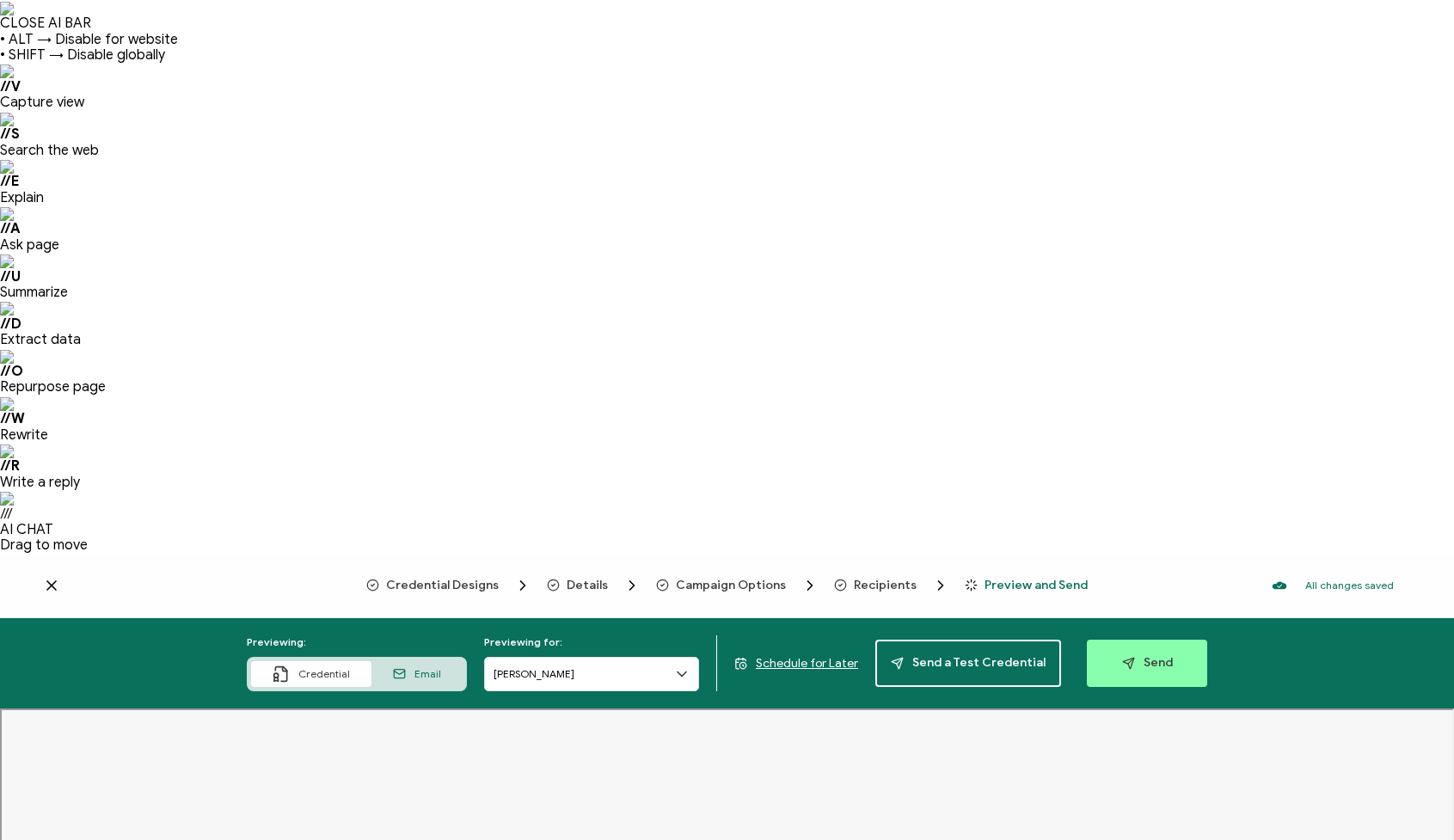
click at [809, 656] on span "Schedule for Later" at bounding box center [807, 663] width 102 height 14
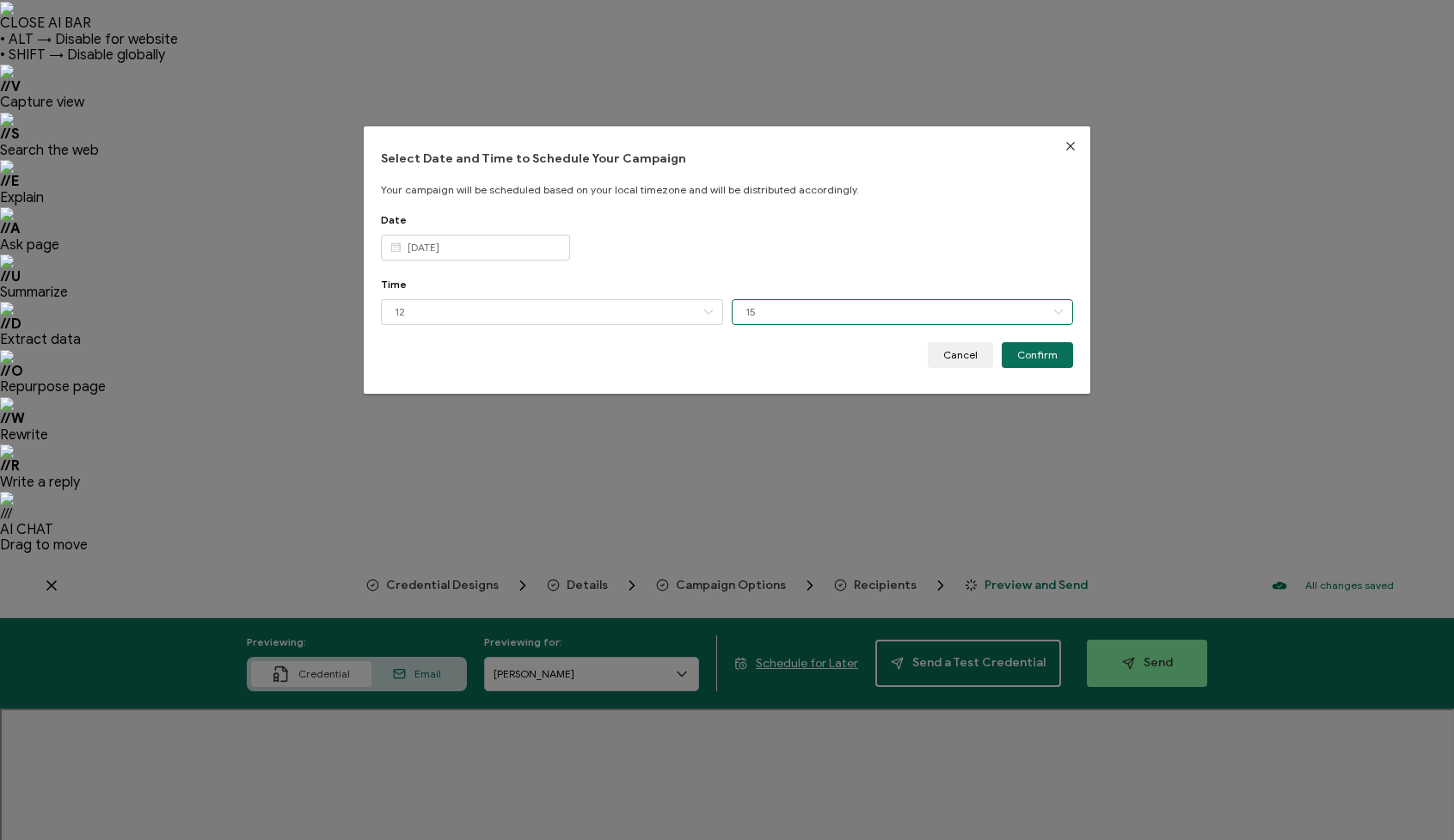
click at [786, 320] on input "15" at bounding box center [903, 312] width 342 height 26
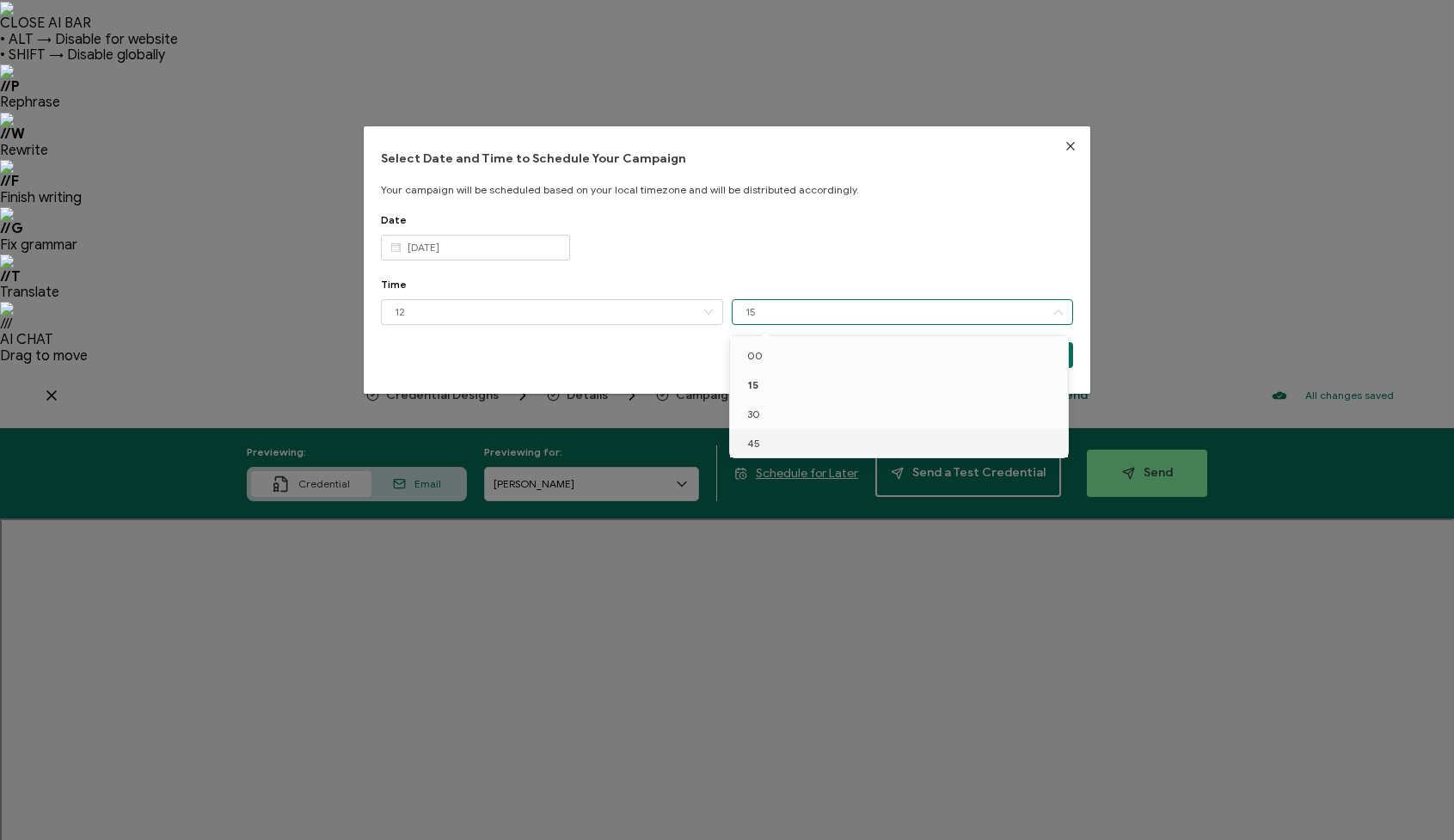
click at [762, 436] on li "45" at bounding box center [902, 444] width 344 height 30
type input "45"
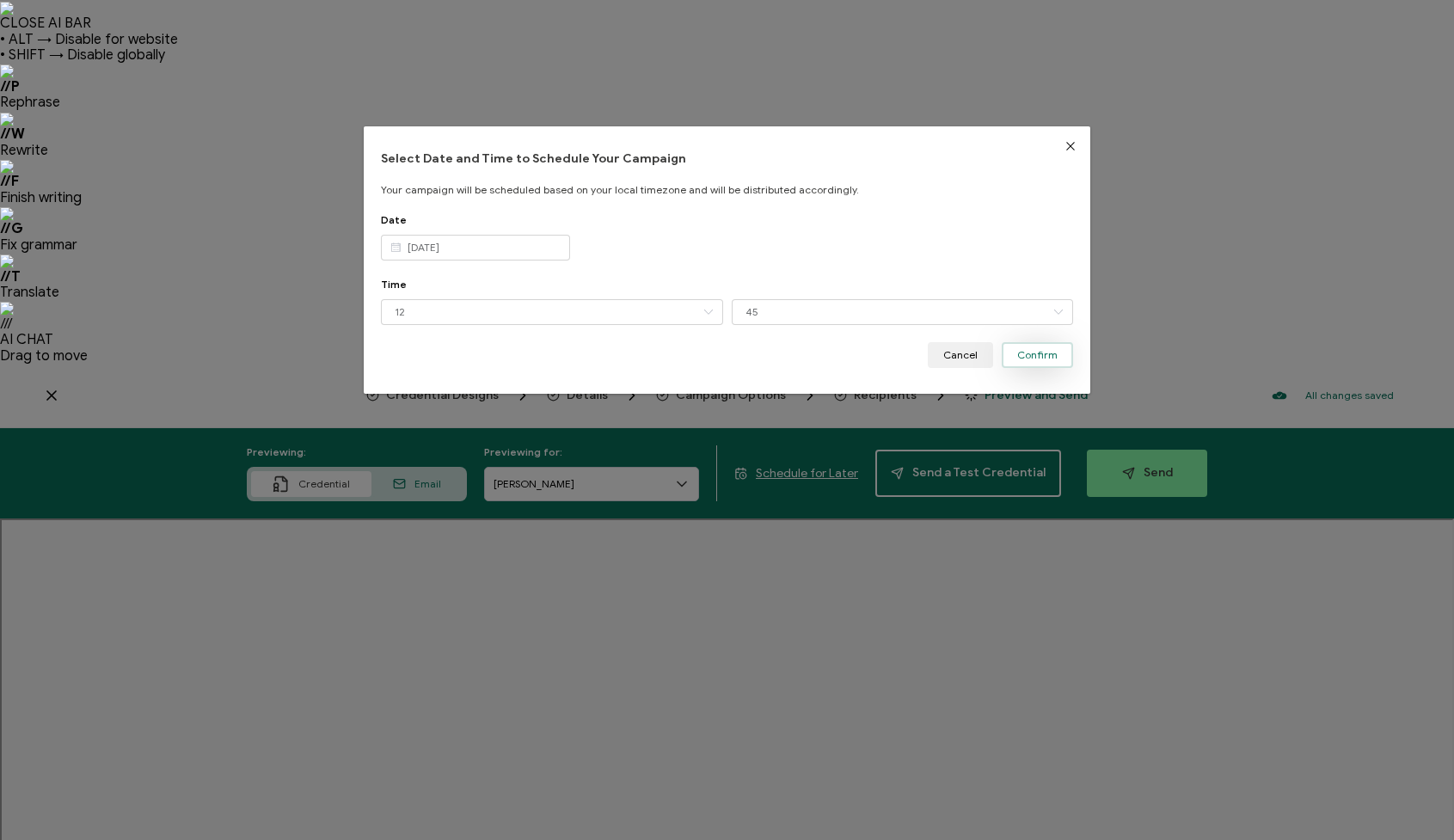
click at [1035, 361] on button "Confirm" at bounding box center [1038, 355] width 72 height 26
